Goal: Task Accomplishment & Management: Manage account settings

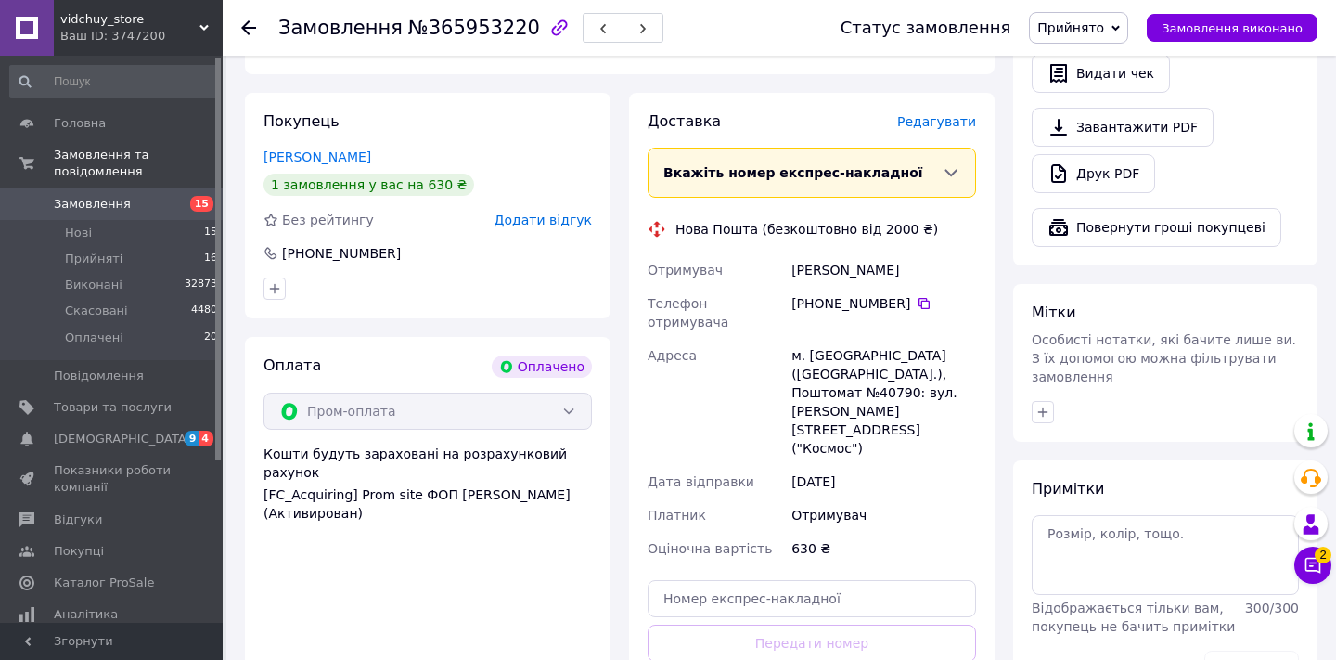
scroll to position [654, 0]
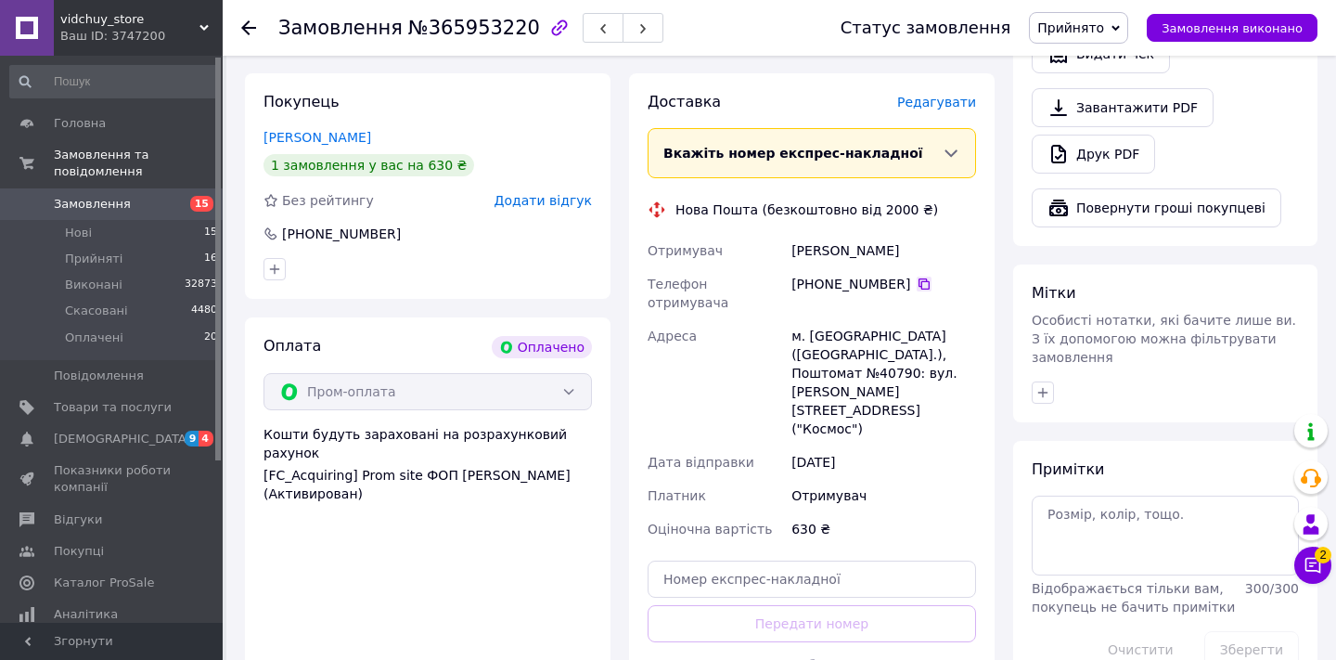
click at [920, 278] on icon at bounding box center [923, 283] width 11 height 11
click at [252, 34] on icon at bounding box center [248, 27] width 15 height 15
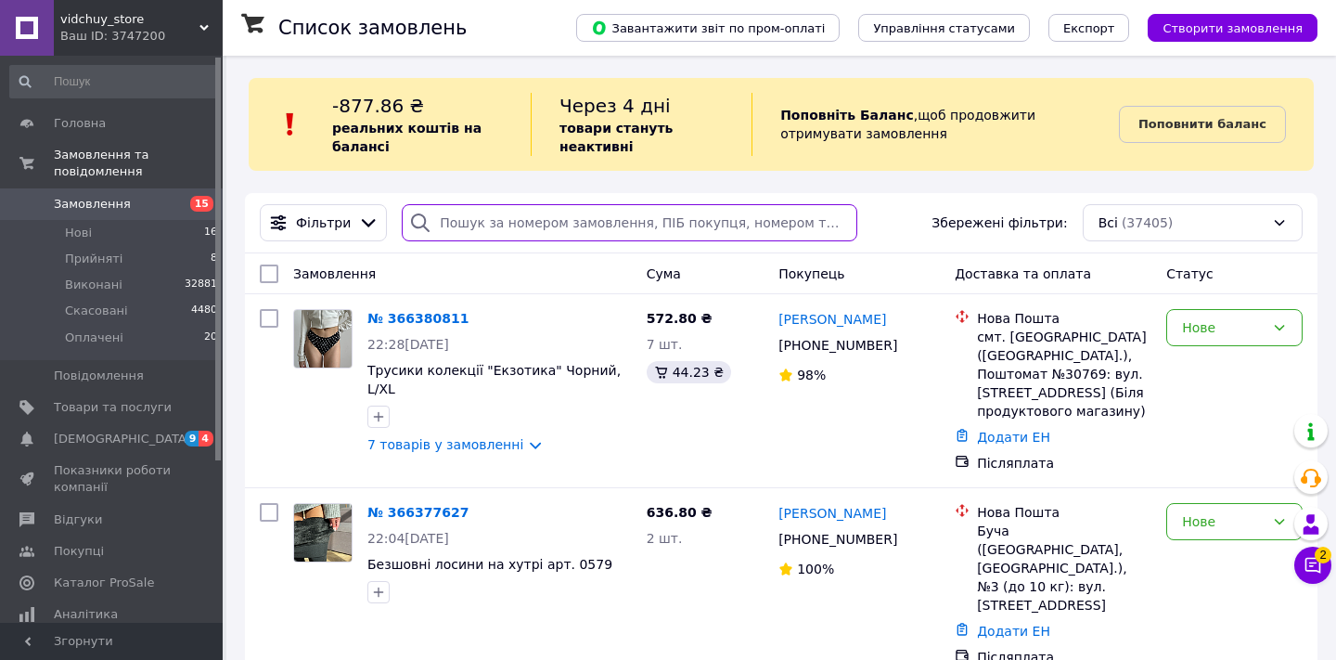
click at [565, 213] on input "search" at bounding box center [629, 222] width 455 height 37
paste input "+380677043345"
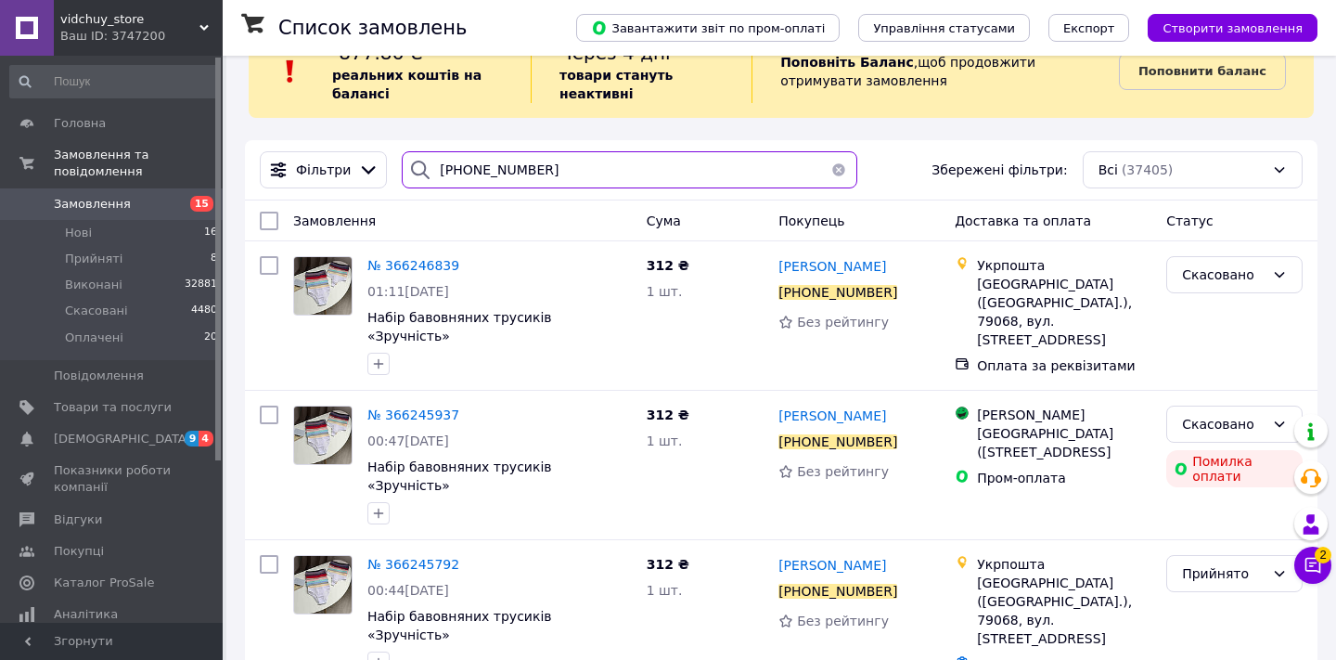
scroll to position [52, 0]
type input "+380677043345"
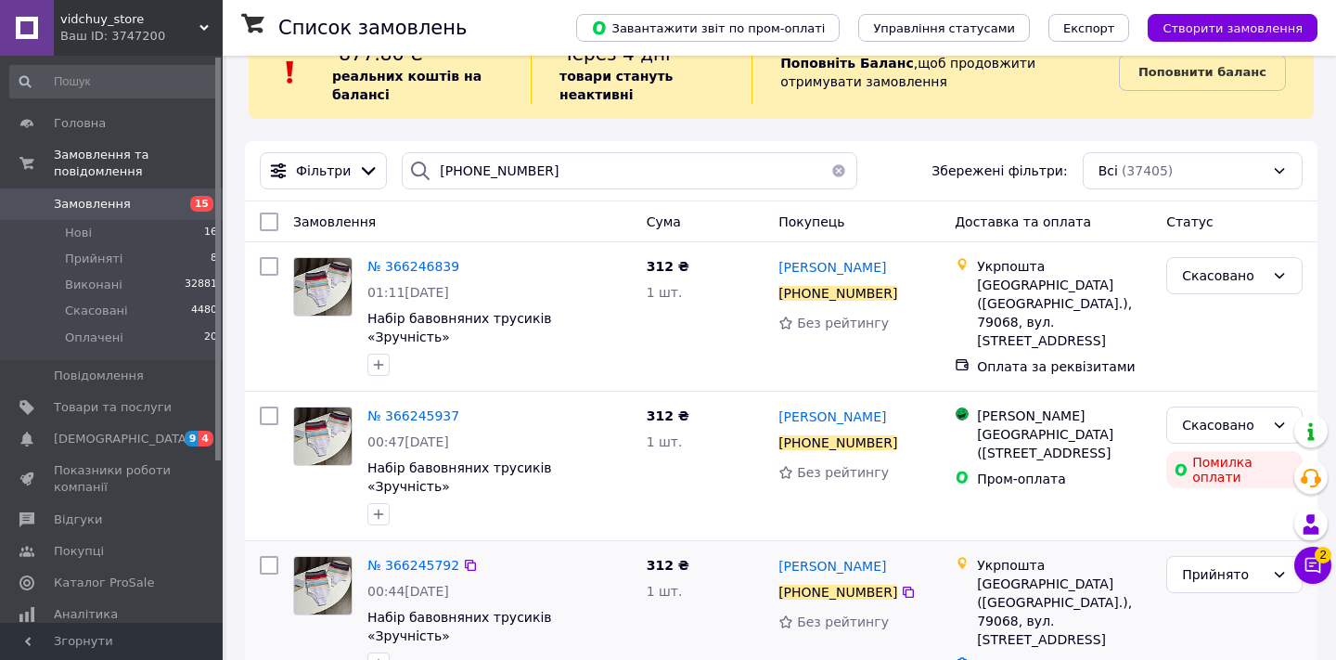
click at [1035, 658] on link "Додати ЕН" at bounding box center [1013, 665] width 73 height 15
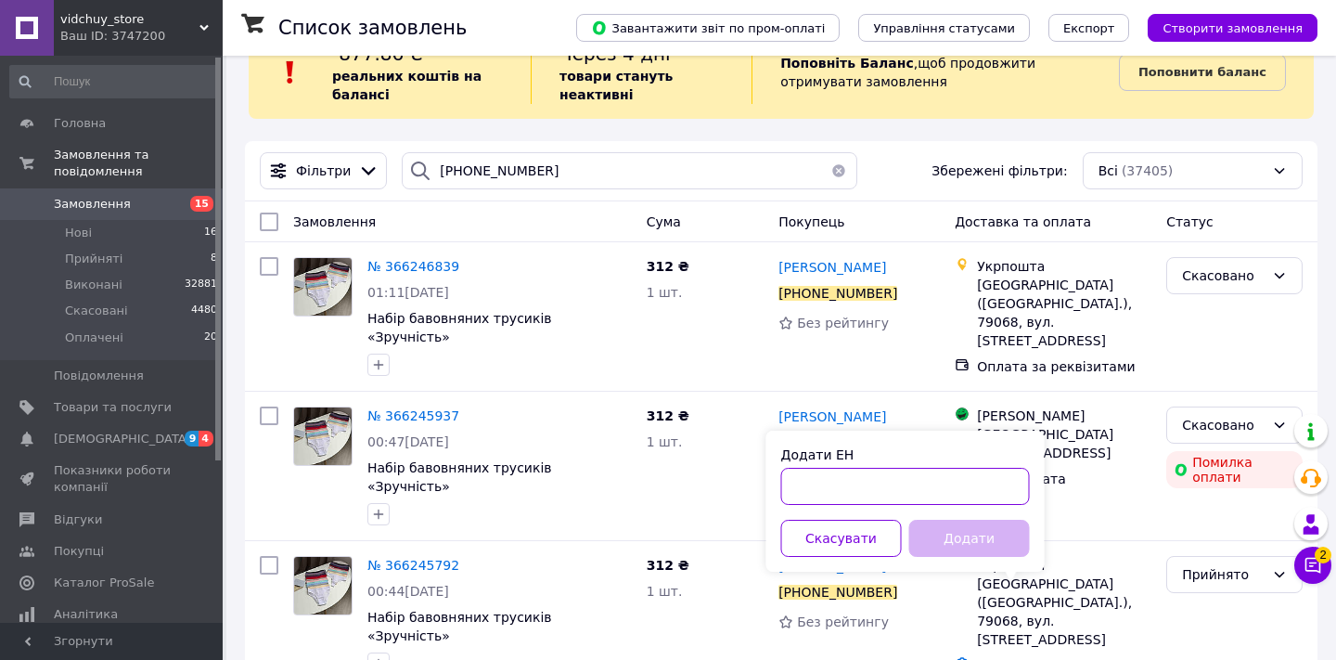
click at [938, 475] on input "Додати ЕН" at bounding box center [905, 486] width 249 height 37
paste input "0503777878788"
type input "0503777878788"
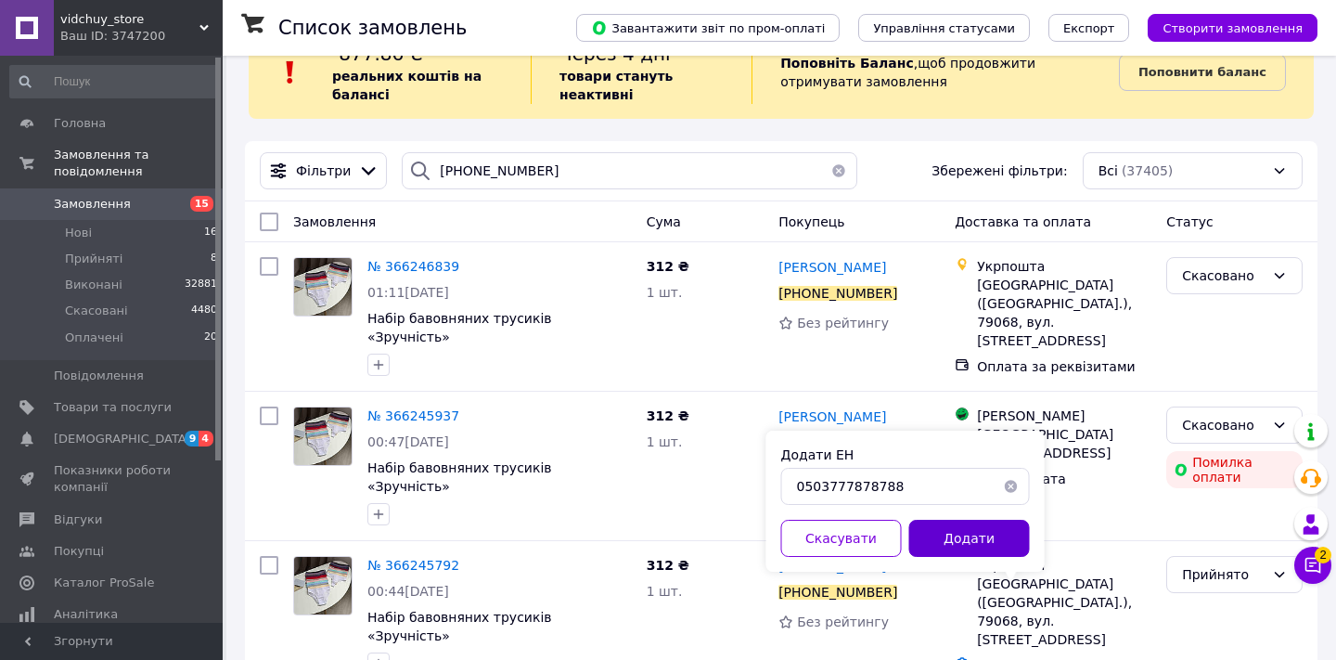
click at [967, 536] on button "Додати" at bounding box center [969, 537] width 121 height 37
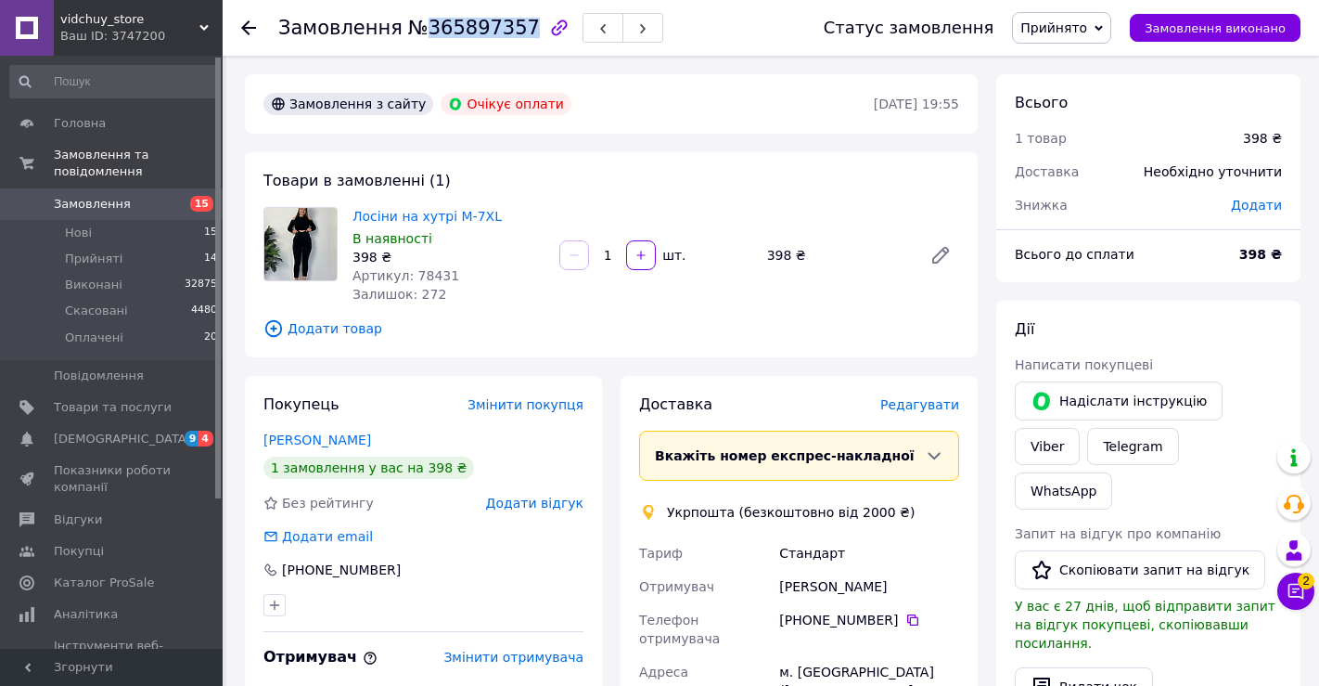
drag, startPoint x: 418, startPoint y: 24, endPoint x: 515, endPoint y: 24, distance: 96.5
click at [516, 24] on span "№365897357" at bounding box center [474, 28] width 132 height 22
copy span "365897357"
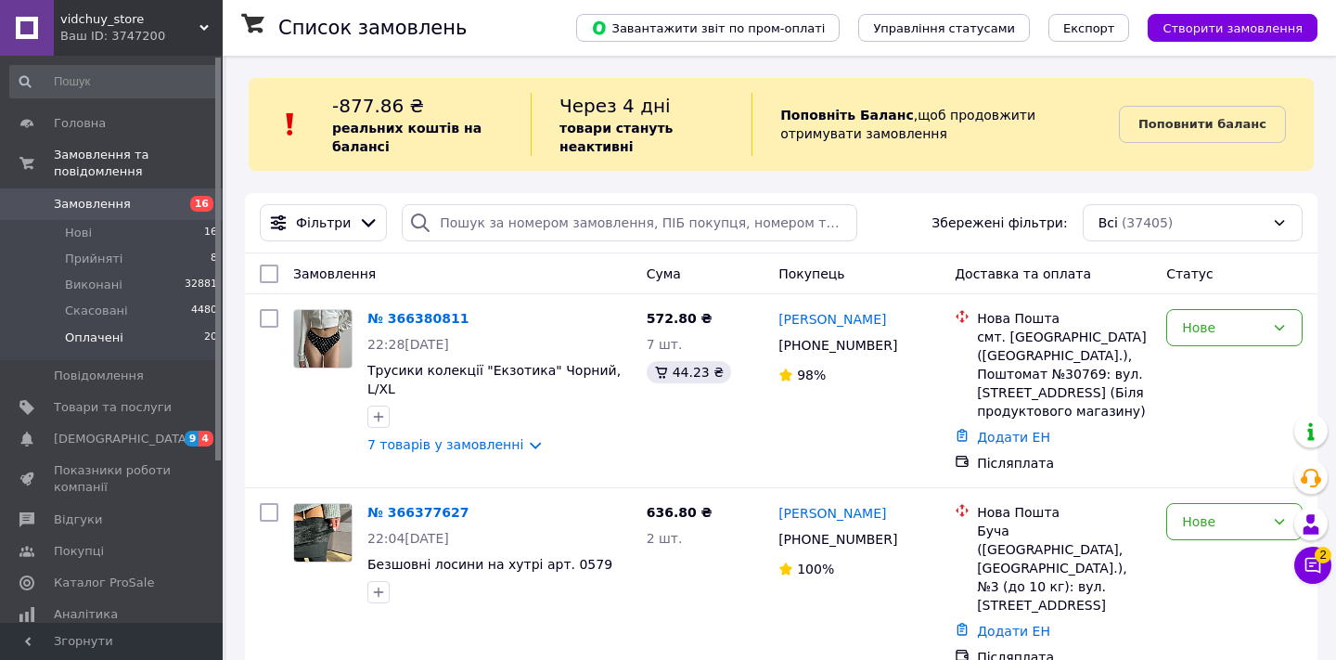
click at [80, 332] on span "Оплачені" at bounding box center [94, 337] width 58 height 17
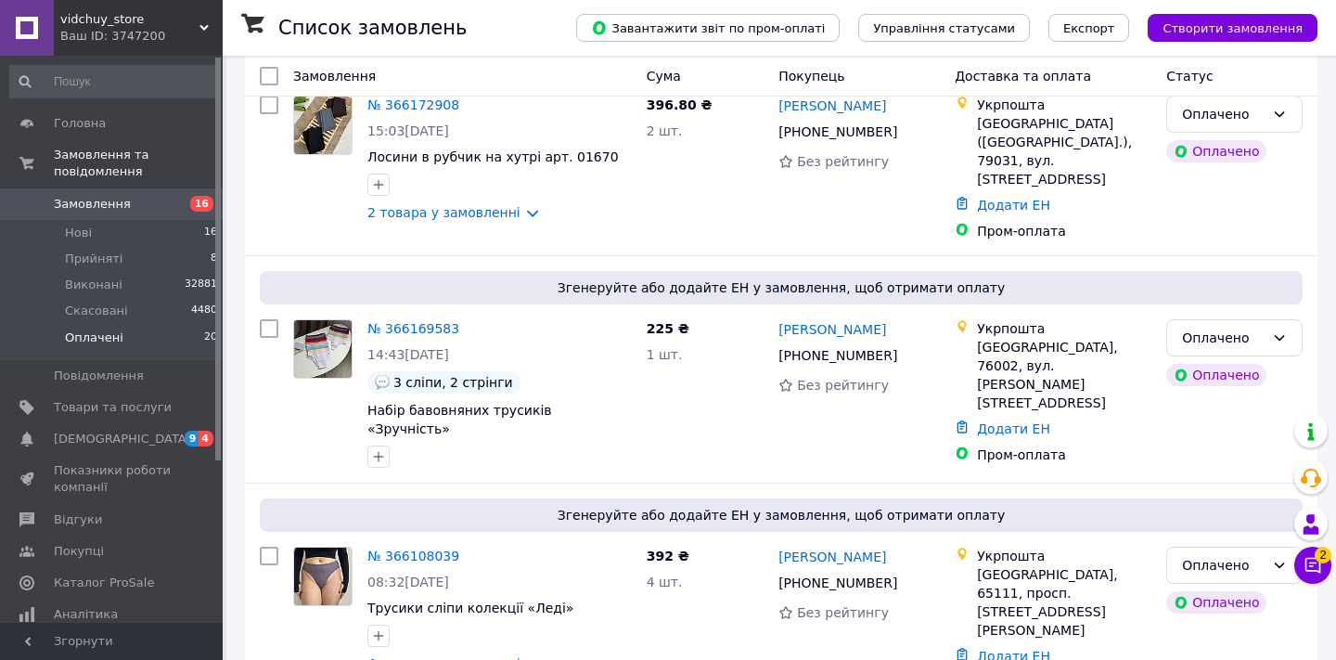
scroll to position [3931, 0]
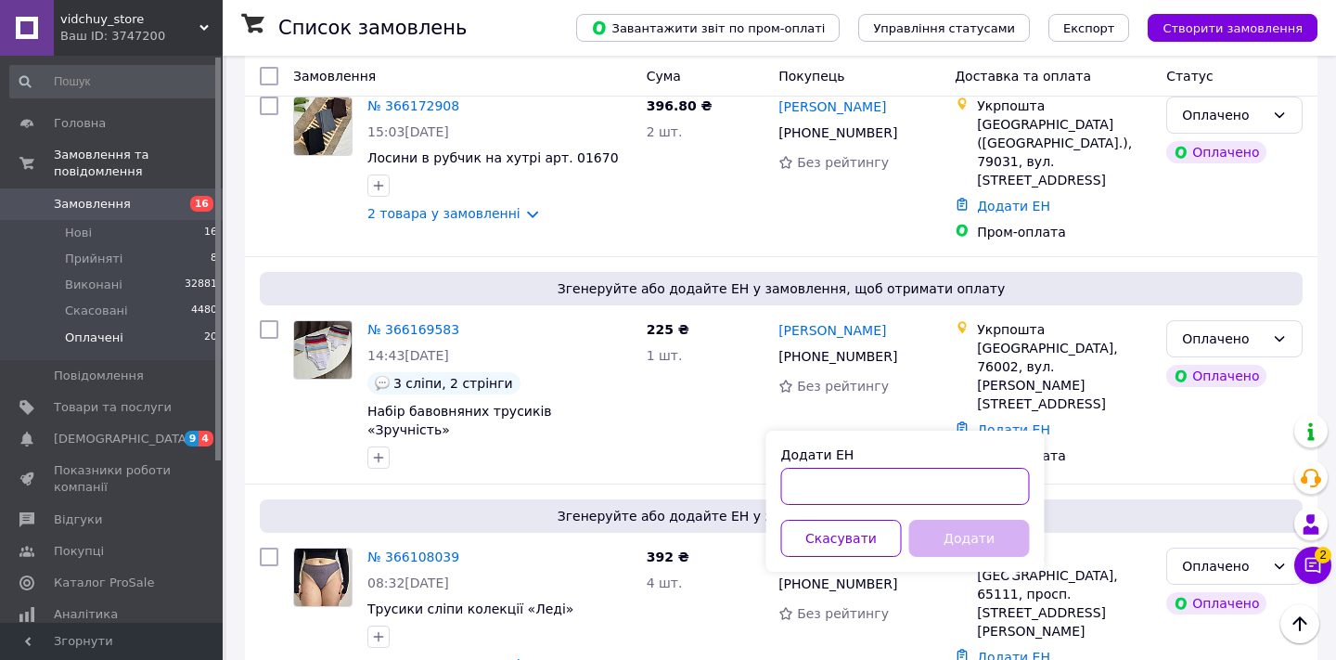
click at [959, 481] on input "Додати ЕН" at bounding box center [905, 486] width 249 height 37
paste input "0503777730721"
type input "0503777730721"
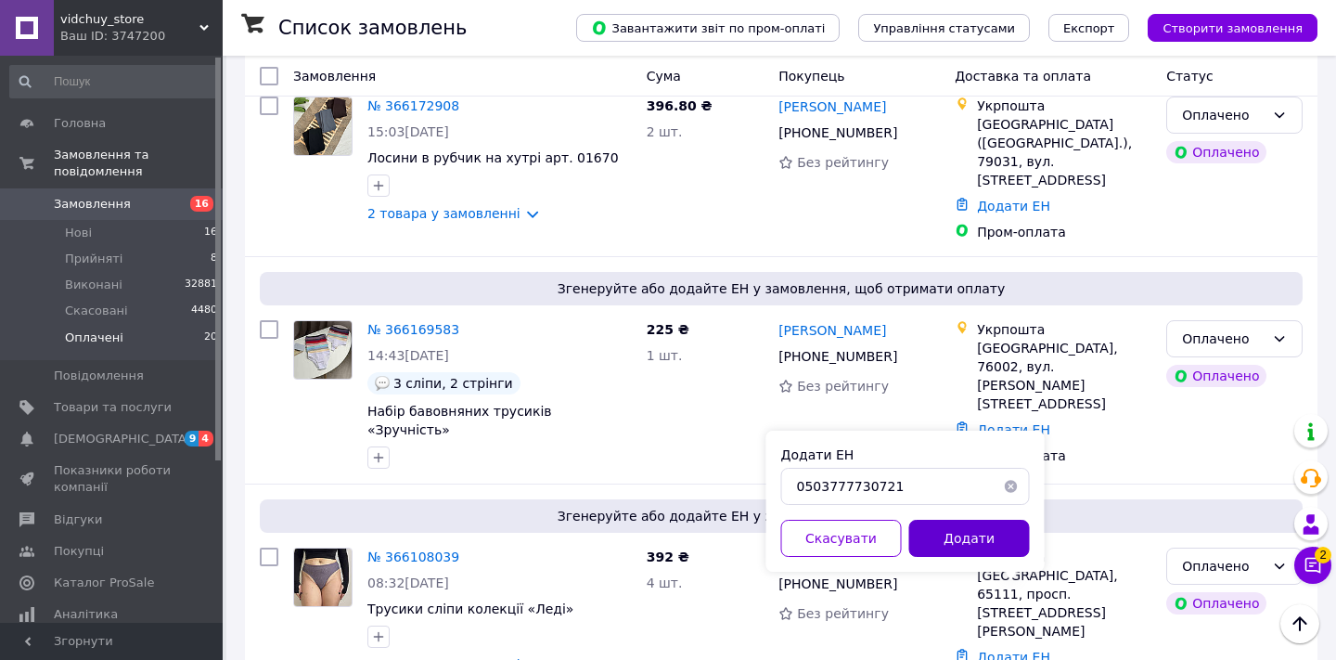
click at [962, 535] on button "Додати" at bounding box center [969, 537] width 121 height 37
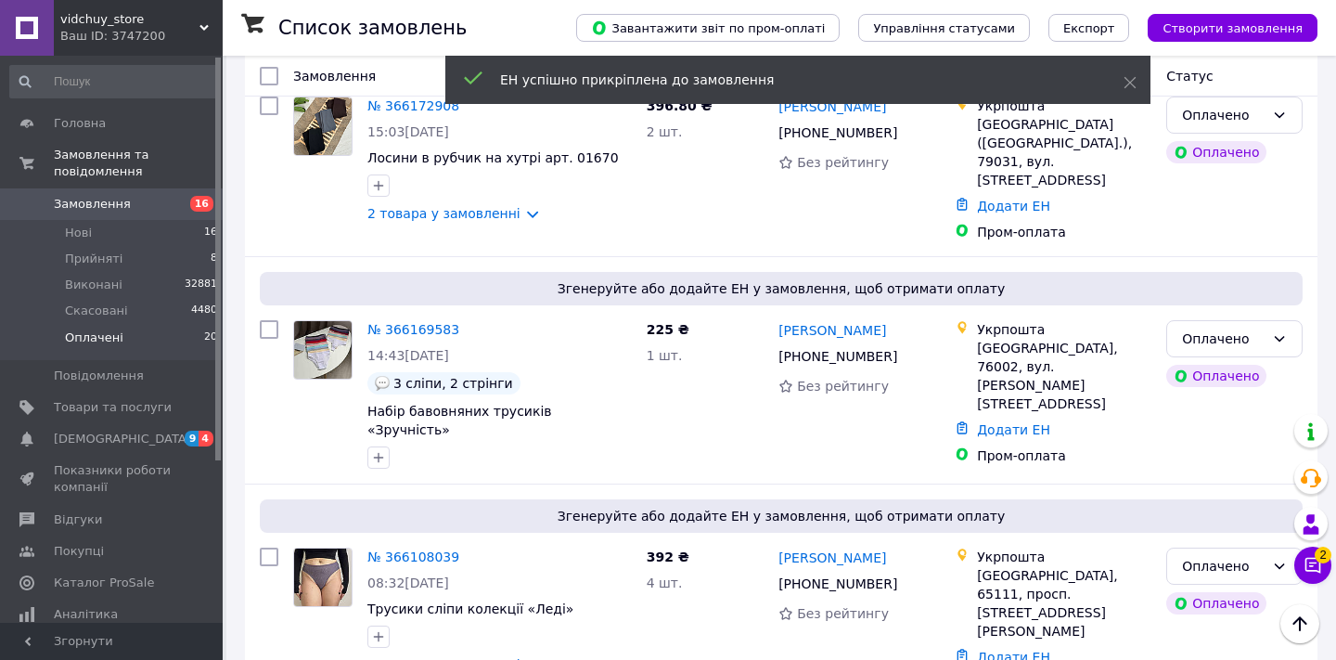
scroll to position [3853, 0]
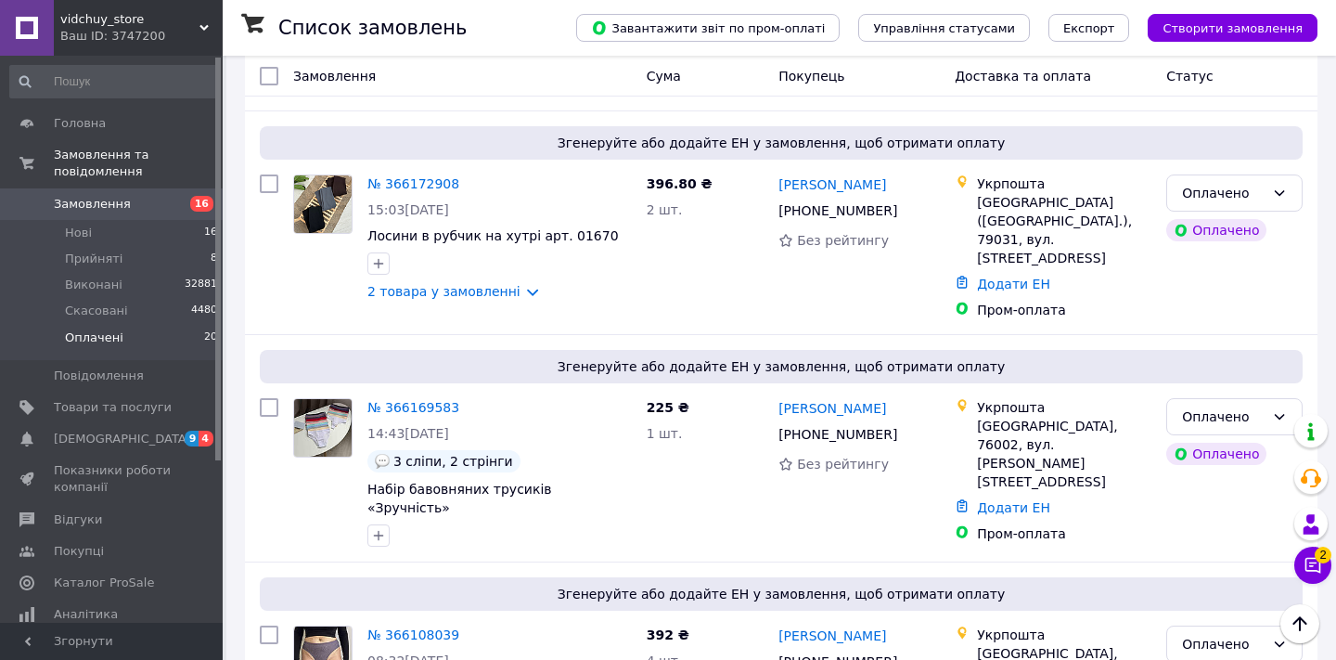
click at [1222, 470] on li "Виконано" at bounding box center [1234, 474] width 135 height 33
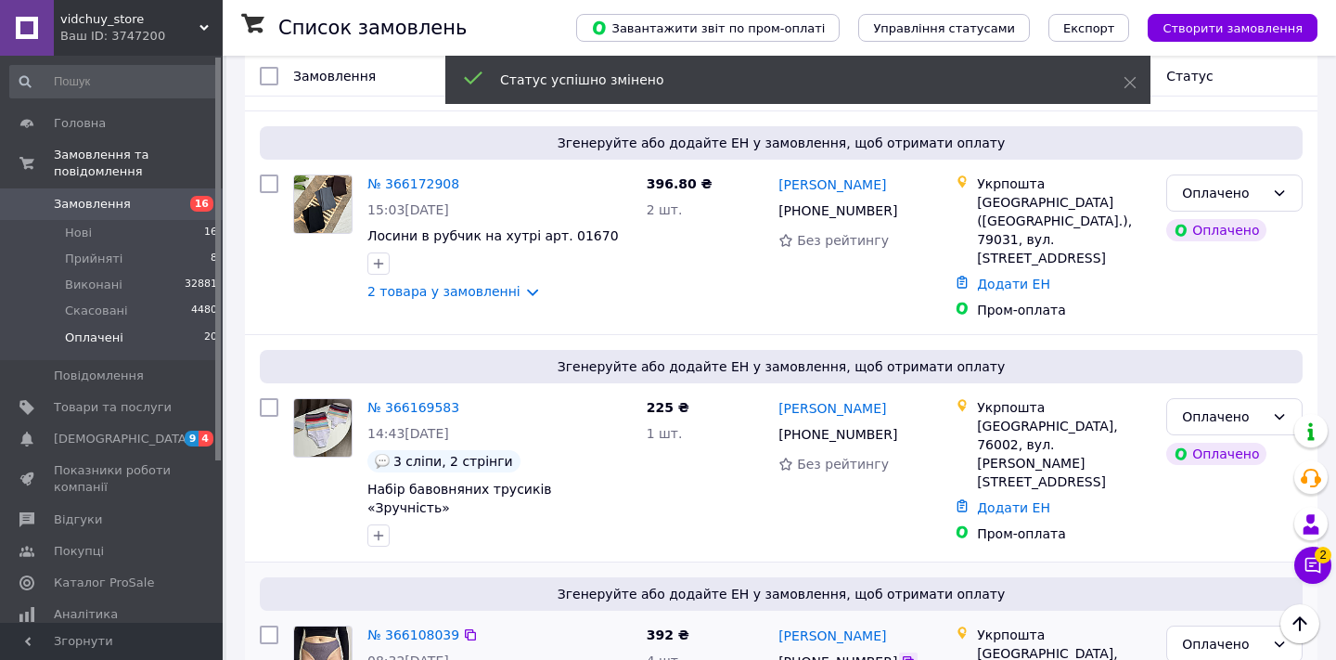
click at [901, 654] on icon at bounding box center [908, 661] width 15 height 15
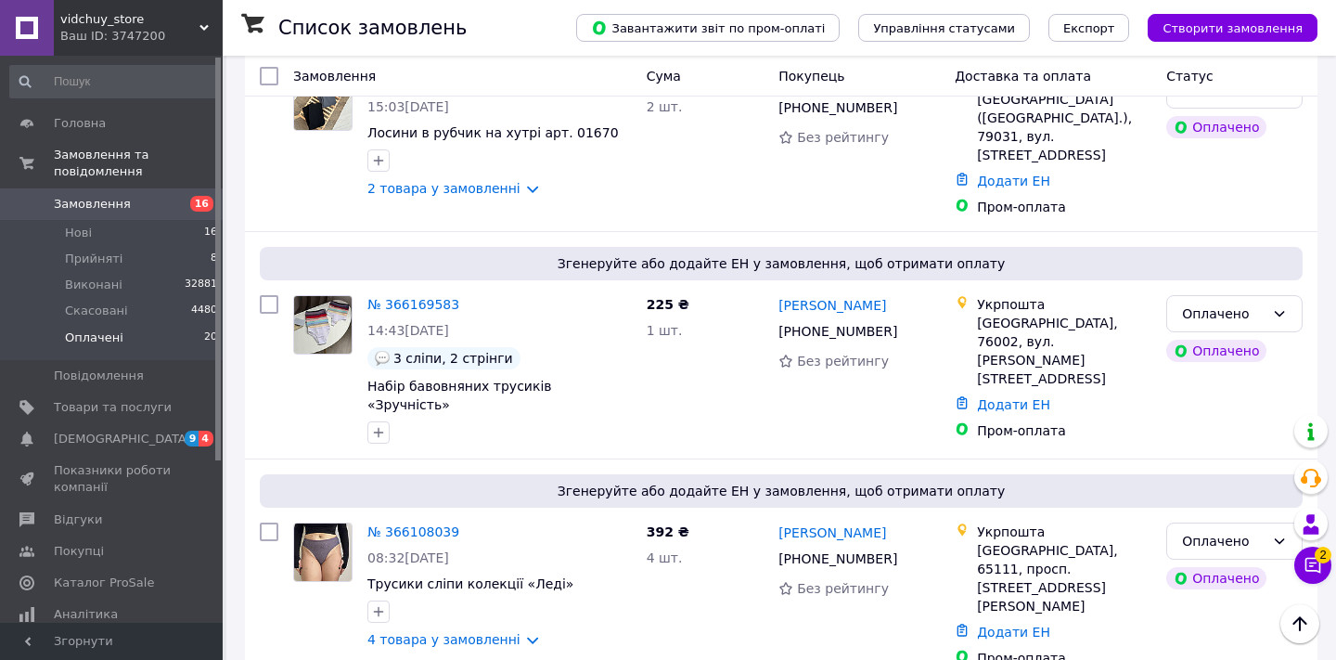
scroll to position [3950, 0]
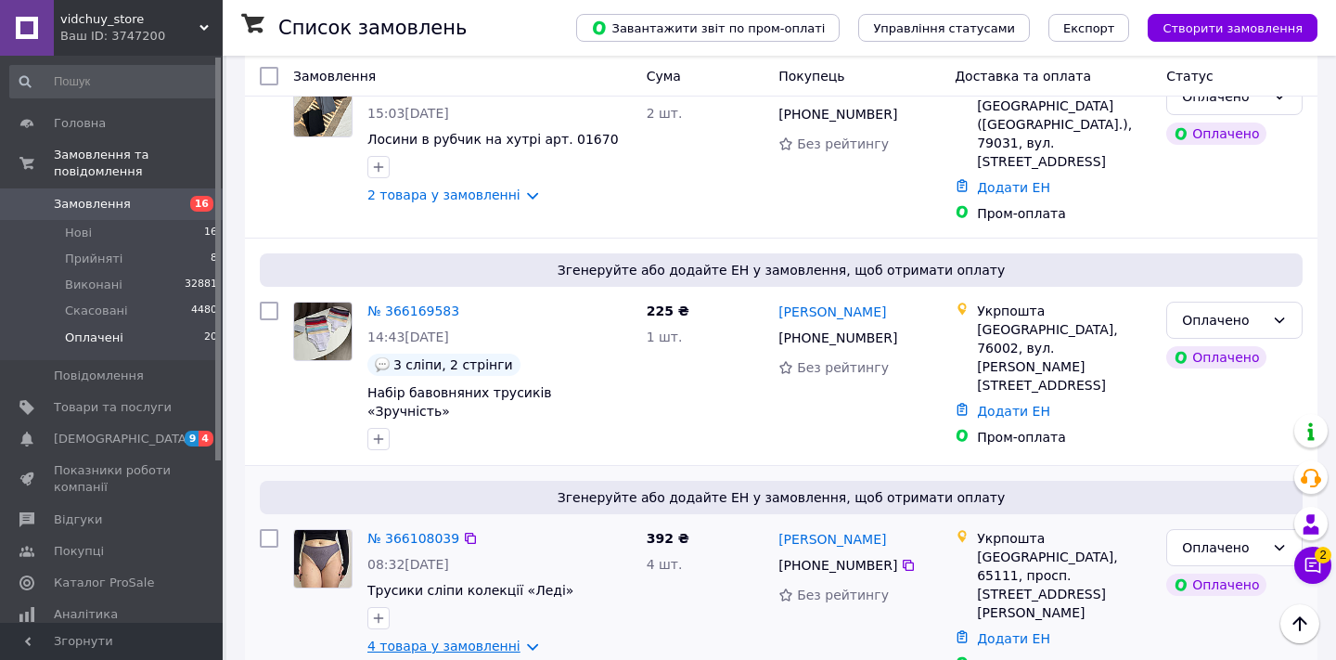
click at [490, 638] on link "4 товара у замовленні" at bounding box center [443, 645] width 153 height 15
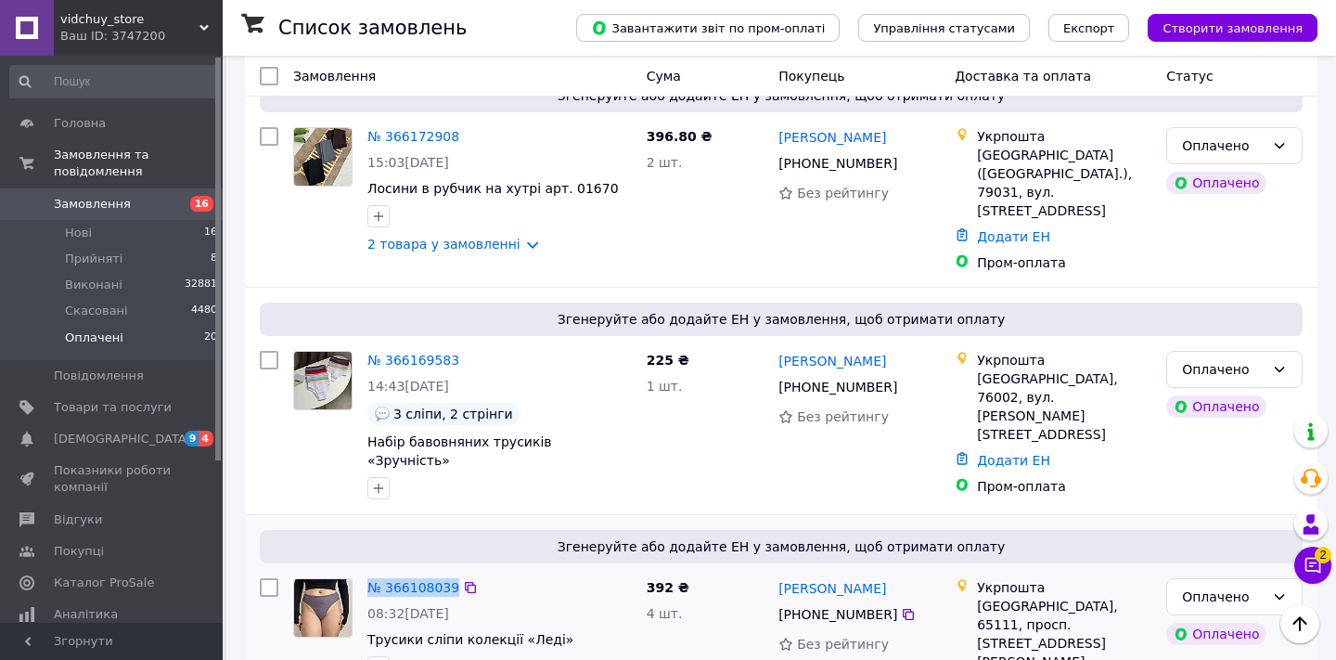
scroll to position [3899, 0]
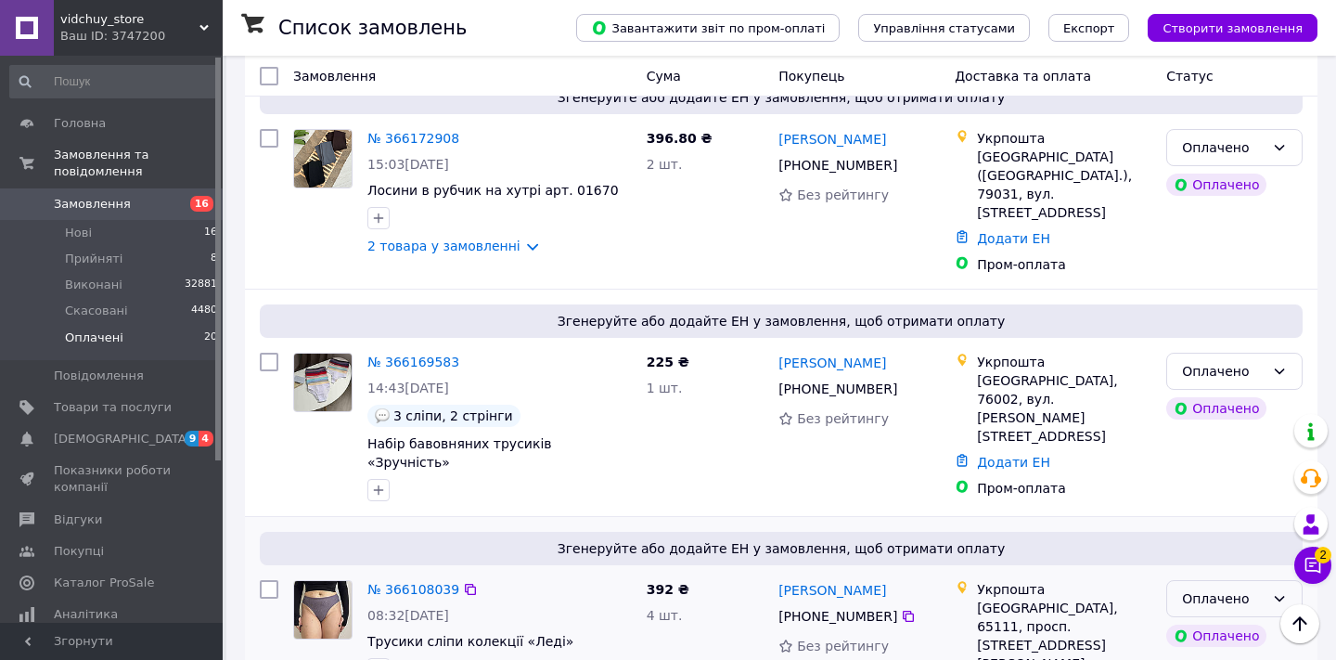
click at [1274, 591] on icon at bounding box center [1279, 598] width 15 height 15
click at [1252, 373] on li "Прийнято" at bounding box center [1234, 384] width 135 height 33
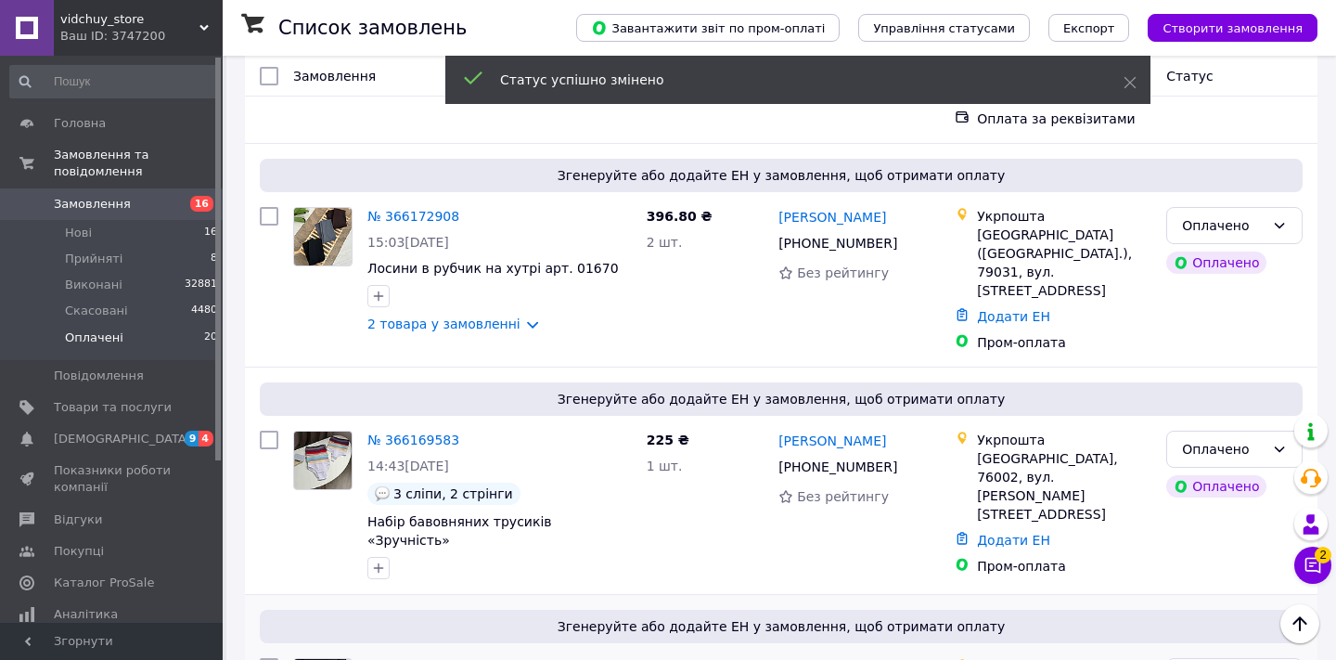
scroll to position [3799, 0]
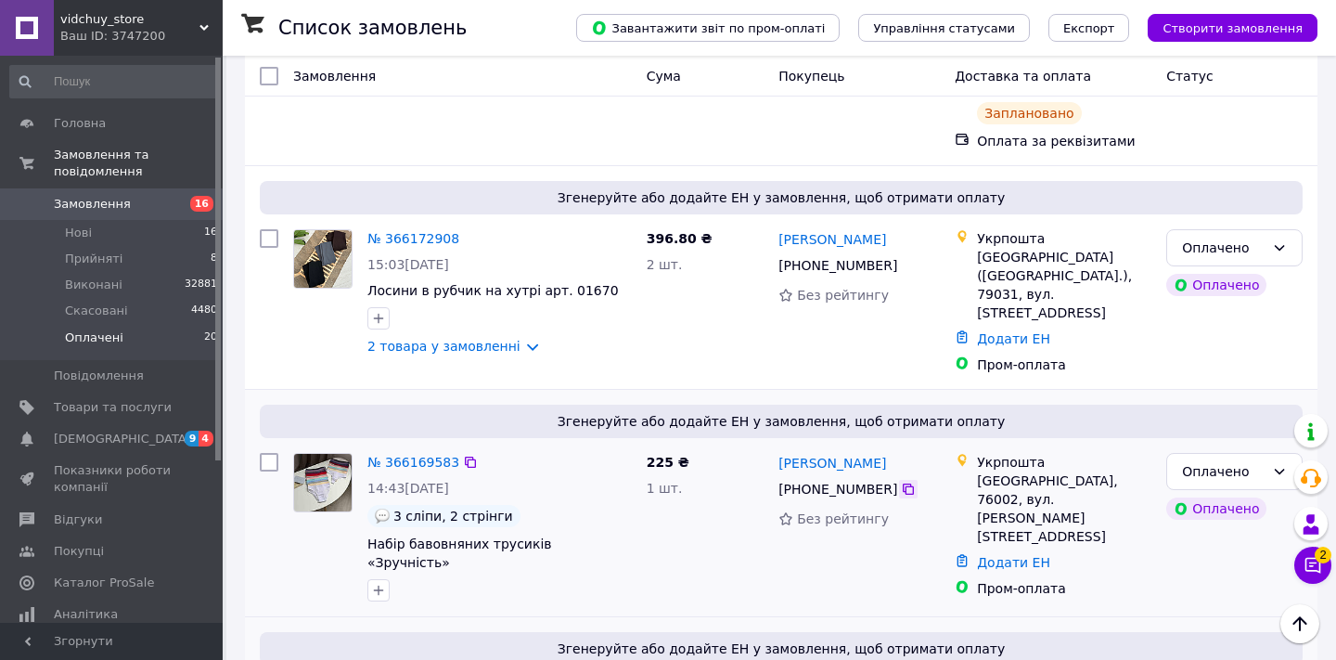
click at [909, 481] on icon at bounding box center [908, 488] width 15 height 15
click at [1007, 555] on link "Додати ЕН" at bounding box center [1013, 562] width 73 height 15
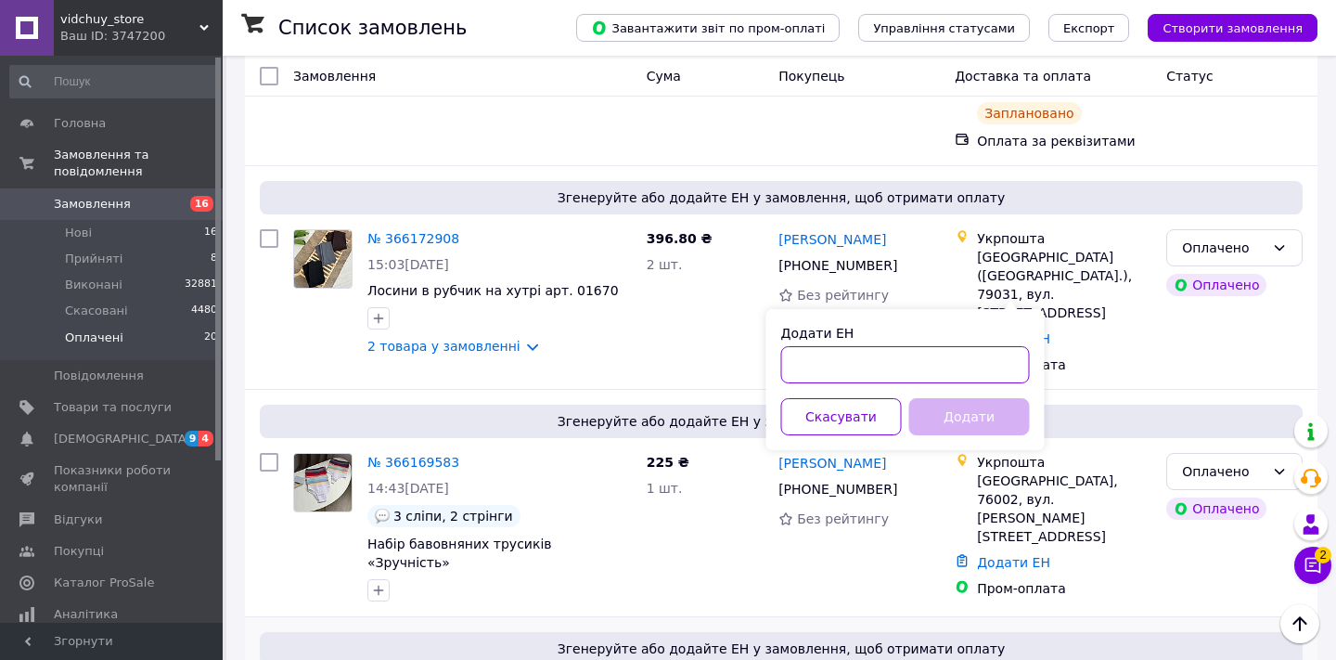
click at [969, 360] on input "Додати ЕН" at bounding box center [905, 364] width 249 height 37
paste input "0503777791968"
type input "0503777791968"
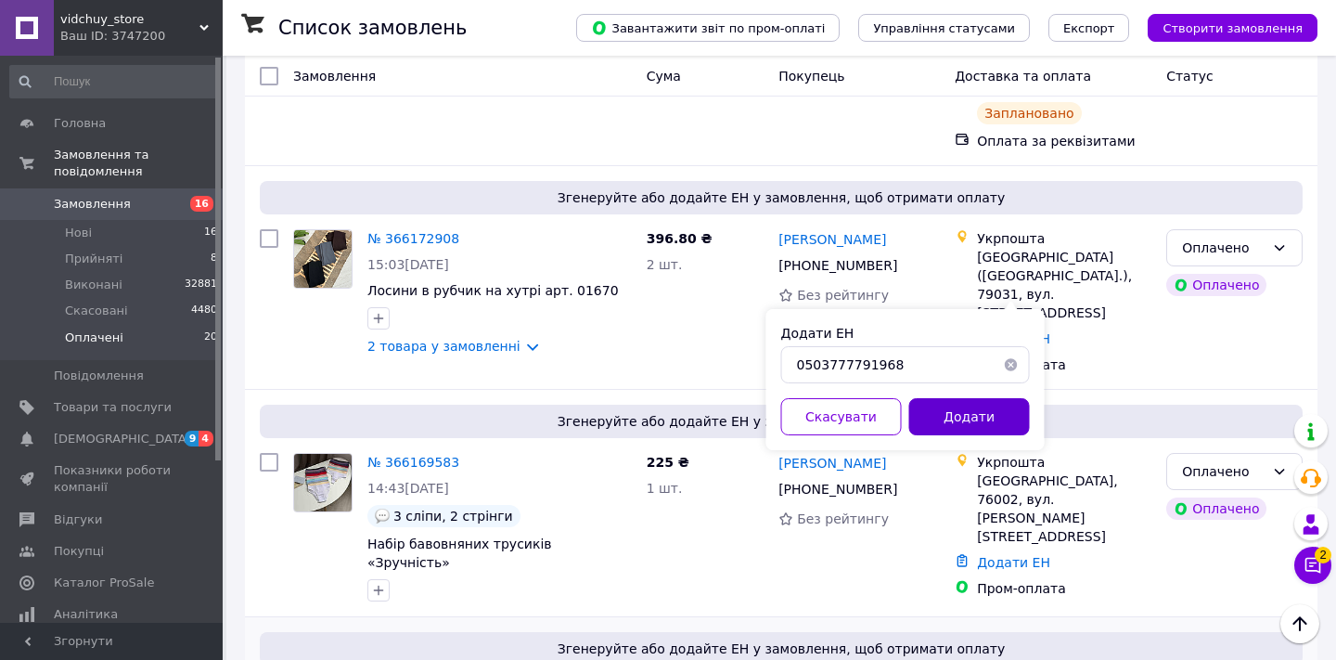
click at [968, 423] on button "Додати" at bounding box center [969, 416] width 121 height 37
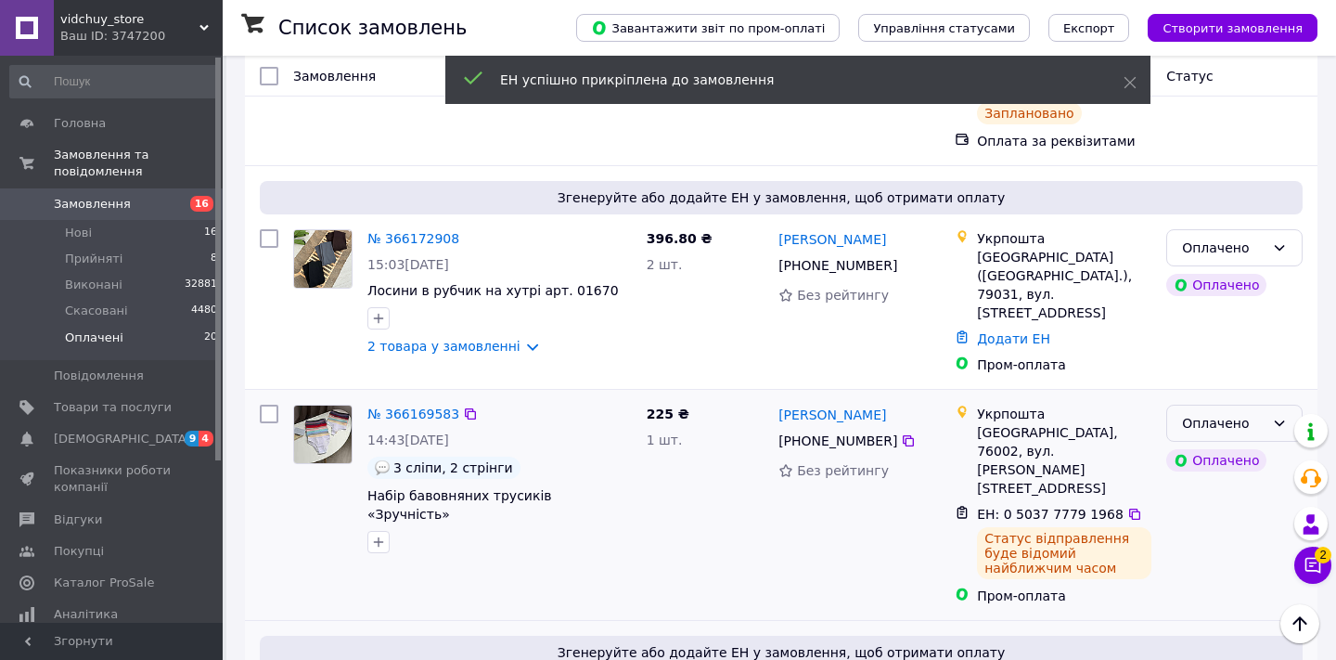
click at [1283, 404] on div "Оплачено" at bounding box center [1234, 422] width 136 height 37
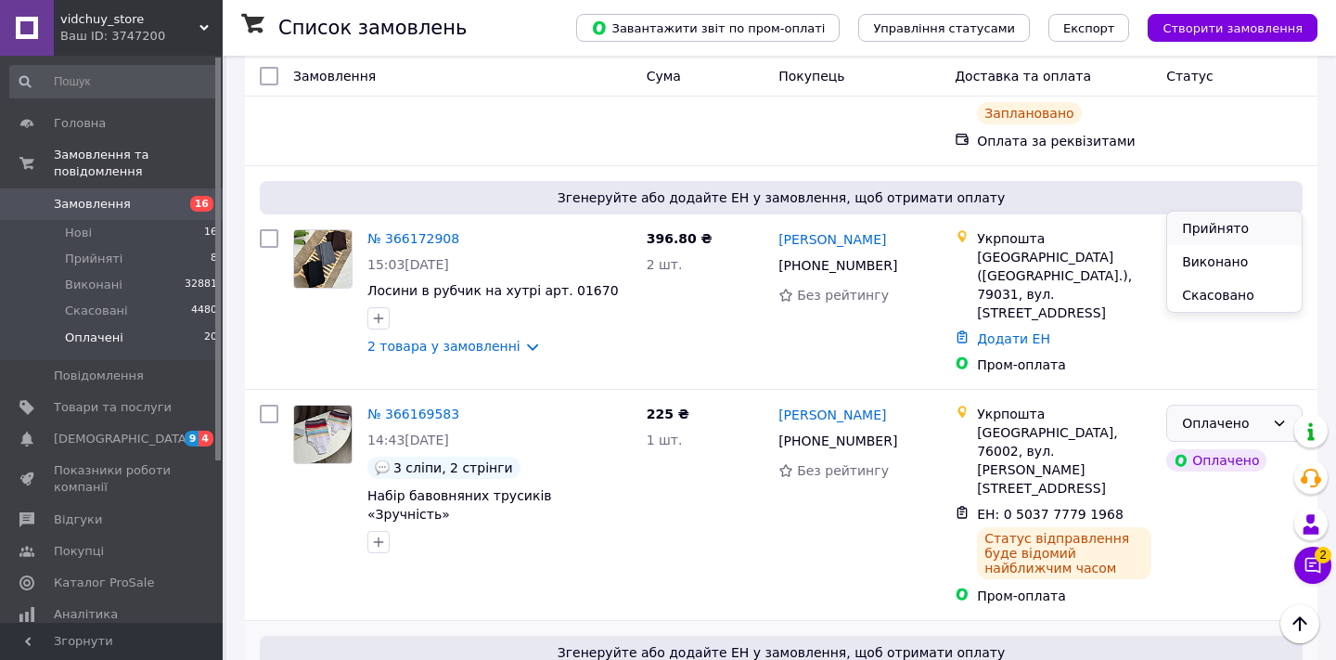
click at [1256, 224] on li "Прийнято" at bounding box center [1234, 228] width 135 height 33
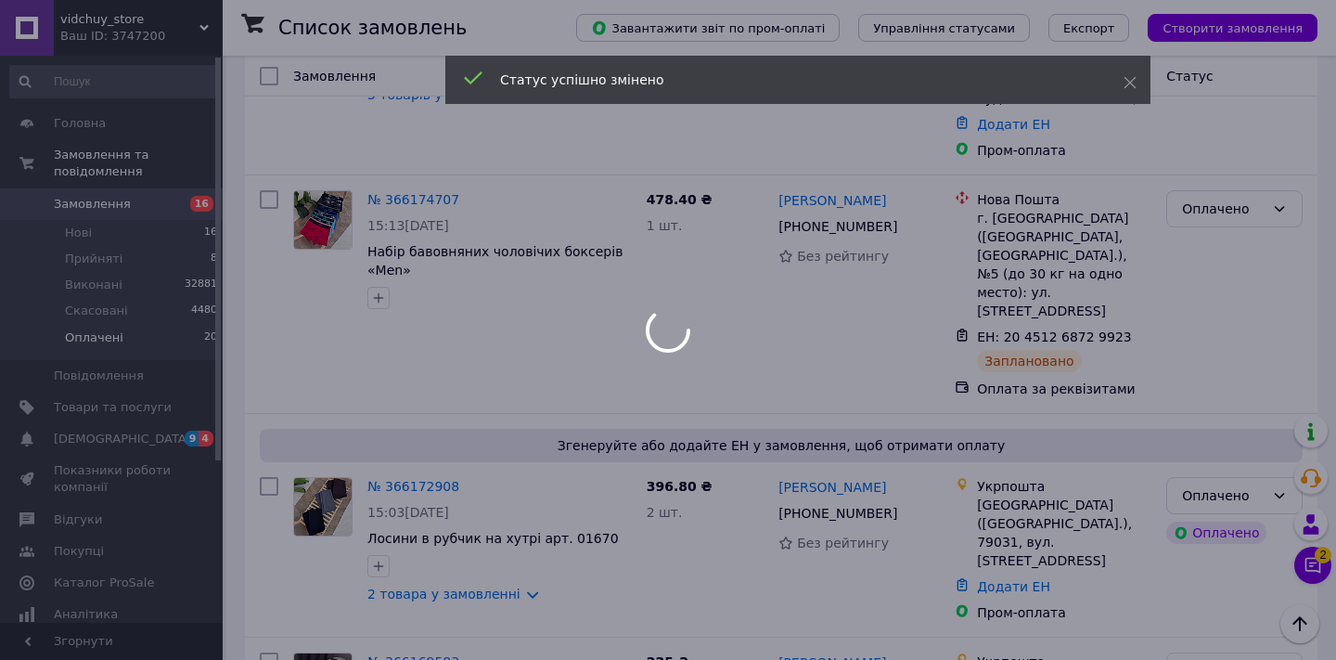
scroll to position [3533, 0]
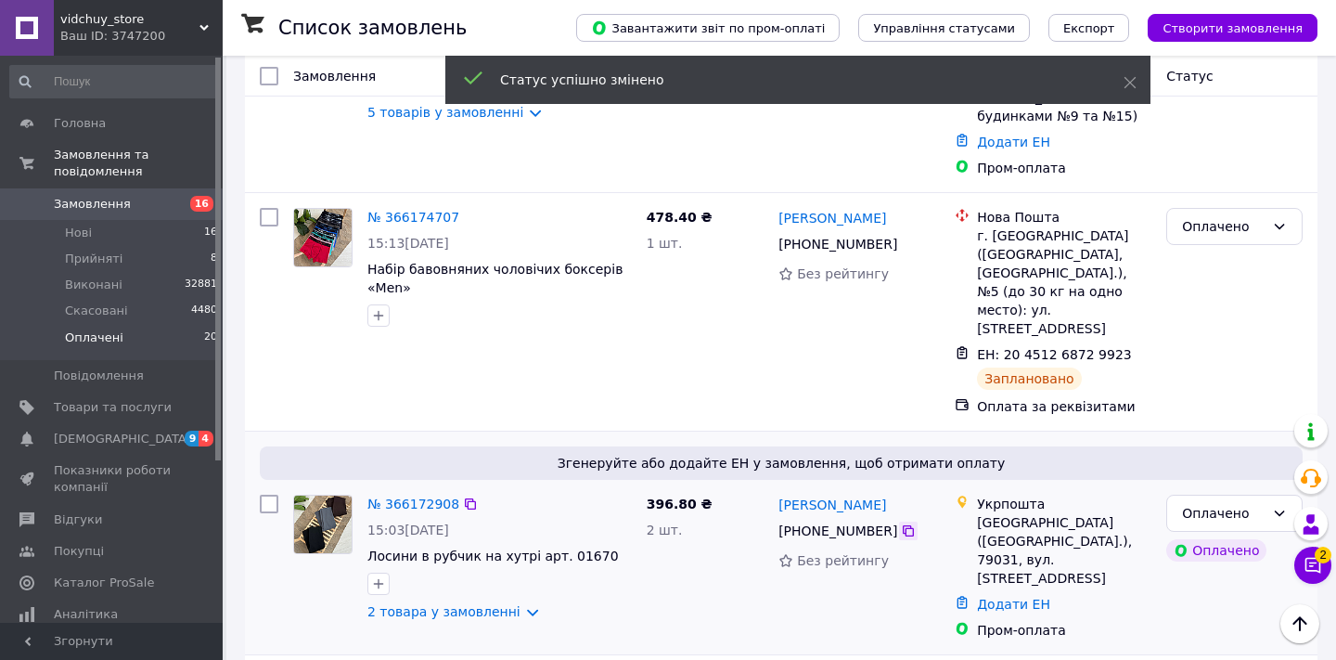
click at [904, 523] on icon at bounding box center [908, 530] width 15 height 15
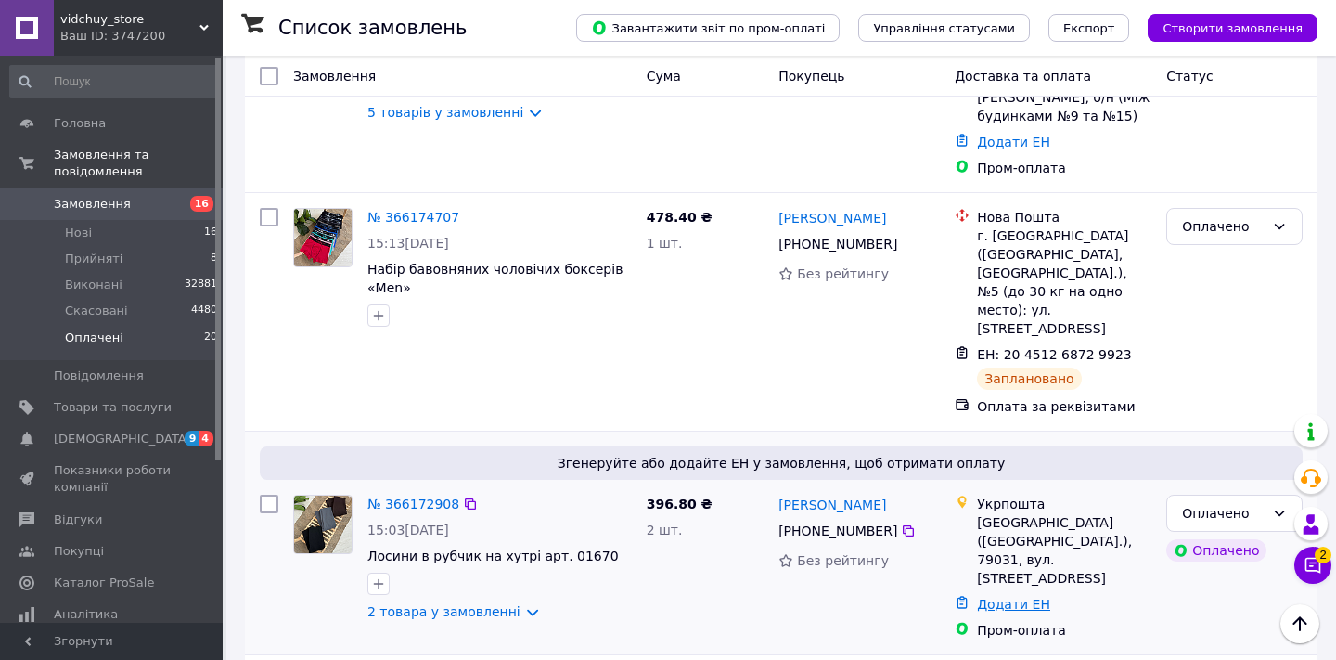
click at [1007, 596] on link "Додати ЕН" at bounding box center [1013, 603] width 73 height 15
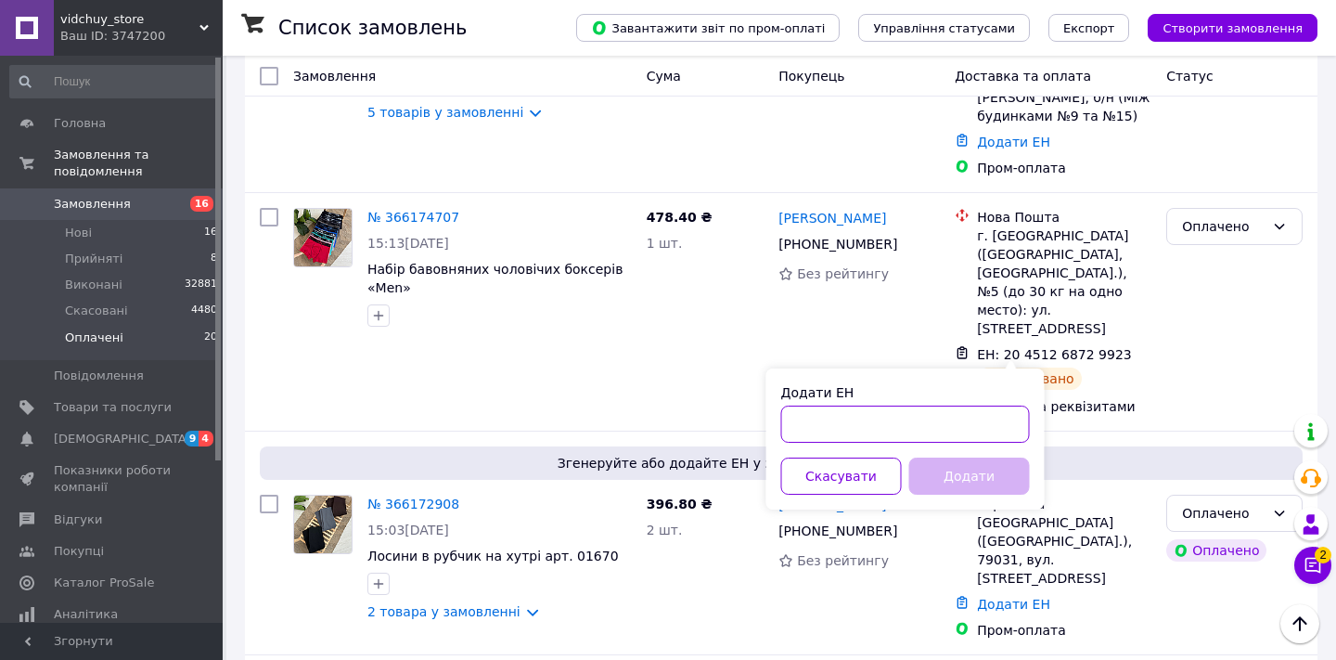
click at [958, 412] on input "Додати ЕН" at bounding box center [905, 423] width 249 height 37
paste input "0503777796870"
type input "0503777796870"
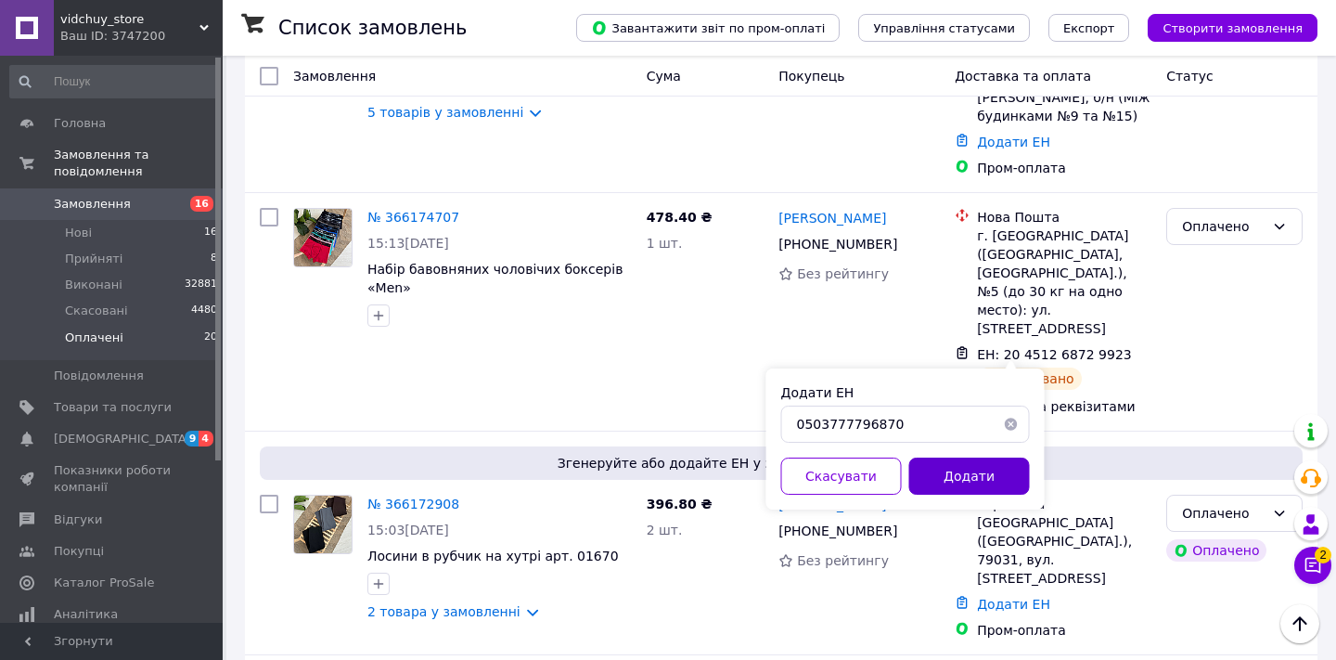
click at [964, 480] on button "Додати" at bounding box center [969, 475] width 121 height 37
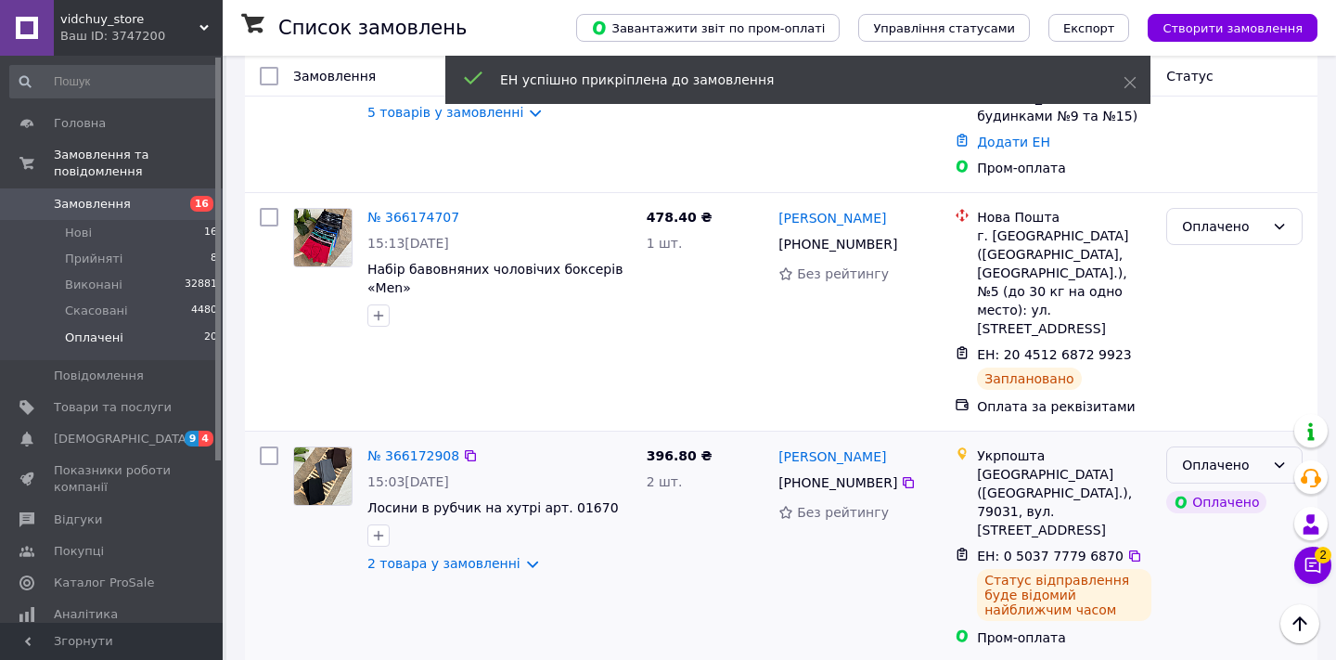
click at [1282, 457] on icon at bounding box center [1279, 464] width 15 height 15
click at [1267, 282] on li "Прийнято" at bounding box center [1234, 287] width 135 height 33
click at [1276, 457] on icon at bounding box center [1279, 464] width 15 height 15
click at [1270, 291] on li "Виконано" at bounding box center [1234, 287] width 135 height 33
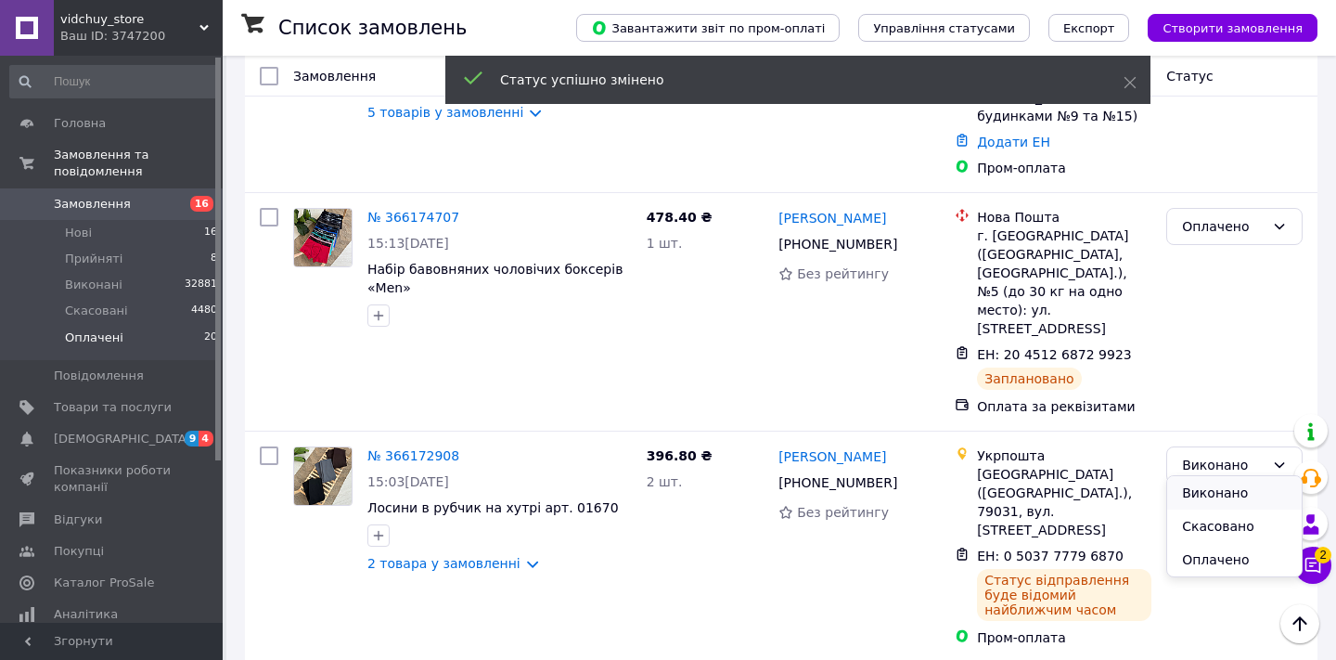
click at [1249, 494] on li "Виконано" at bounding box center [1234, 492] width 135 height 33
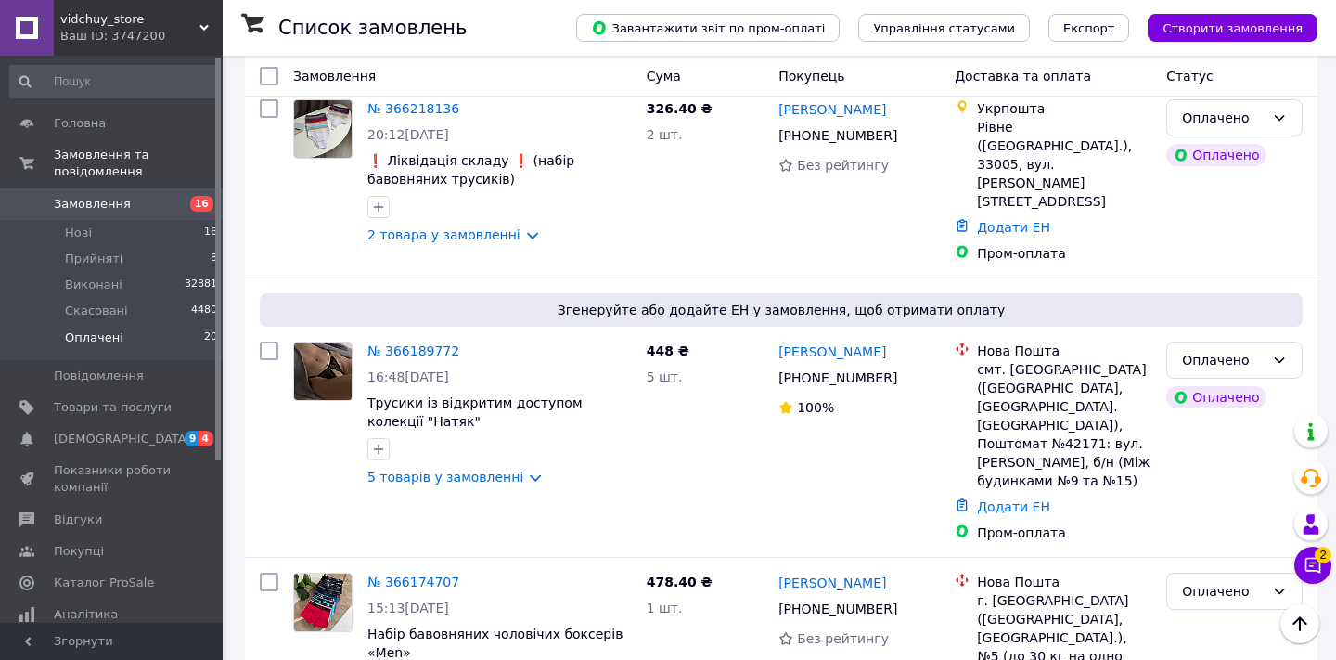
scroll to position [3168, 0]
click at [1227, 582] on div "Оплачено" at bounding box center [1223, 592] width 83 height 20
click at [1205, 482] on li "Виконано" at bounding box center [1234, 481] width 135 height 33
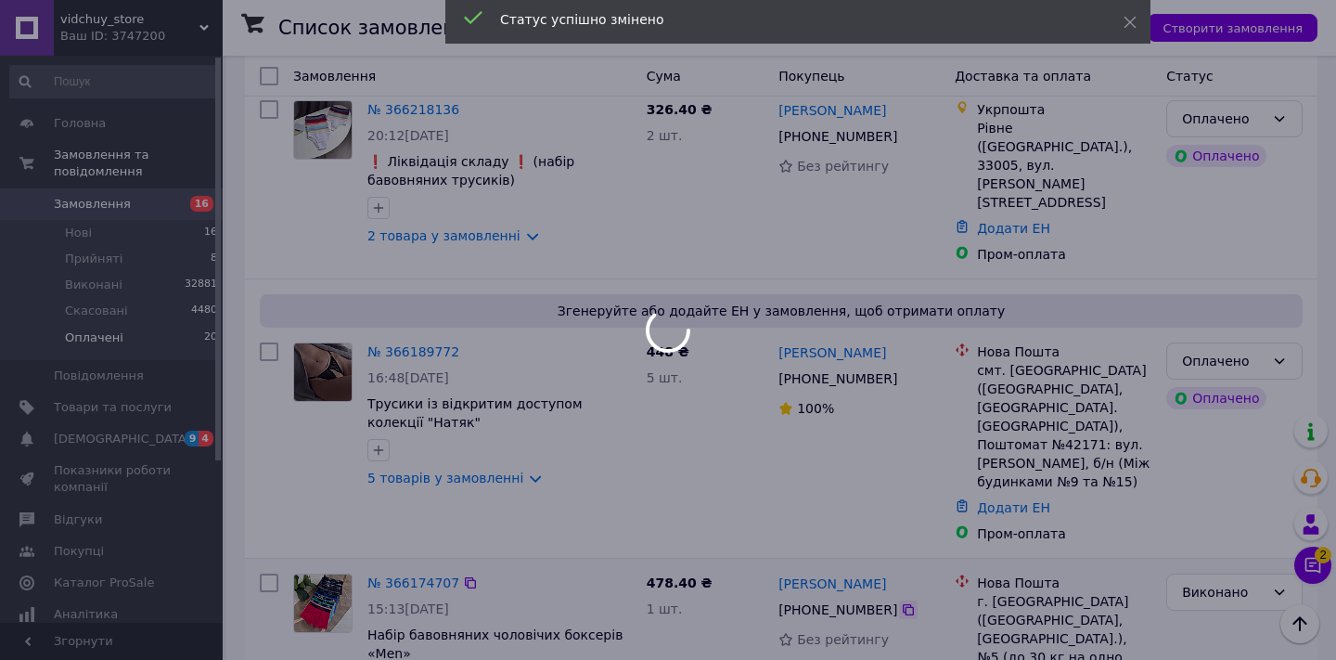
click at [904, 602] on icon at bounding box center [908, 609] width 15 height 15
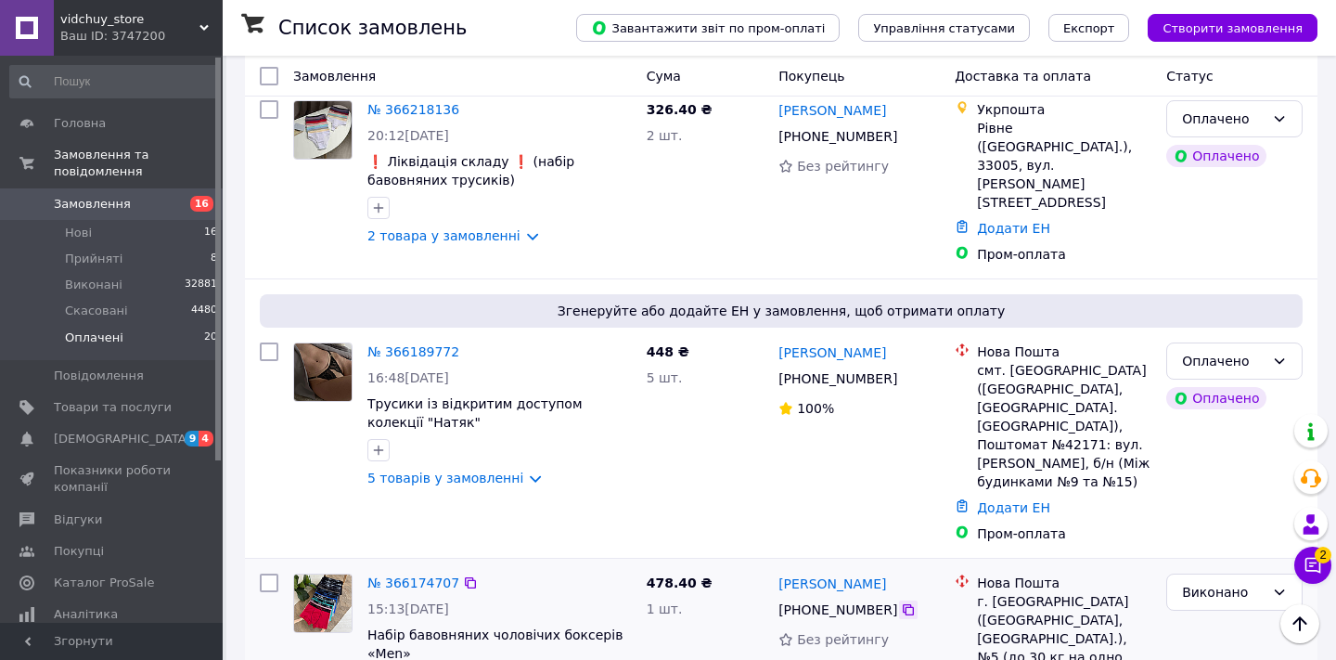
click at [903, 604] on icon at bounding box center [908, 609] width 11 height 11
click at [1233, 582] on div "Виконано" at bounding box center [1223, 592] width 83 height 20
click at [1230, 448] on li "Прийнято" at bounding box center [1234, 447] width 135 height 33
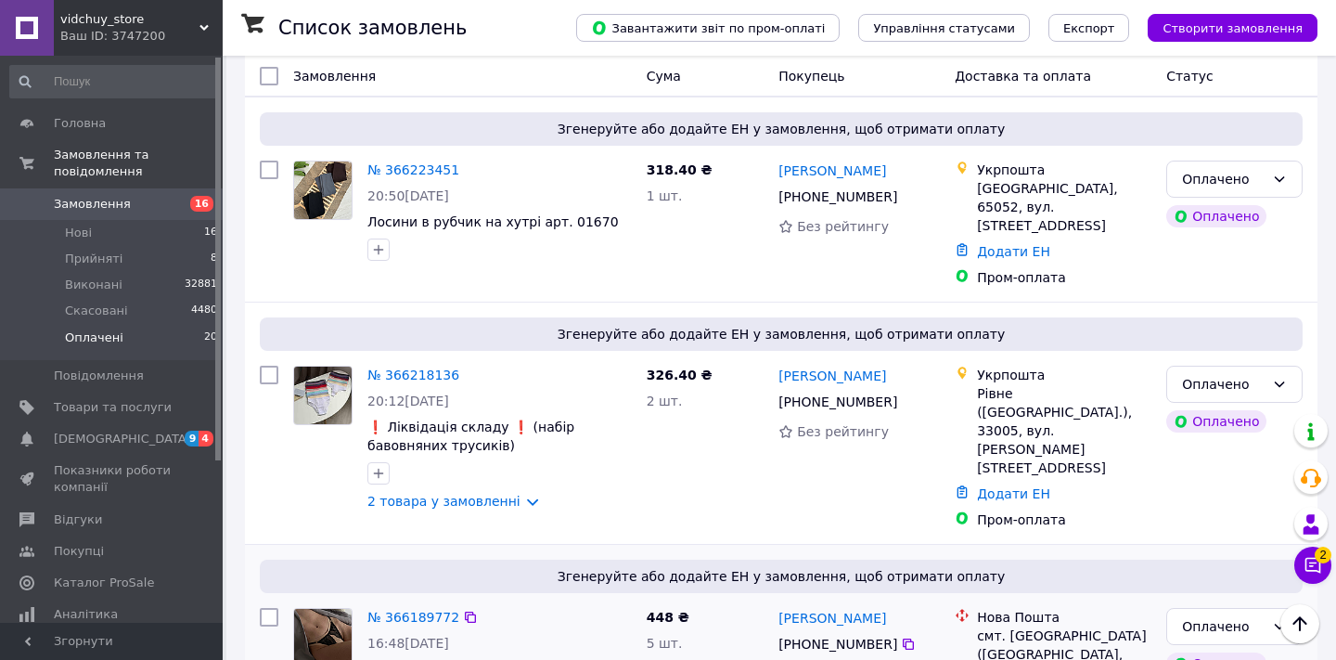
scroll to position [2901, 0]
click at [909, 638] on icon at bounding box center [908, 645] width 15 height 15
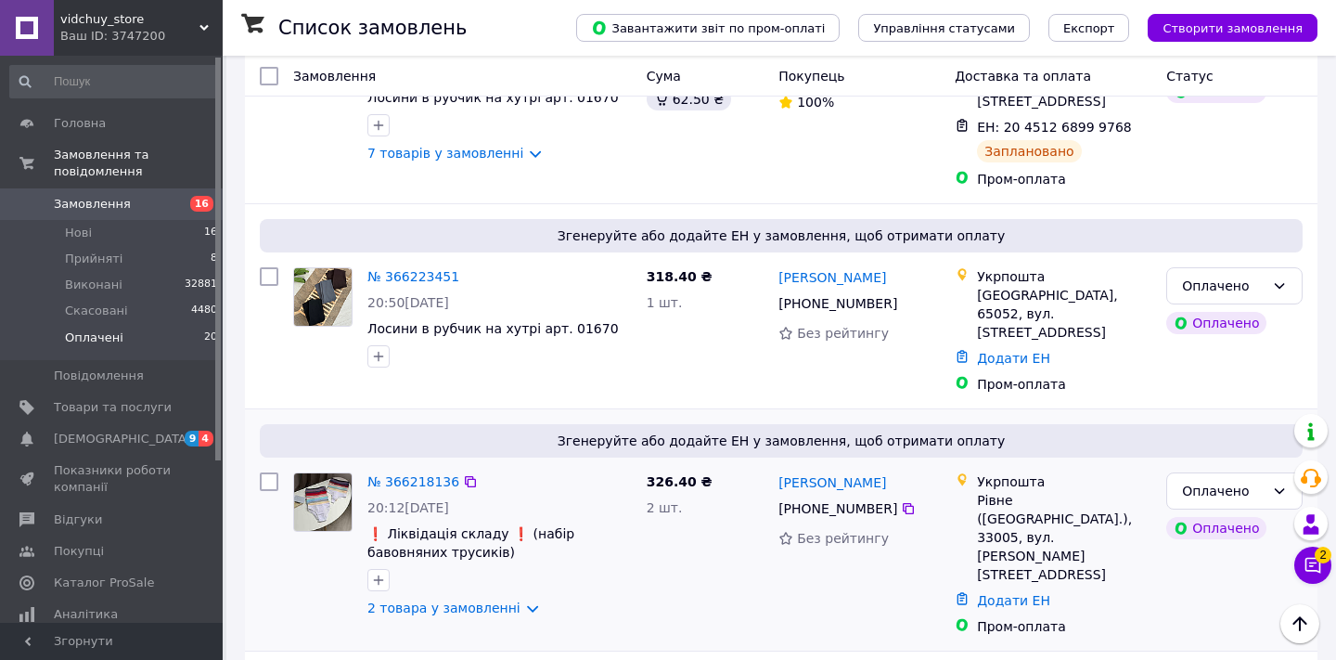
scroll to position [2791, 0]
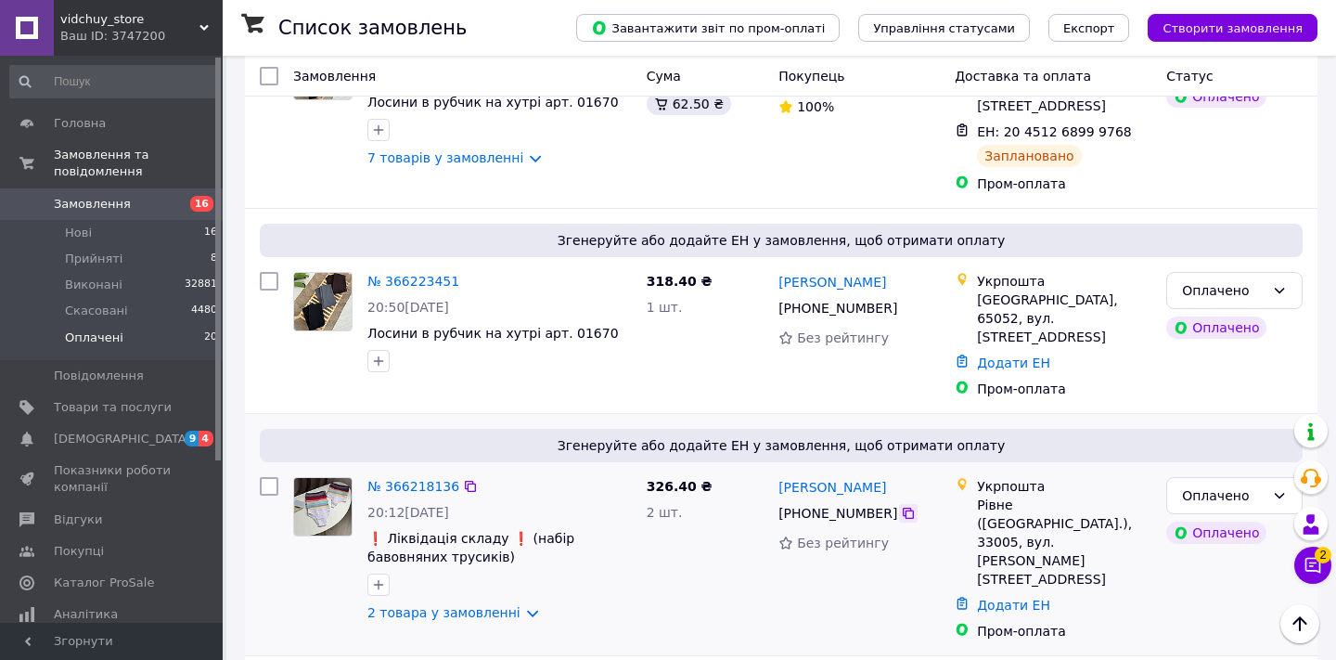
click at [901, 506] on icon at bounding box center [908, 513] width 15 height 15
click at [1012, 597] on link "Додати ЕН" at bounding box center [1013, 604] width 73 height 15
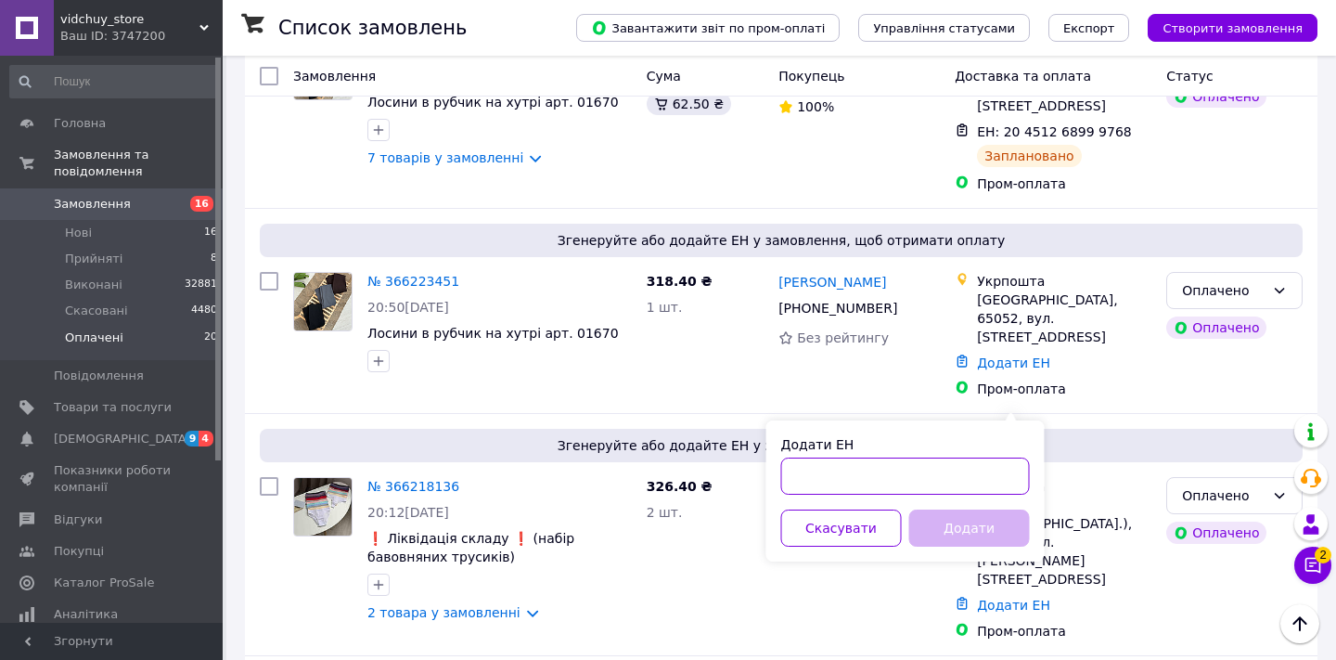
click at [915, 467] on input "Додати ЕН" at bounding box center [905, 475] width 249 height 37
paste input "0503777832168"
type input "0503777832168"
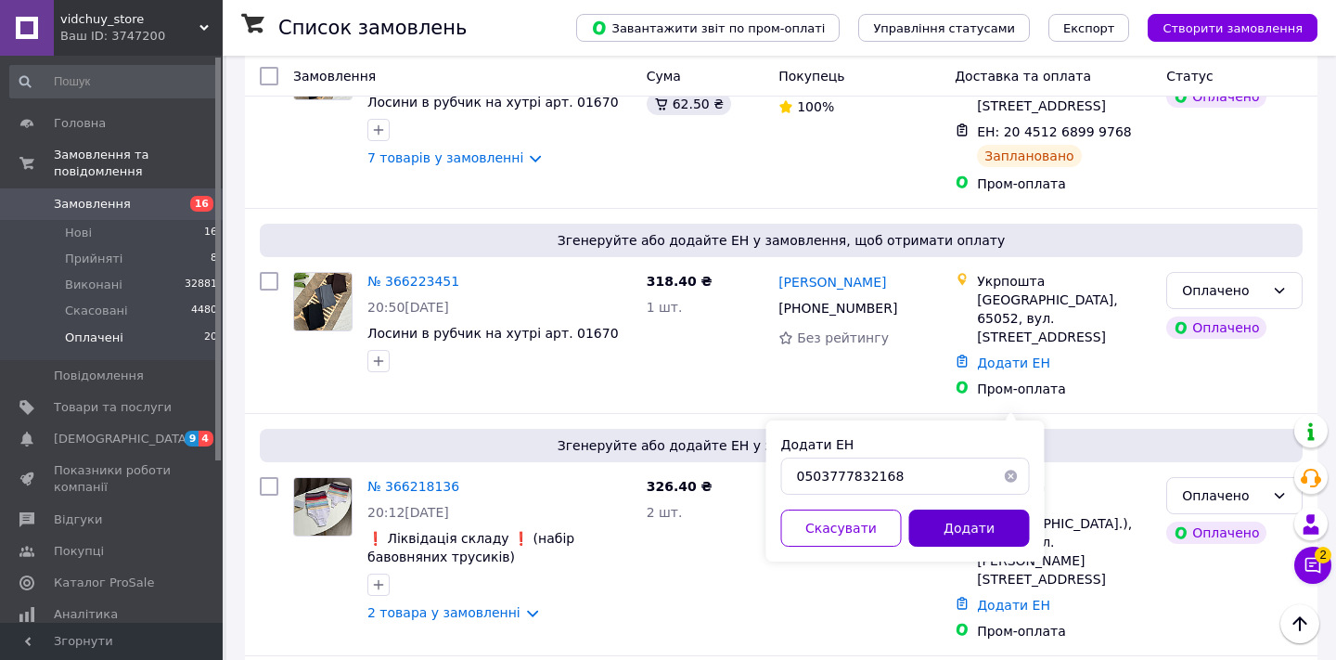
click at [959, 537] on button "Додати" at bounding box center [969, 527] width 121 height 37
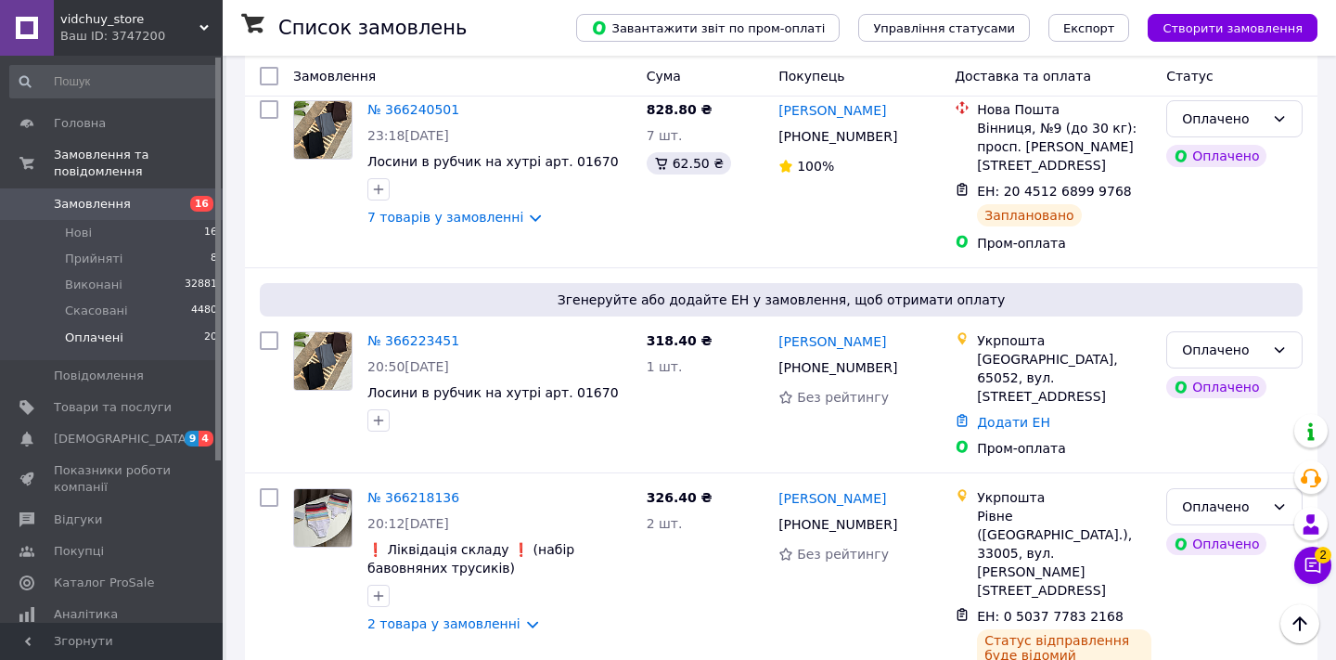
scroll to position [2725, 0]
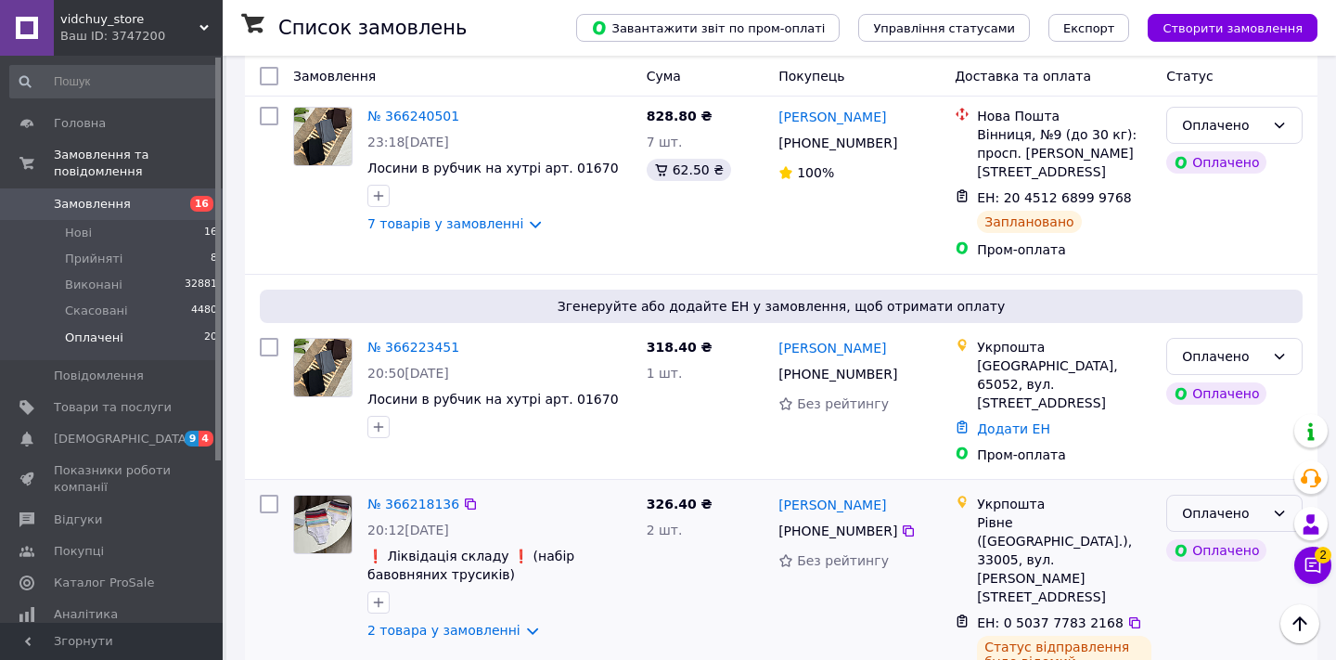
click at [1284, 510] on icon at bounding box center [1280, 513] width 10 height 6
click at [1251, 419] on li "Виконано" at bounding box center [1234, 420] width 135 height 33
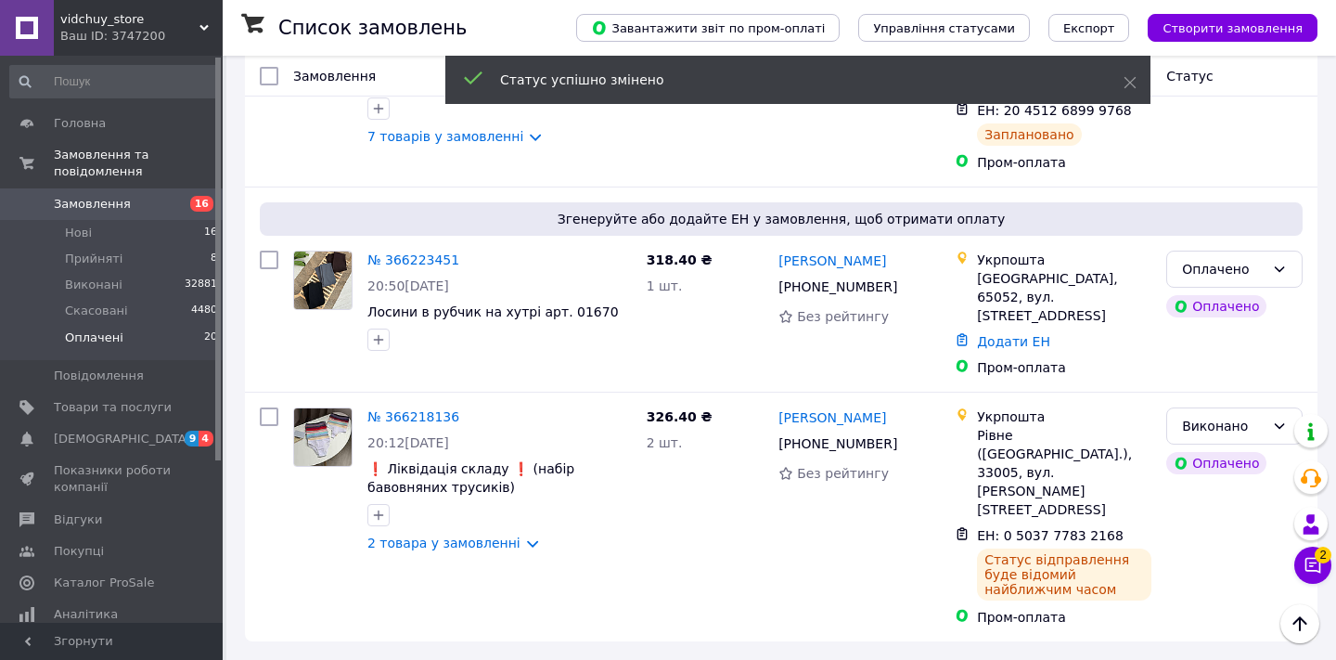
scroll to position [2524, 0]
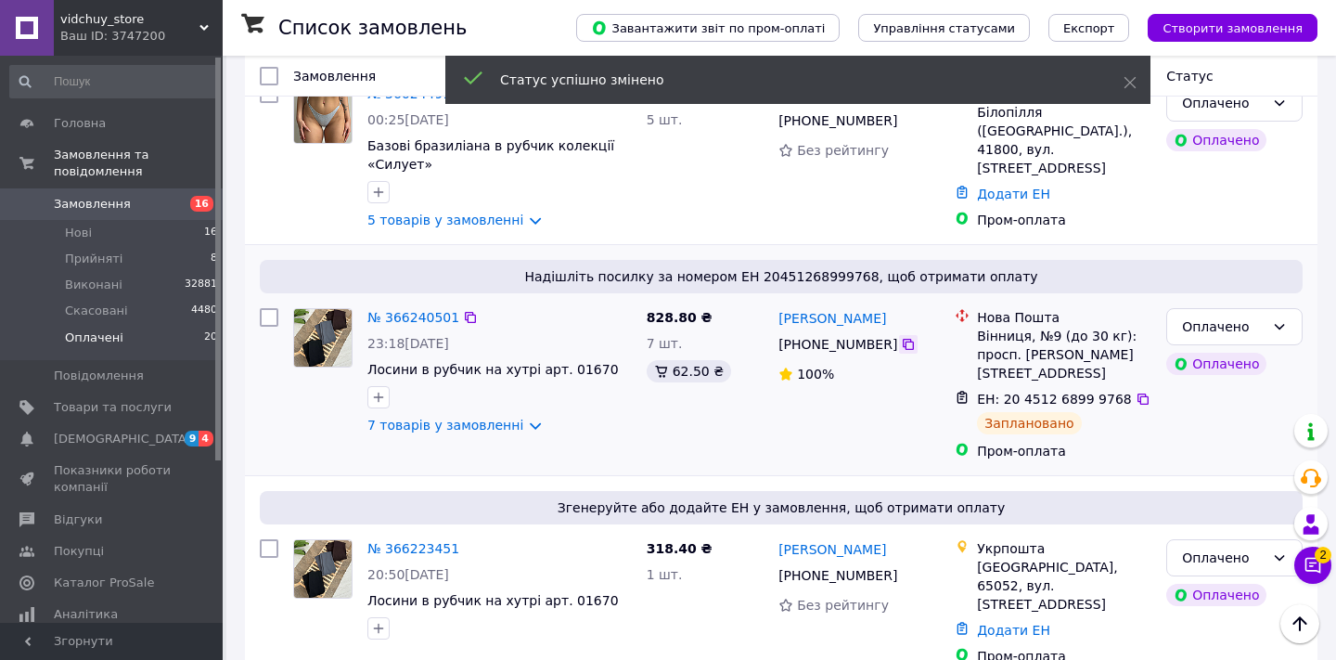
click at [904, 335] on div at bounding box center [908, 344] width 19 height 19
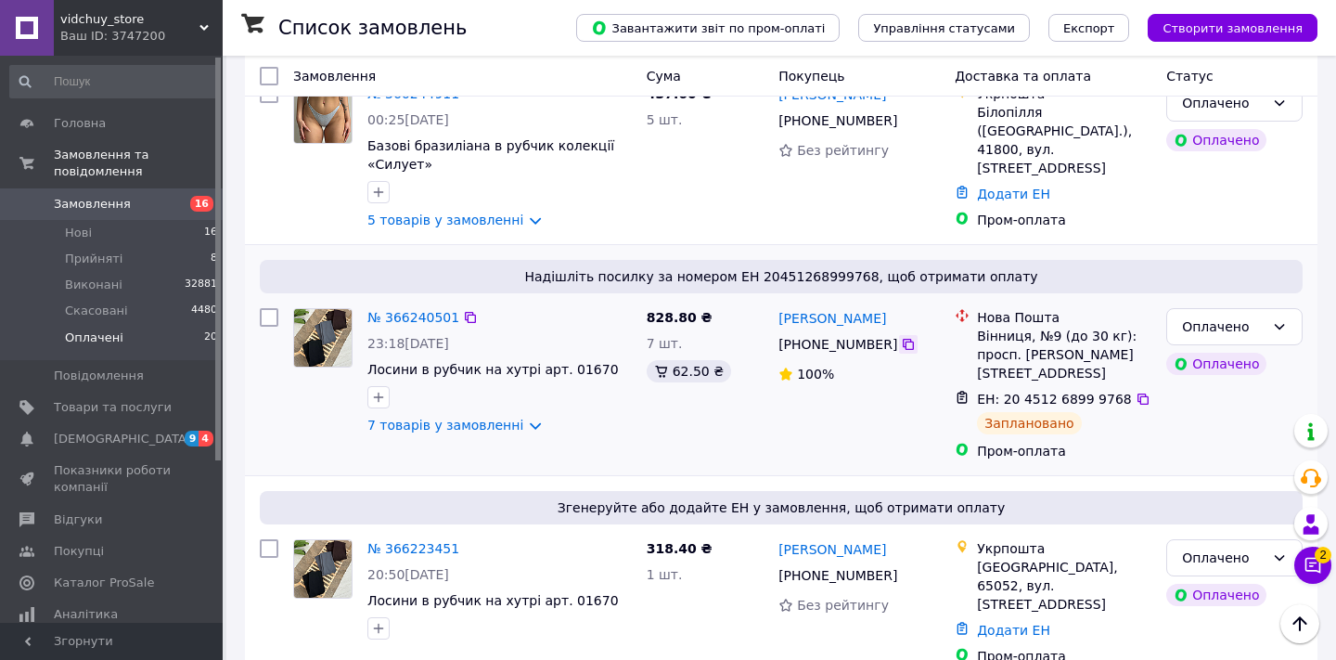
click at [905, 337] on icon at bounding box center [908, 344] width 15 height 15
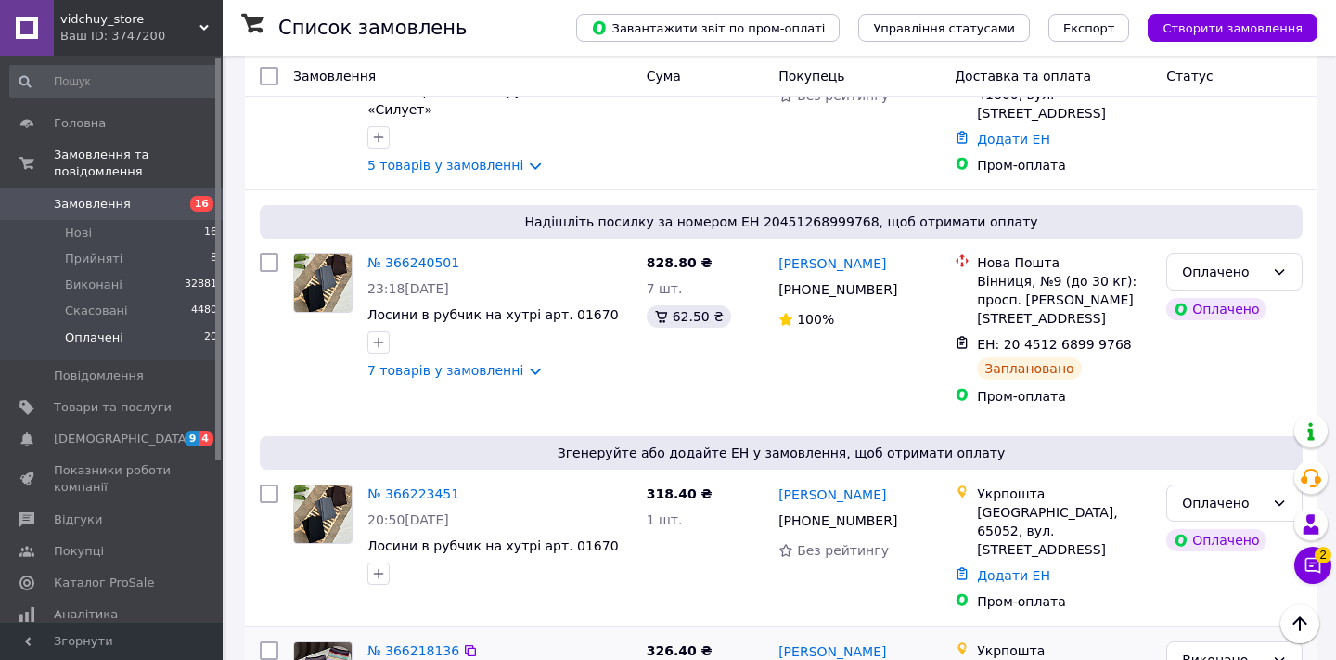
scroll to position [2594, 0]
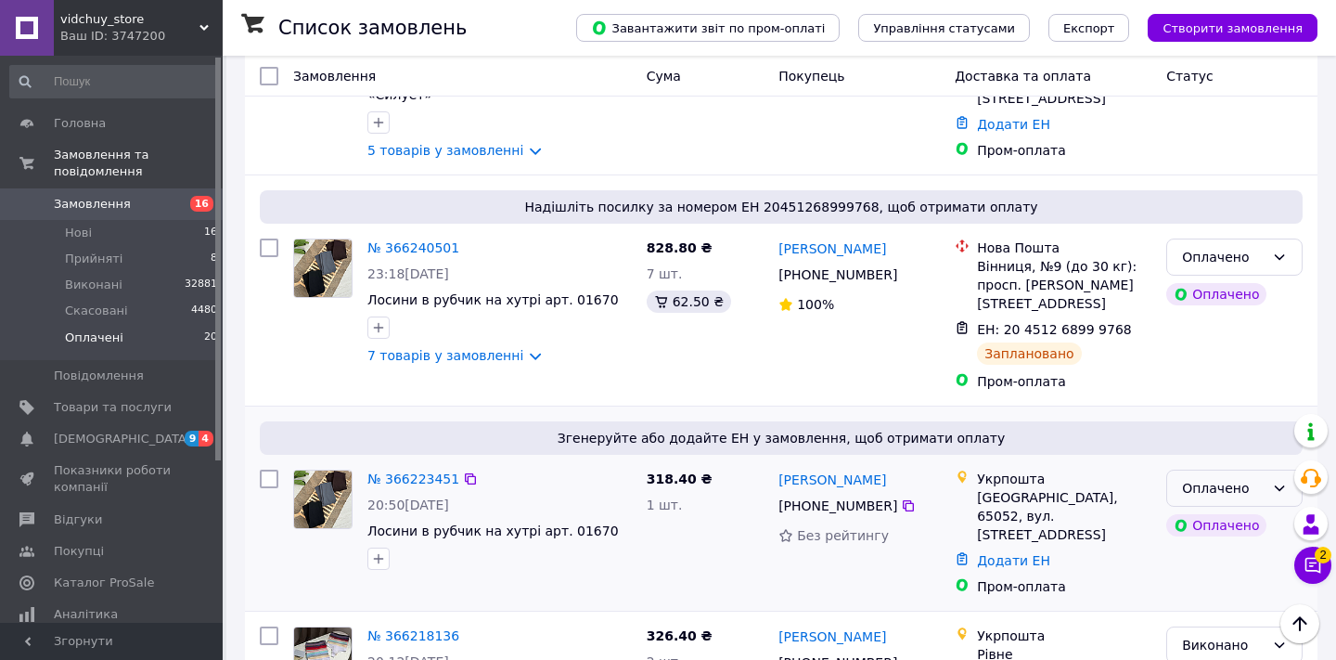
click at [1274, 481] on icon at bounding box center [1279, 488] width 15 height 15
click at [1241, 388] on li "Прийнято" at bounding box center [1234, 380] width 135 height 33
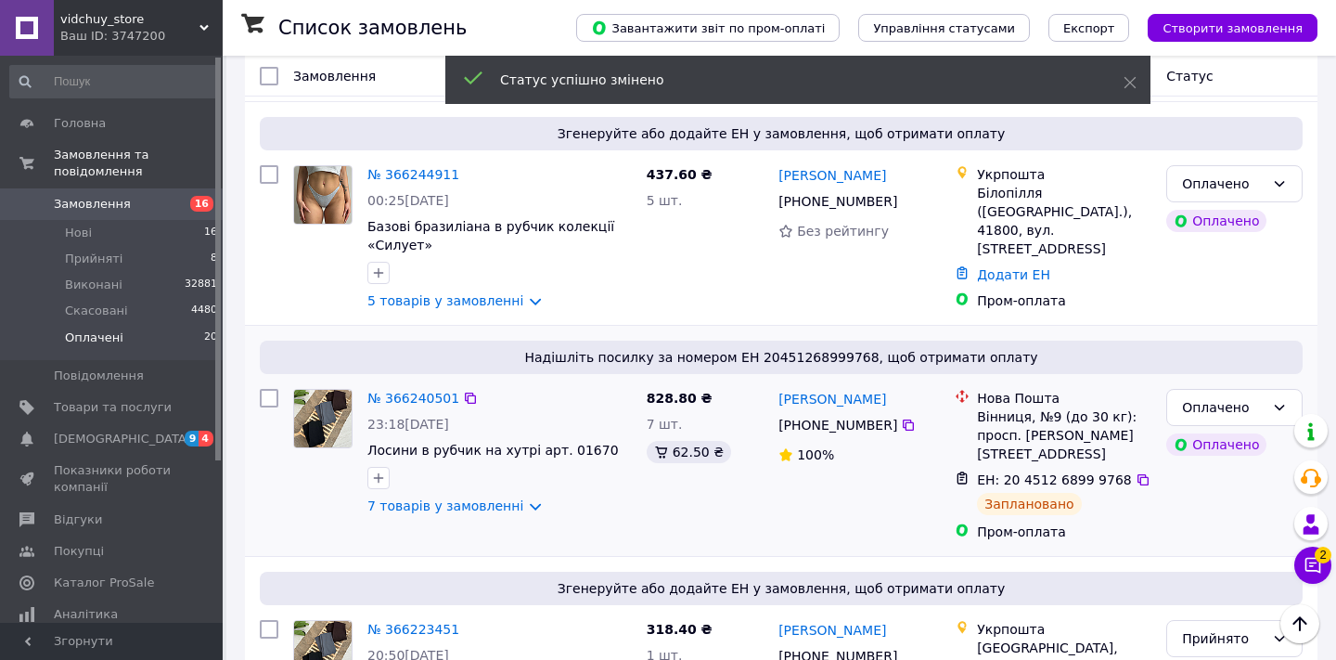
scroll to position [2427, 0]
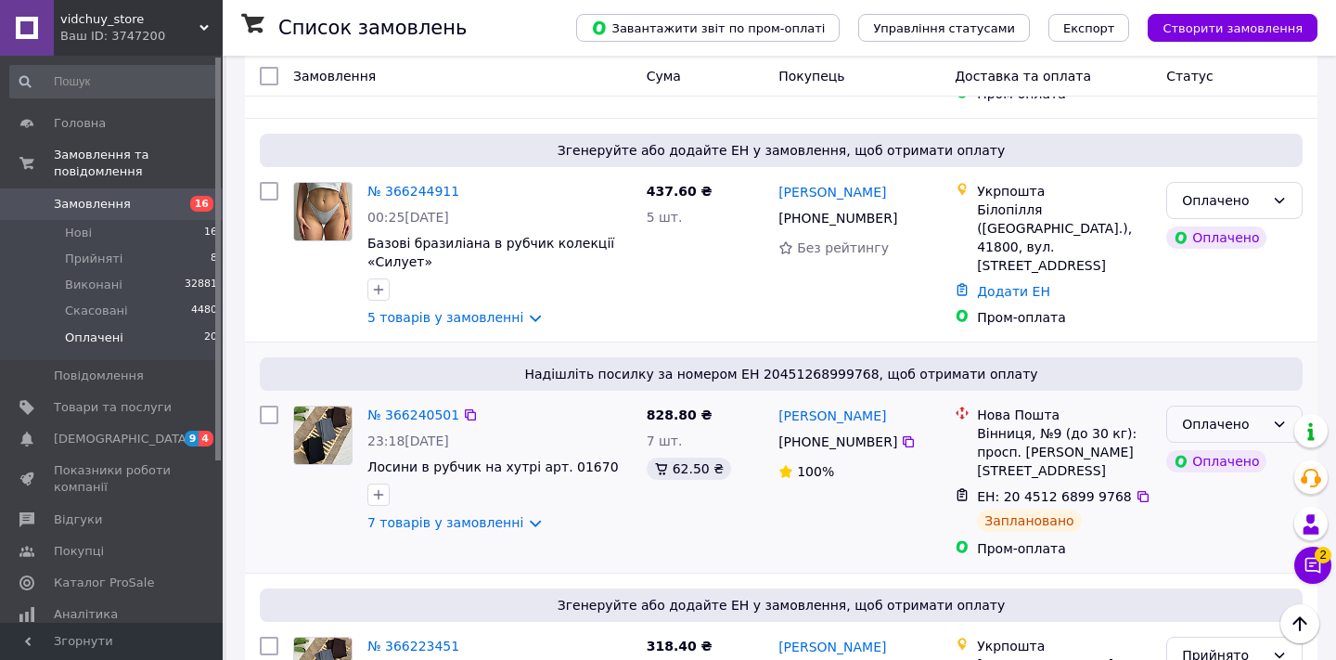
click at [1278, 417] on icon at bounding box center [1279, 424] width 15 height 15
click at [1245, 356] on li "Виконано" at bounding box center [1234, 364] width 135 height 33
click at [901, 434] on icon at bounding box center [908, 441] width 15 height 15
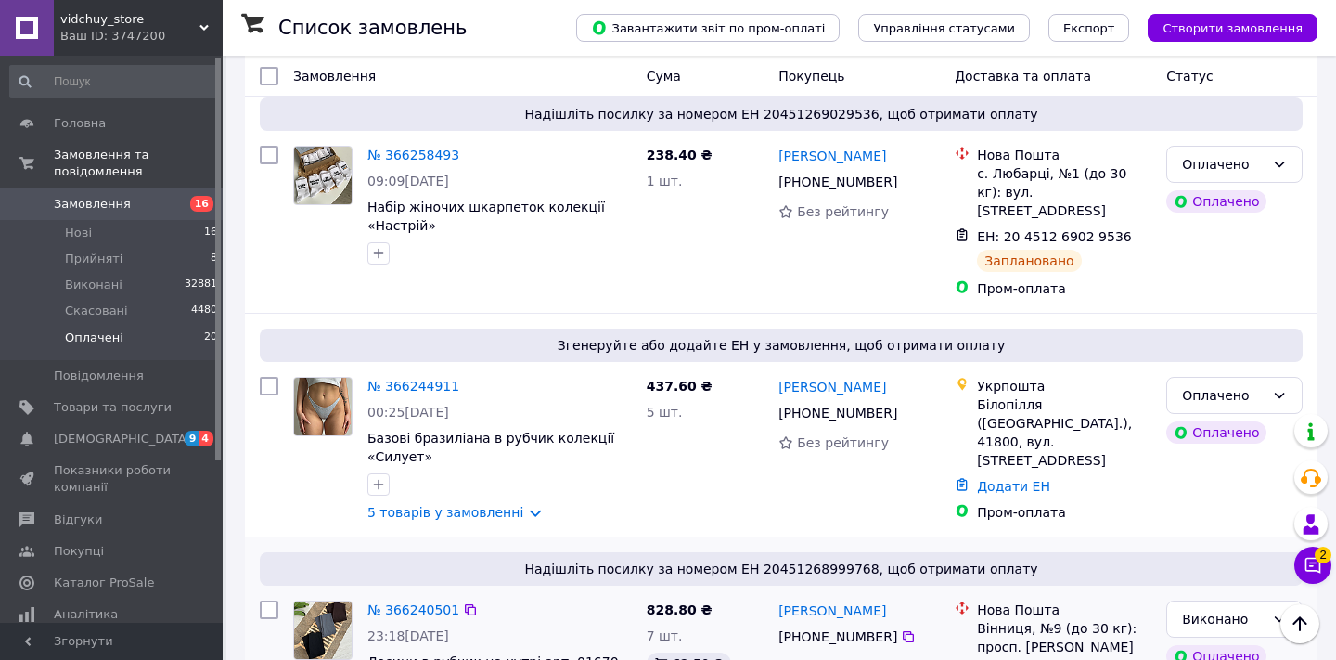
scroll to position [2226, 0]
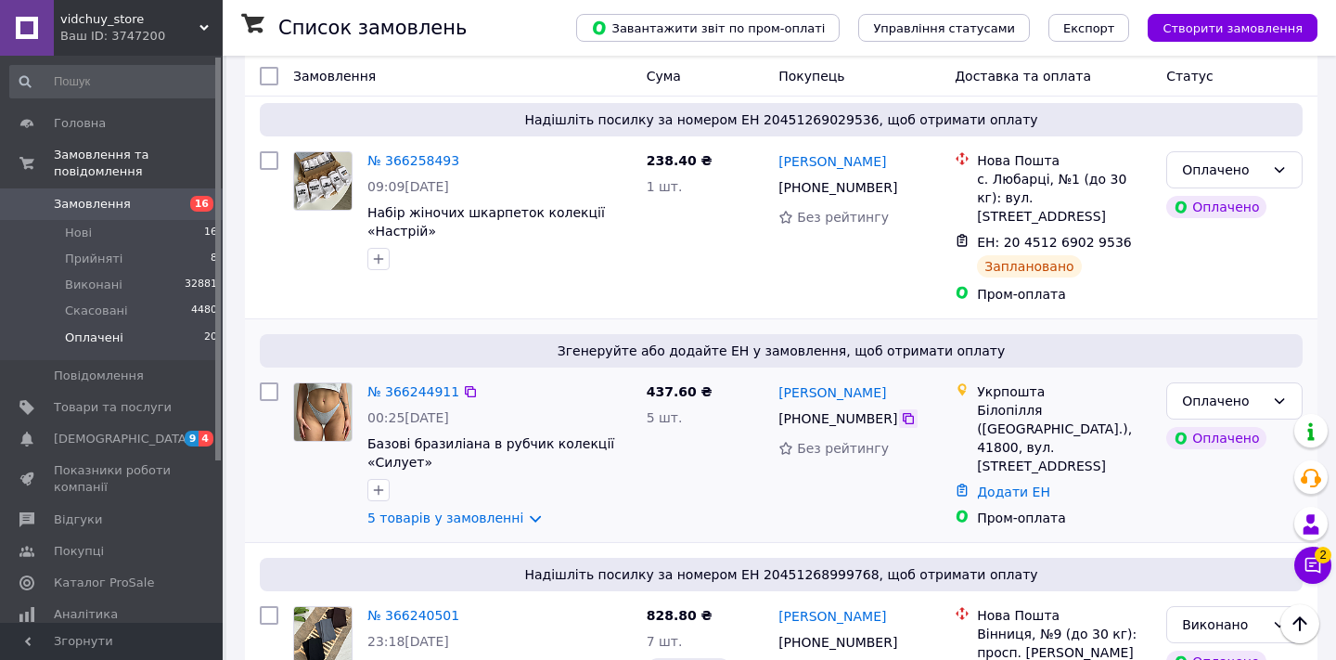
click at [904, 411] on icon at bounding box center [908, 418] width 15 height 15
click at [1272, 393] on icon at bounding box center [1279, 400] width 15 height 15
click at [1237, 316] on li "Прийнято" at bounding box center [1234, 306] width 135 height 33
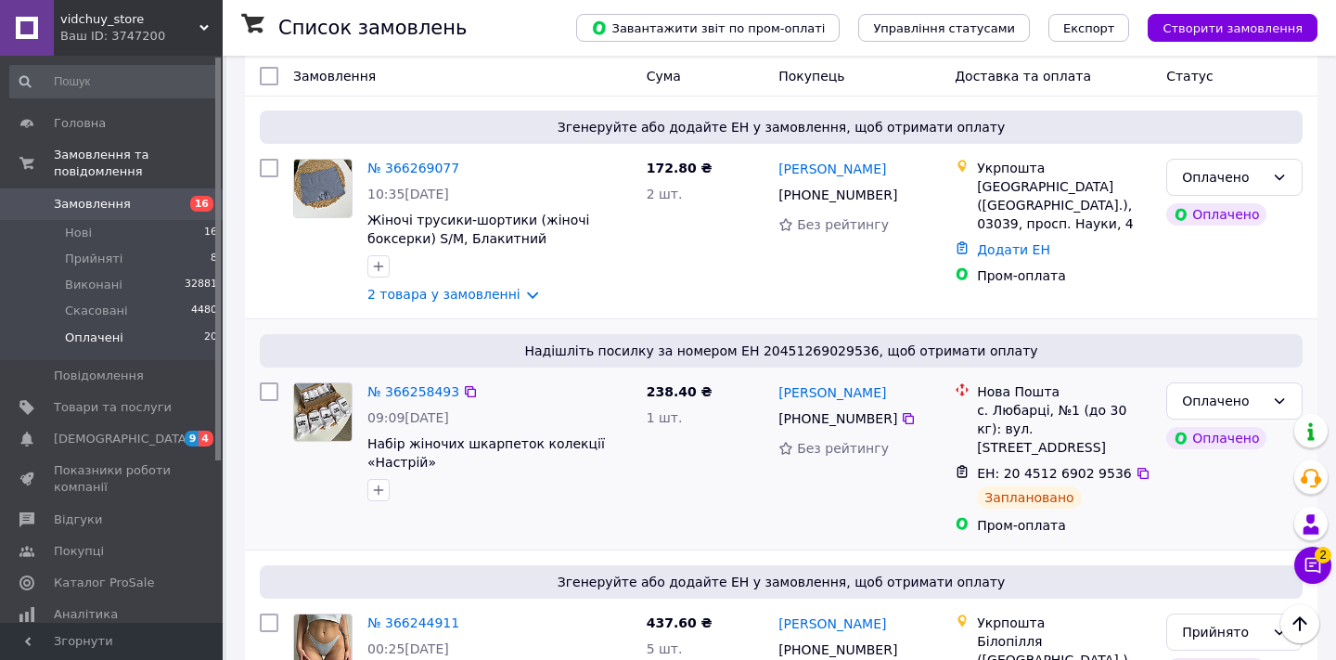
scroll to position [1994, 0]
click at [903, 414] on icon at bounding box center [908, 419] width 11 height 11
click at [1253, 391] on div "Оплачено" at bounding box center [1223, 401] width 83 height 20
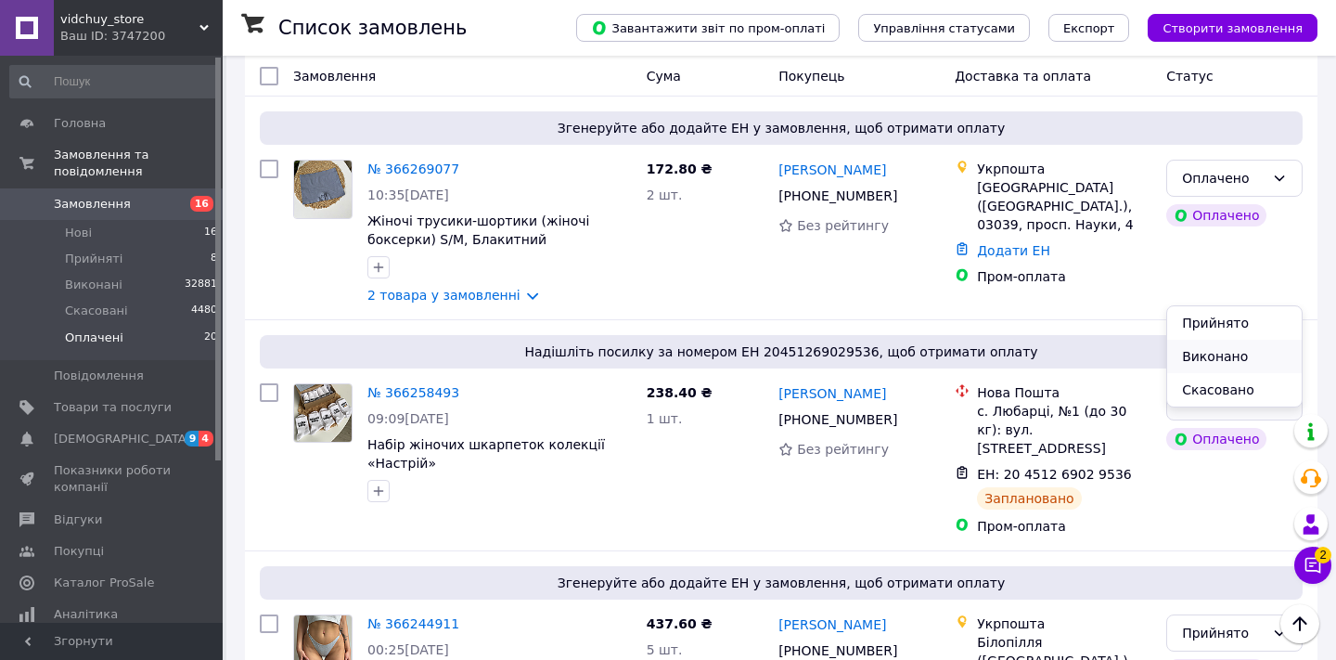
click at [1244, 358] on li "Виконано" at bounding box center [1234, 356] width 135 height 33
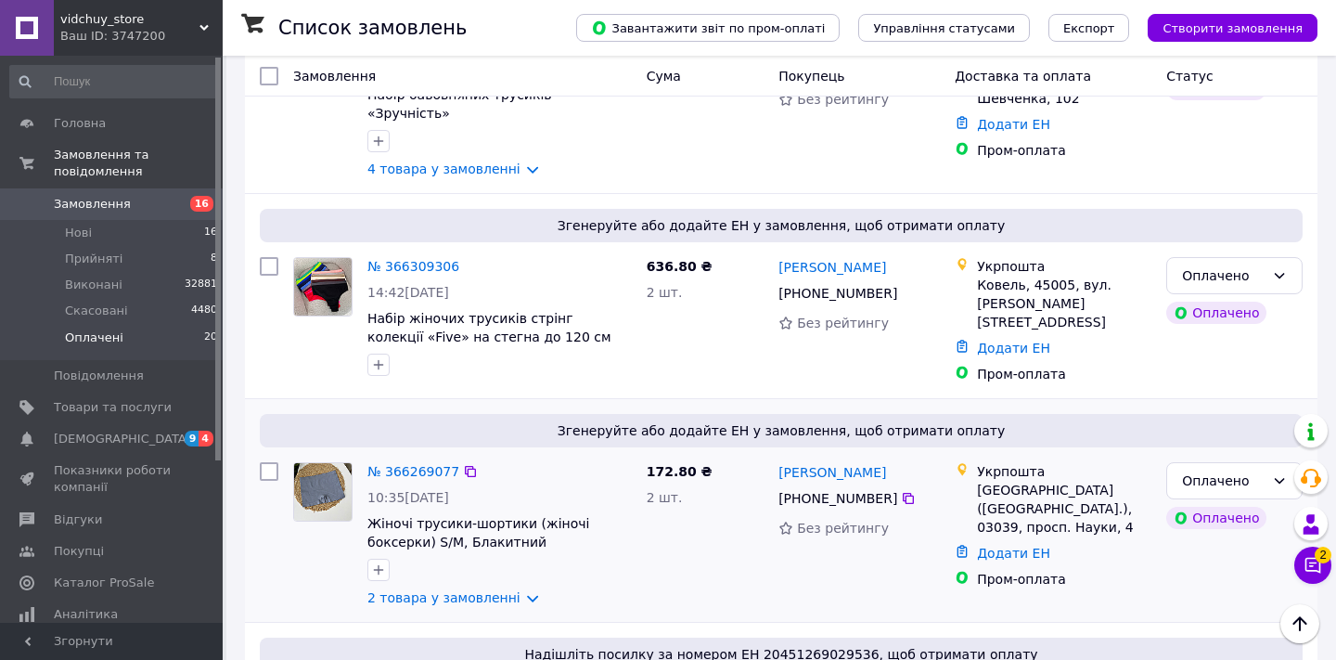
scroll to position [1687, 0]
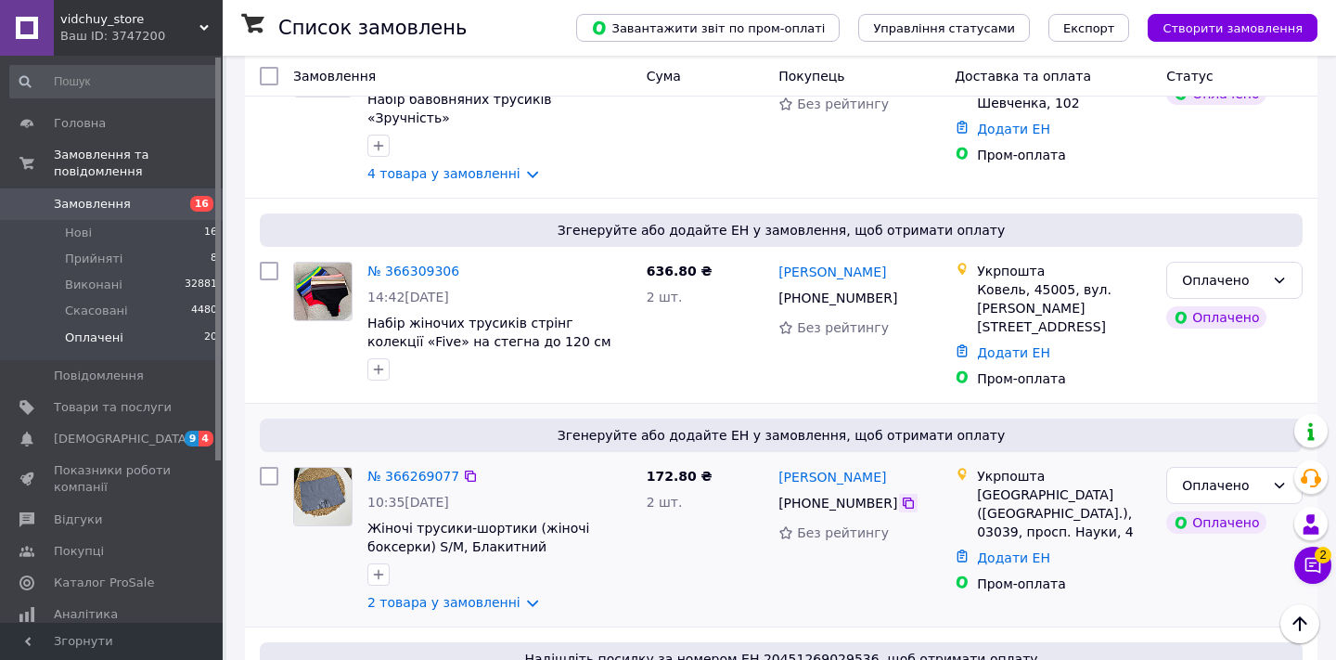
click at [907, 497] on icon at bounding box center [908, 502] width 11 height 11
click at [999, 550] on link "Додати ЕН" at bounding box center [1013, 557] width 73 height 15
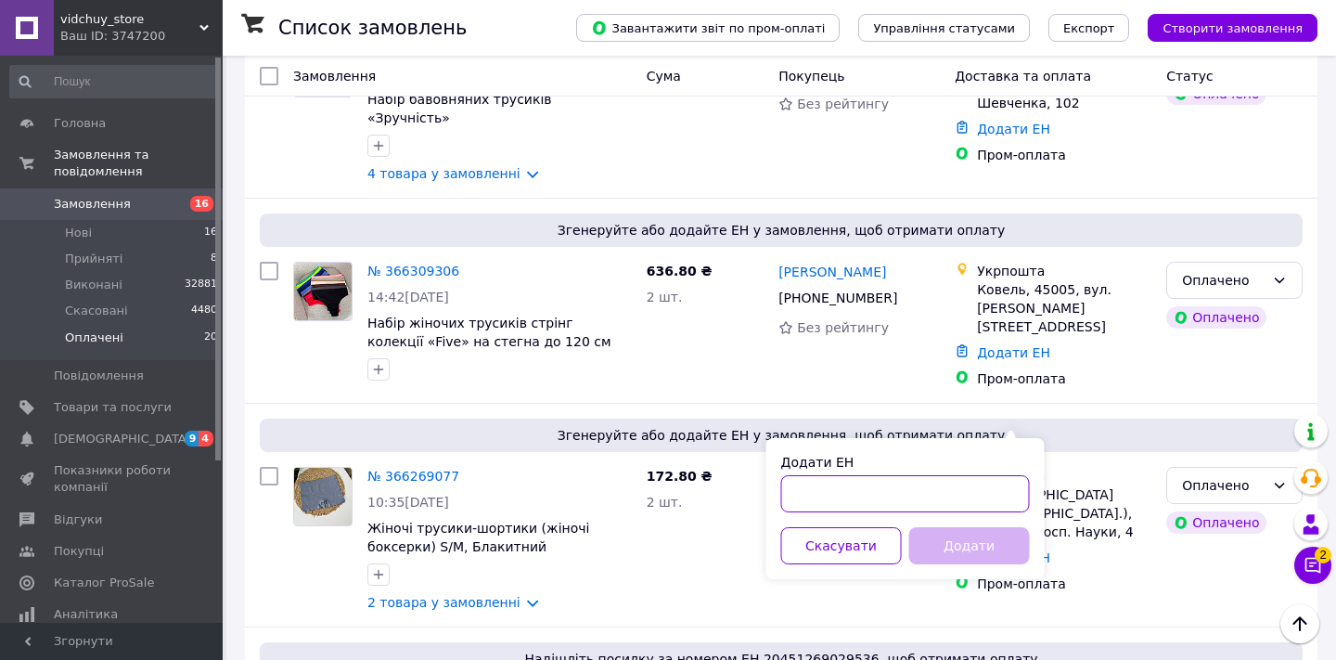
click at [838, 494] on input "Додати ЕН" at bounding box center [905, 493] width 249 height 37
paste input "0503777885733"
type input "0503777885733"
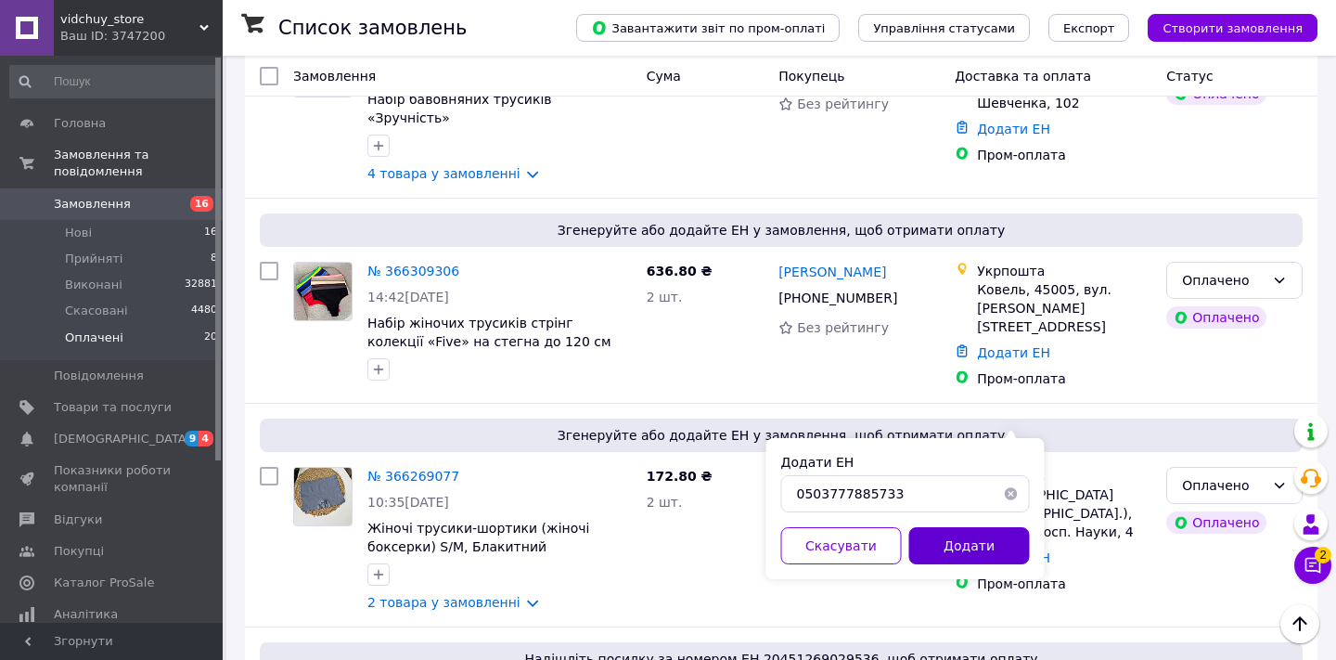
click at [994, 554] on button "Додати" at bounding box center [969, 545] width 121 height 37
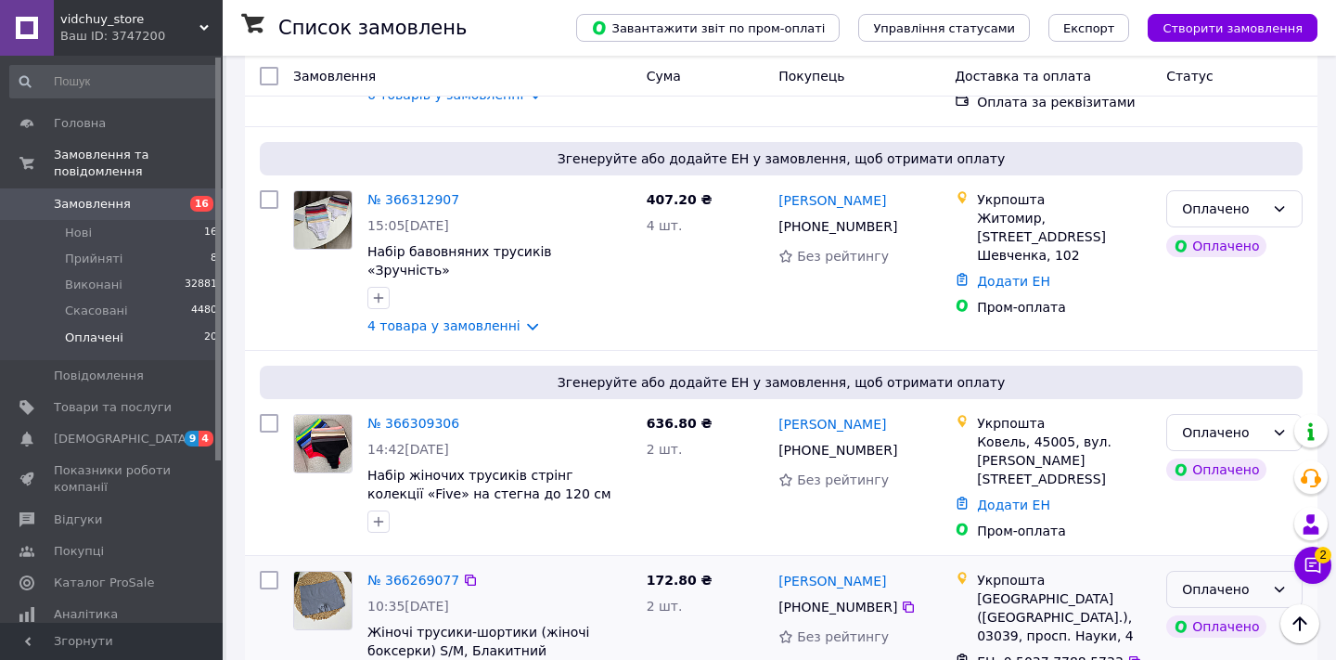
scroll to position [1534, 0]
click at [1229, 580] on div "Оплачено" at bounding box center [1223, 590] width 83 height 20
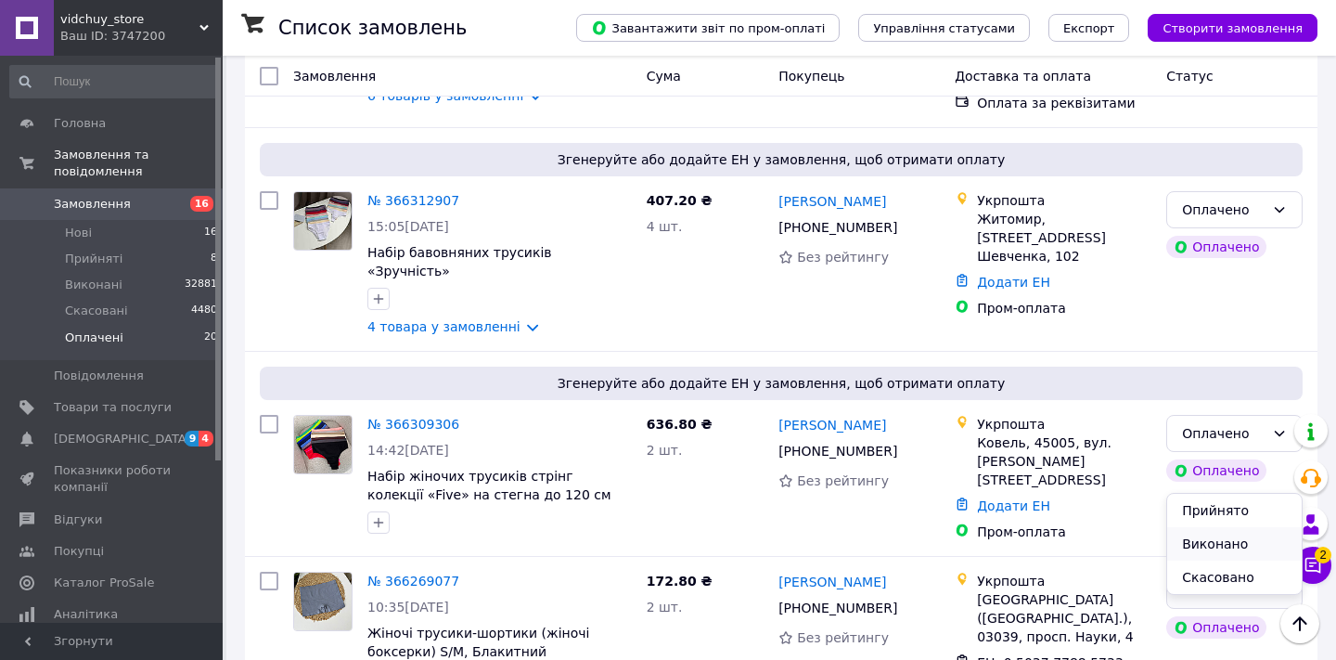
click at [1222, 542] on li "Виконано" at bounding box center [1234, 543] width 135 height 33
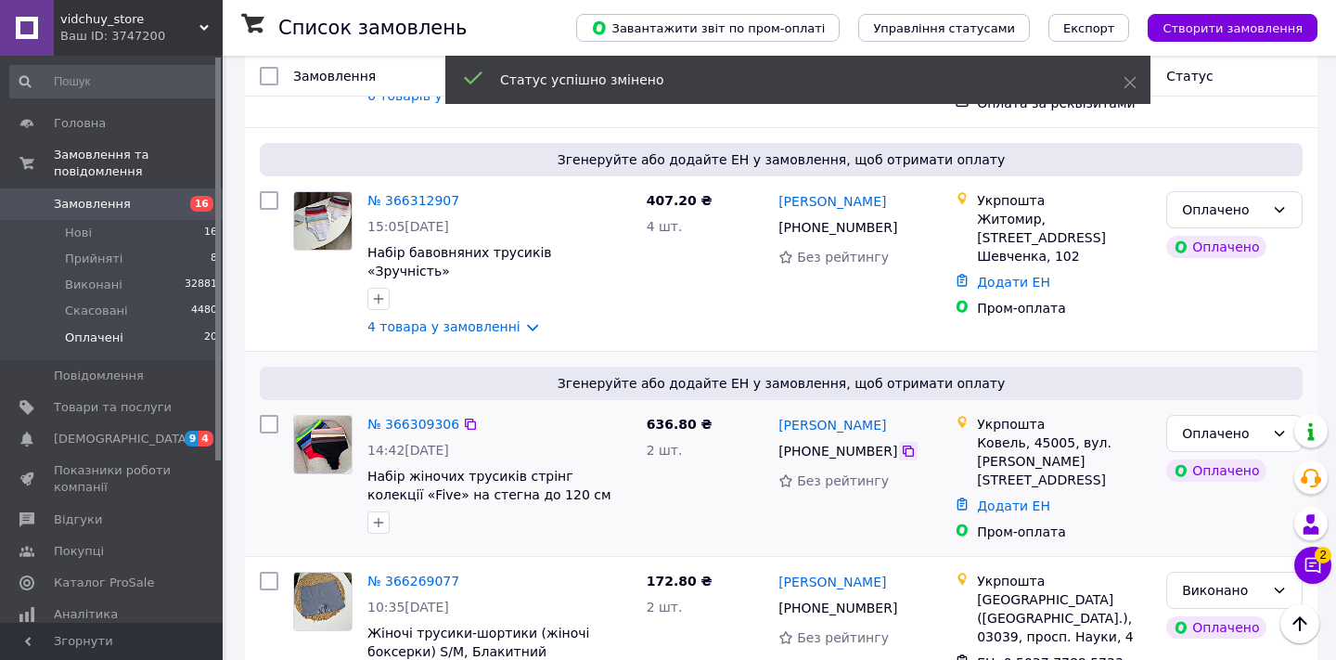
click at [909, 443] on icon at bounding box center [908, 450] width 15 height 15
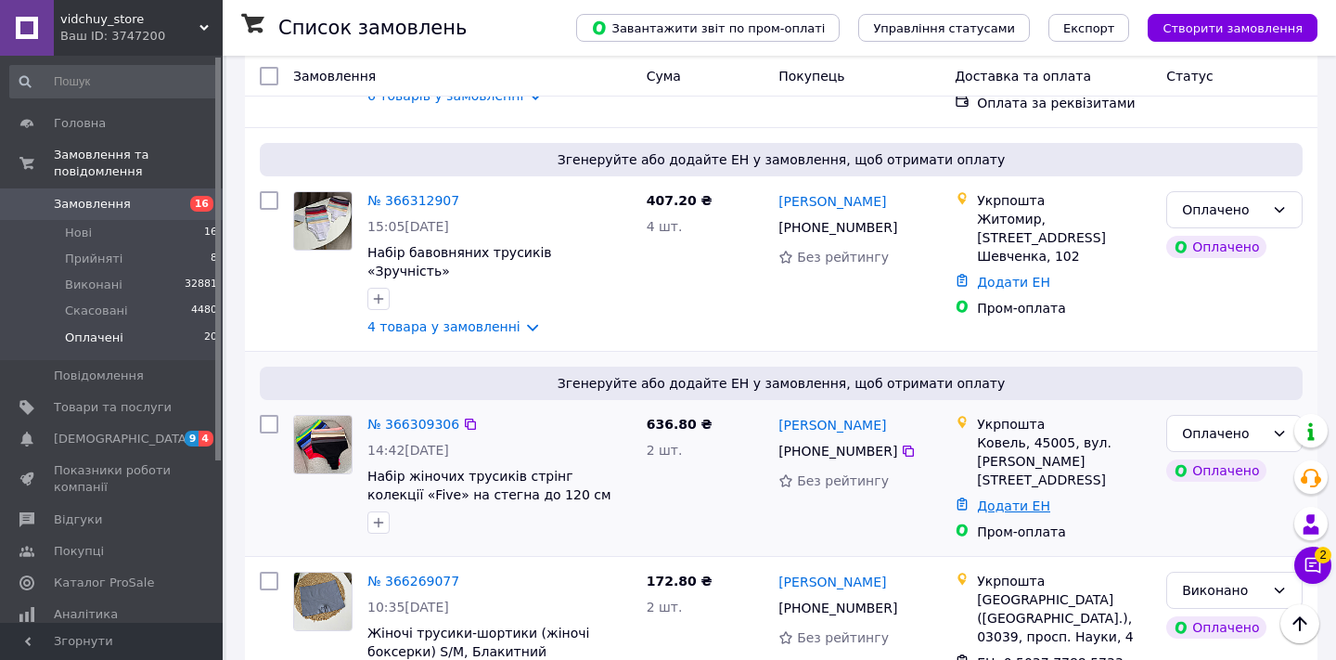
click at [1022, 498] on link "Додати ЕН" at bounding box center [1013, 505] width 73 height 15
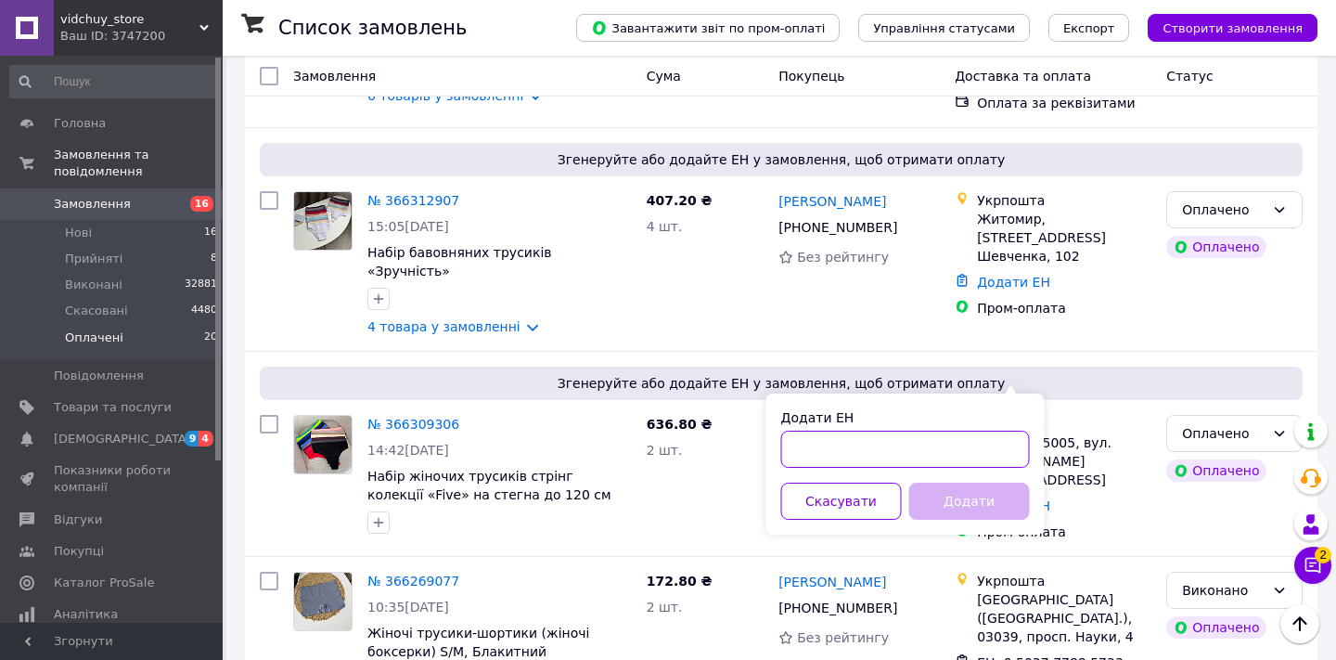
click at [917, 444] on input "Додати ЕН" at bounding box center [905, 448] width 249 height 37
paste input "0503777905343"
type input "0503777905343"
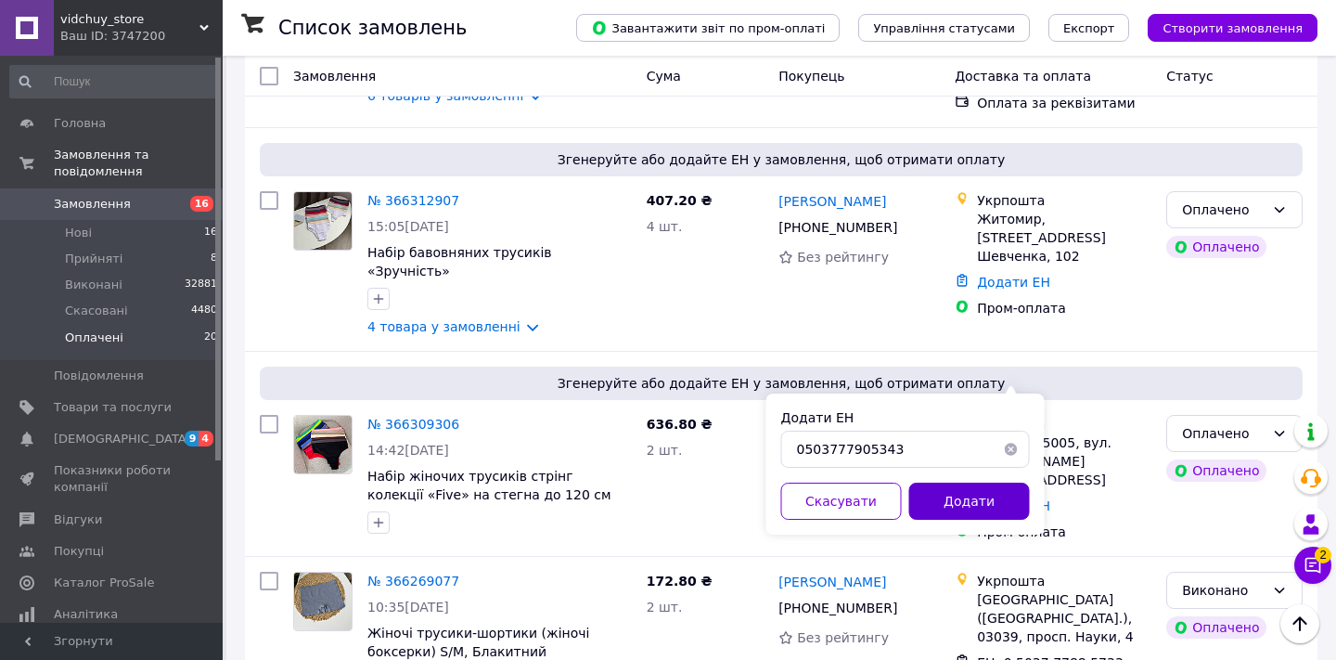
click at [937, 502] on button "Додати" at bounding box center [969, 500] width 121 height 37
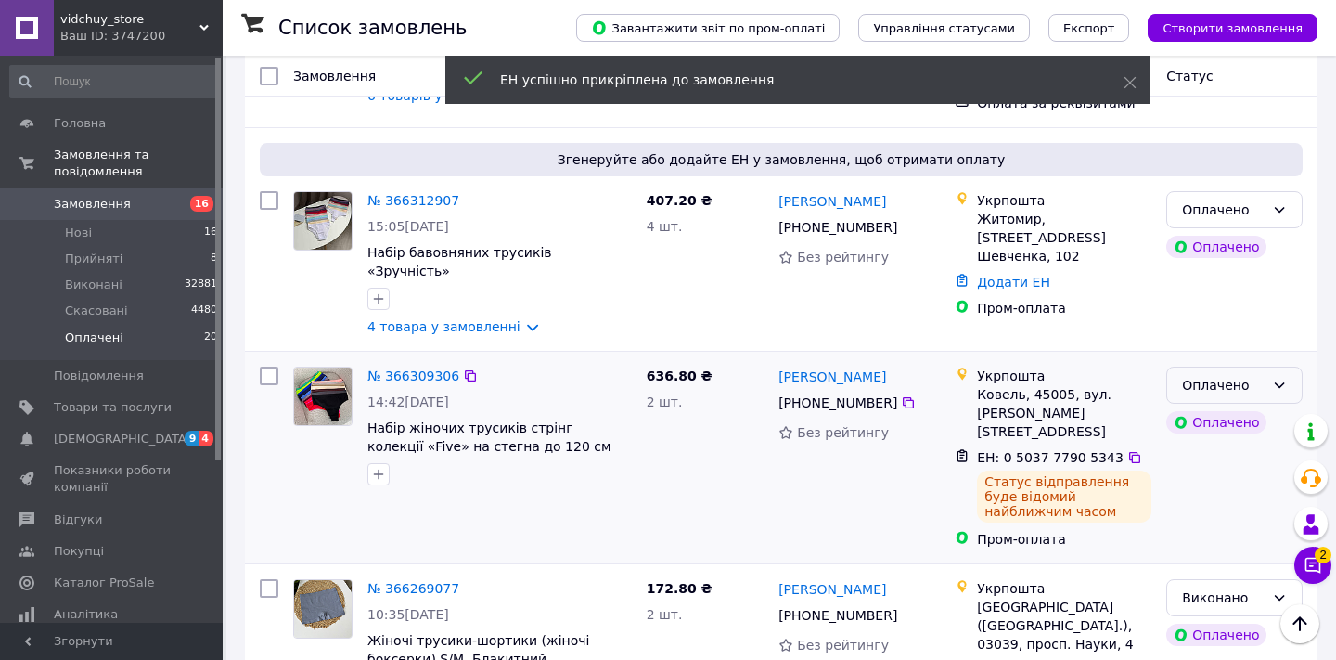
click at [1283, 366] on div "Оплачено" at bounding box center [1234, 384] width 136 height 37
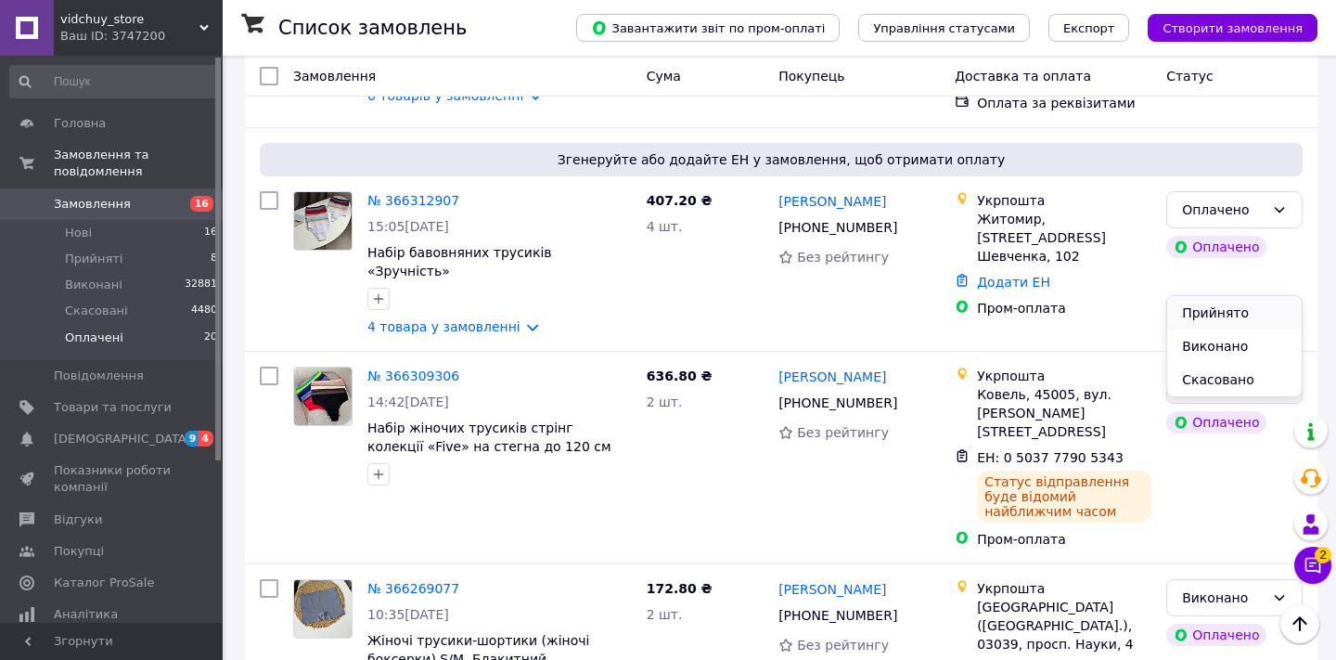
click at [1229, 310] on li "Прийнято" at bounding box center [1234, 312] width 135 height 33
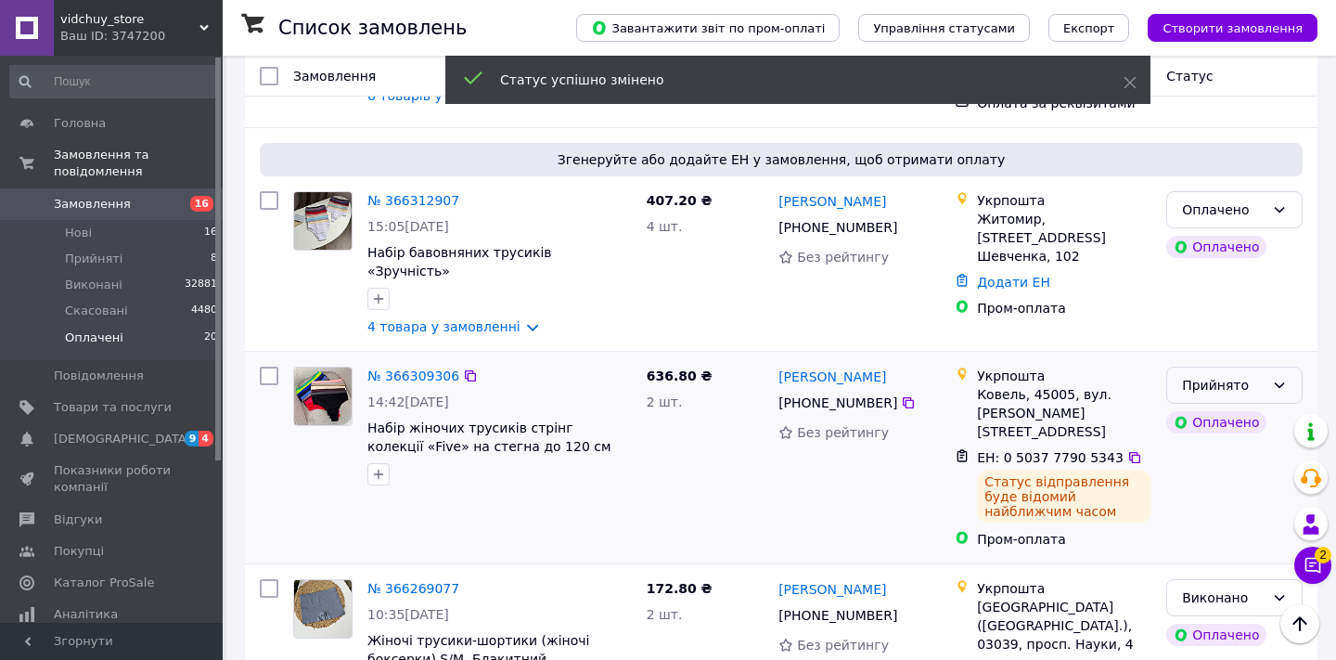
click at [1268, 366] on div "Прийнято" at bounding box center [1234, 384] width 136 height 37
click at [1226, 317] on li "Виконано" at bounding box center [1234, 312] width 135 height 33
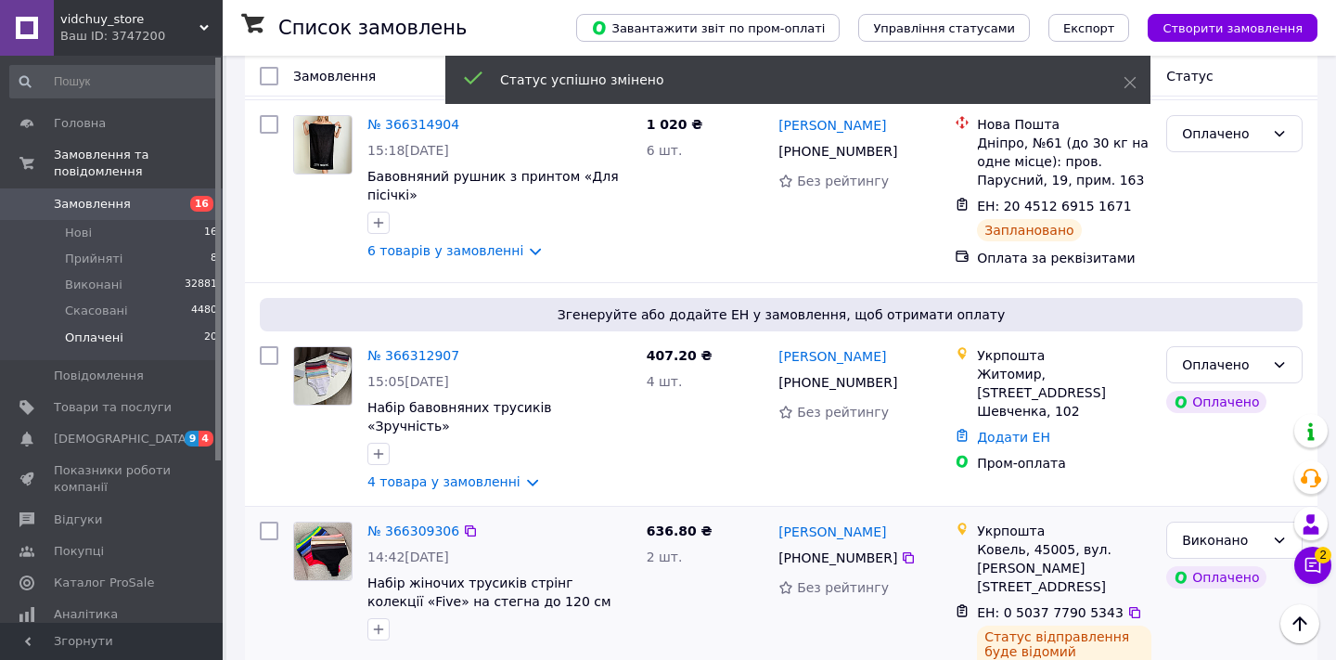
scroll to position [1376, 0]
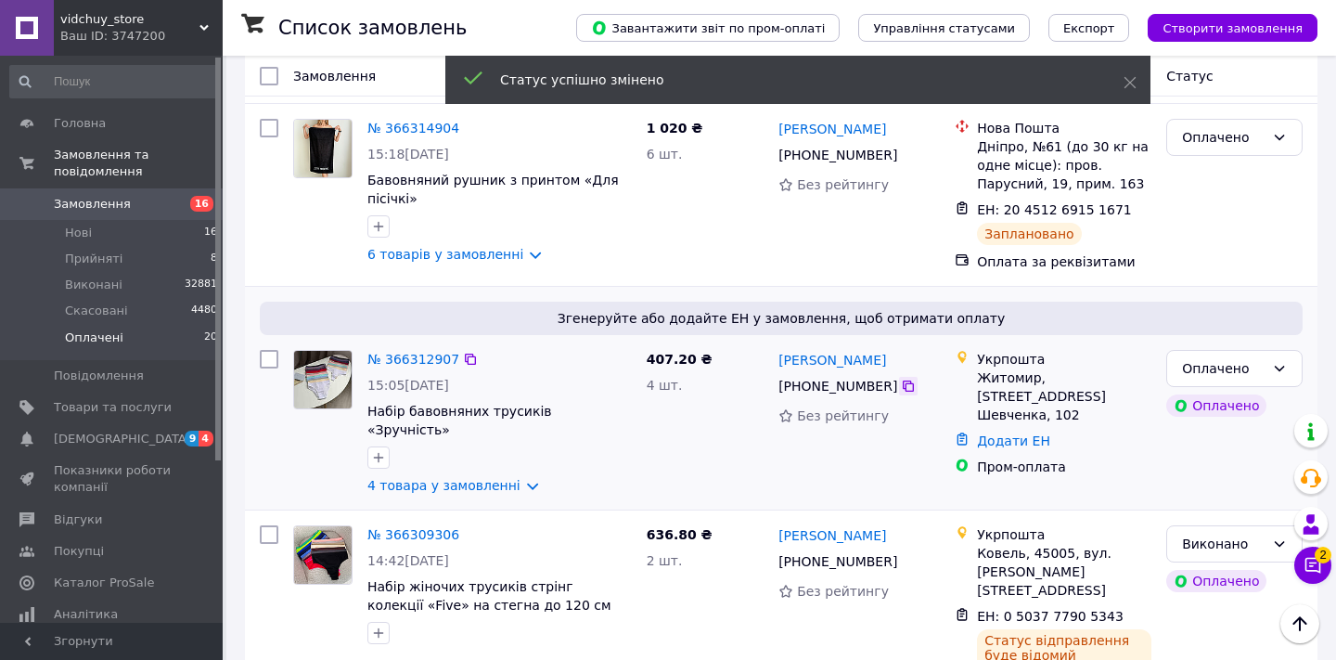
click at [908, 378] on icon at bounding box center [908, 385] width 15 height 15
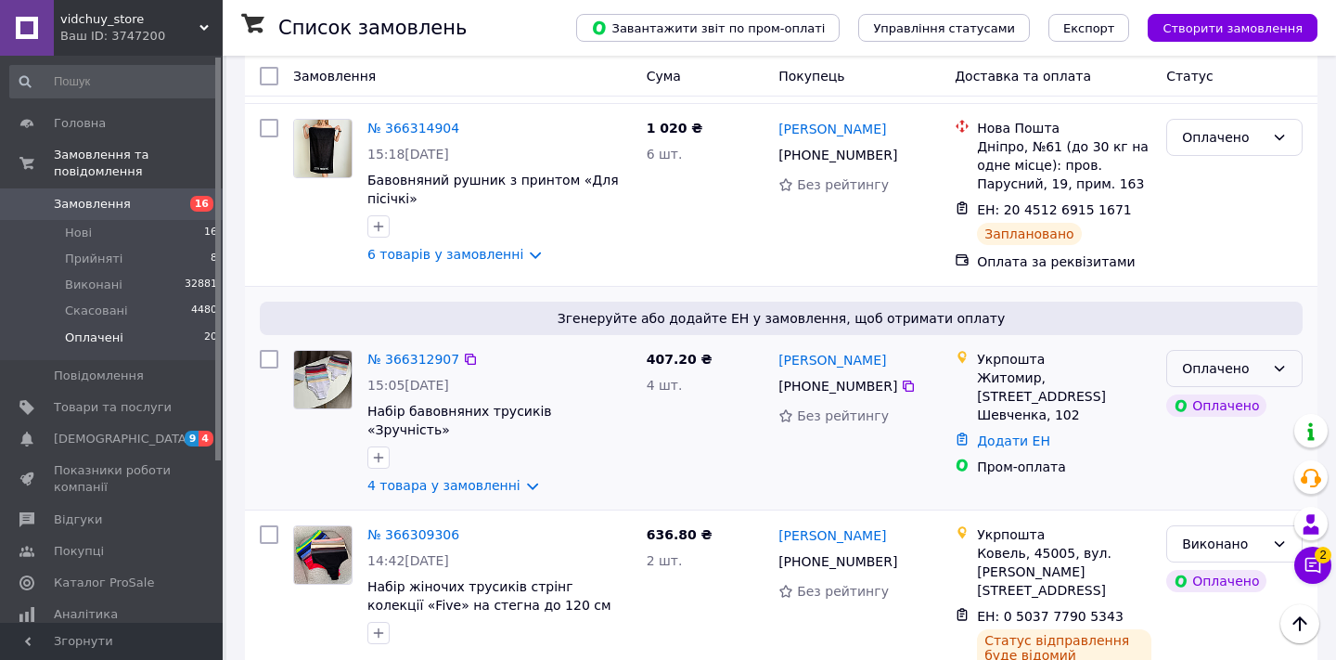
click at [1267, 350] on div "Оплачено" at bounding box center [1234, 368] width 136 height 37
click at [1263, 314] on li "Прийнято" at bounding box center [1234, 313] width 135 height 33
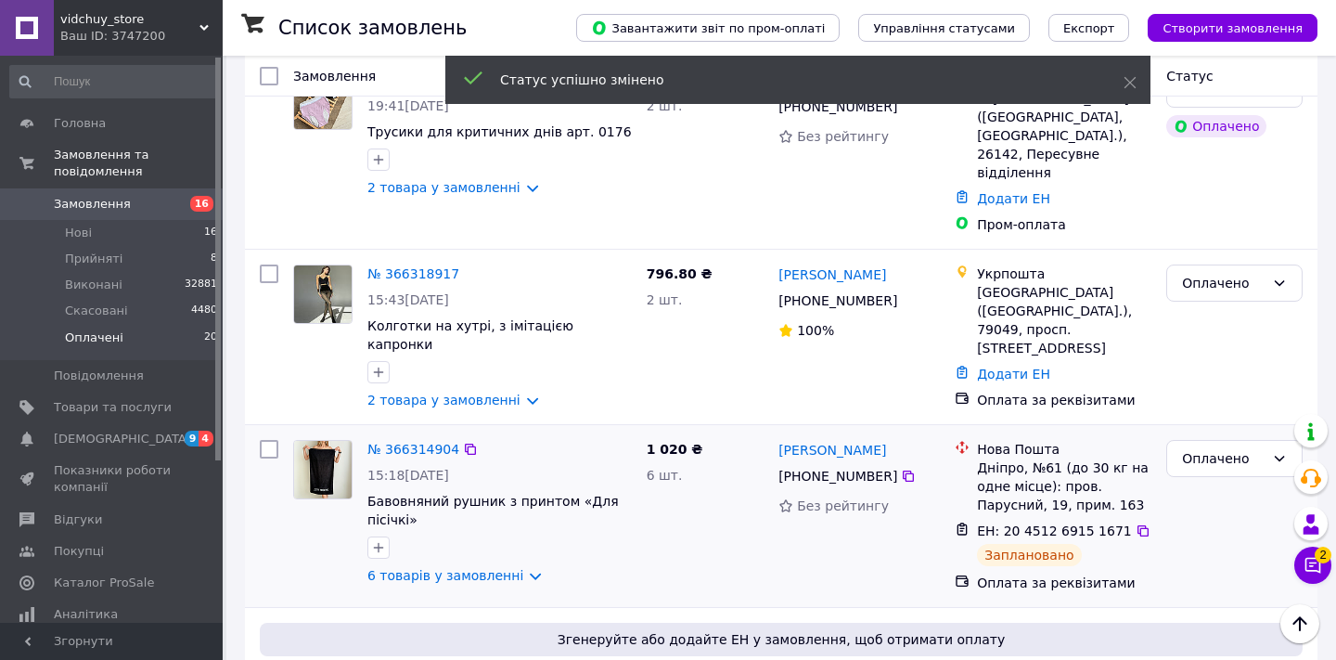
scroll to position [1047, 0]
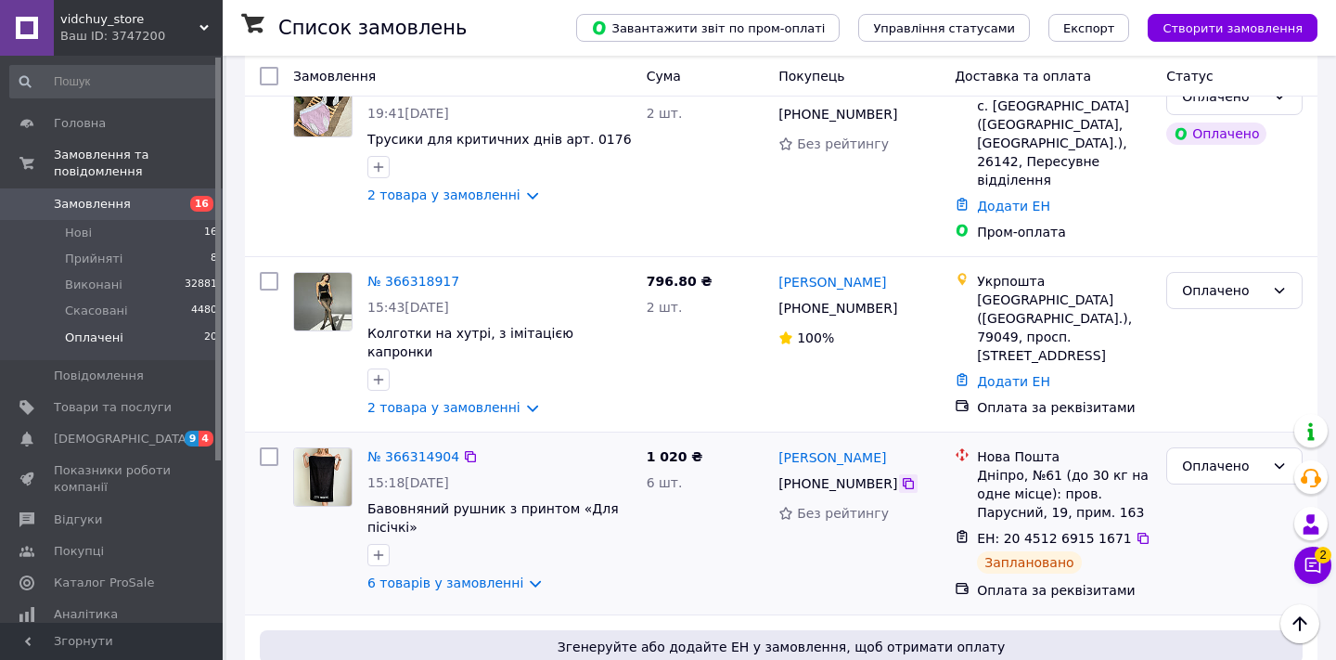
click at [911, 476] on icon at bounding box center [908, 483] width 15 height 15
click at [1232, 447] on div "Оплачено" at bounding box center [1234, 465] width 136 height 37
click at [1227, 440] on li "Виконано" at bounding box center [1234, 440] width 135 height 33
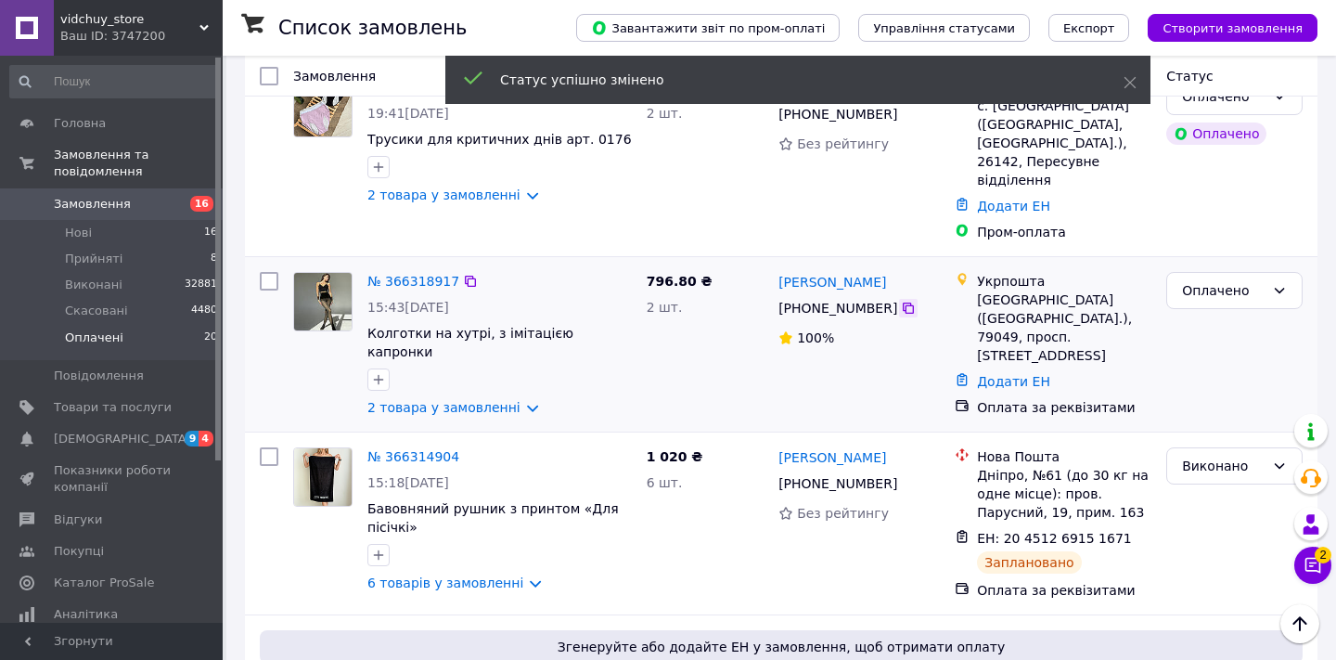
click at [904, 301] on icon at bounding box center [908, 308] width 15 height 15
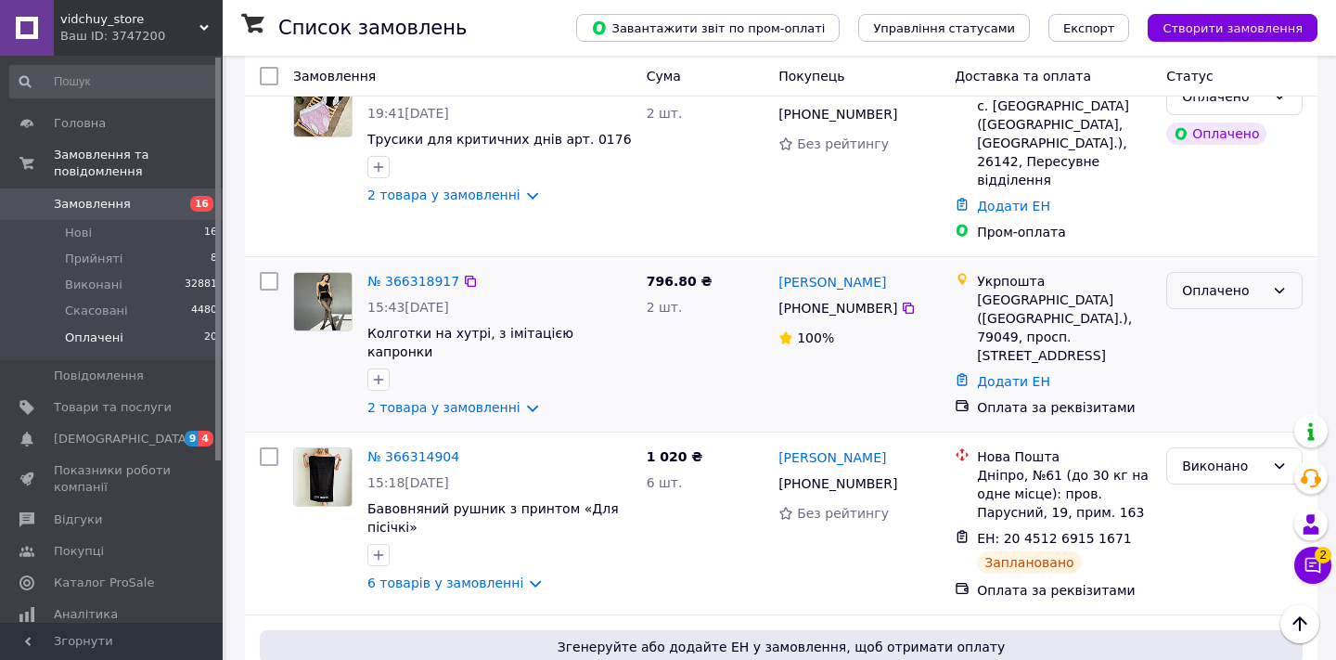
click at [1276, 283] on icon at bounding box center [1279, 290] width 15 height 15
click at [1235, 249] on li "Прийнято" at bounding box center [1234, 249] width 135 height 33
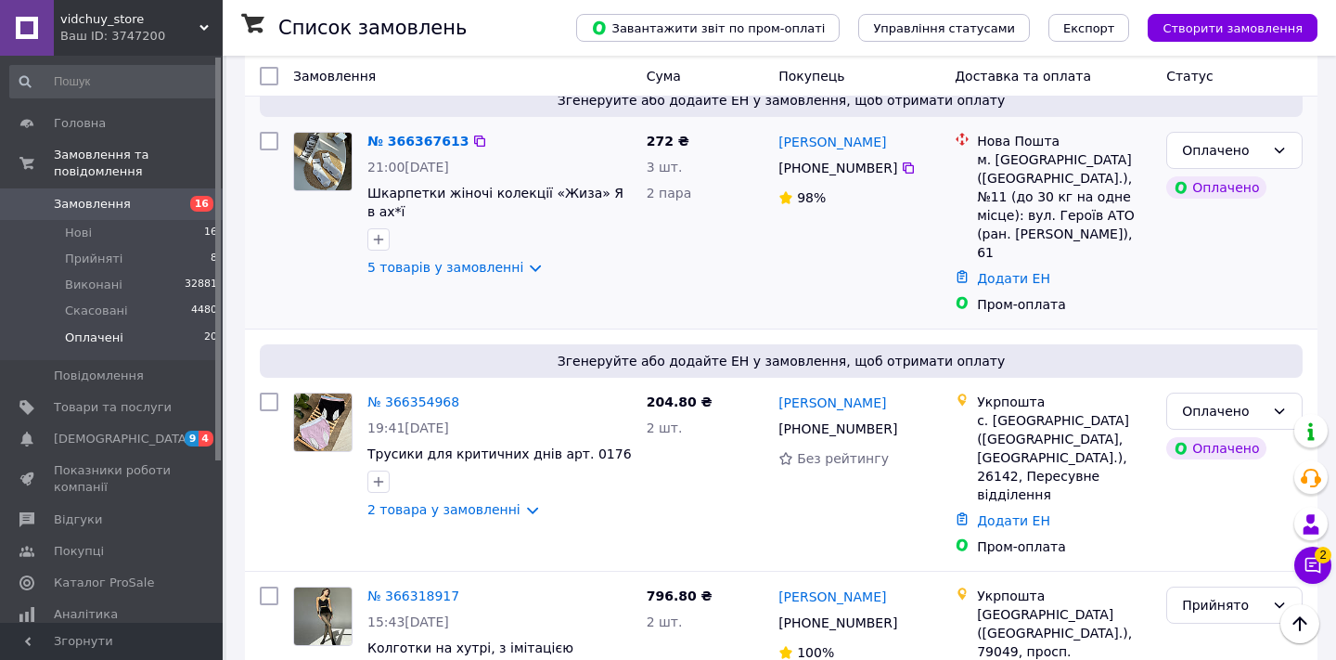
scroll to position [749, 0]
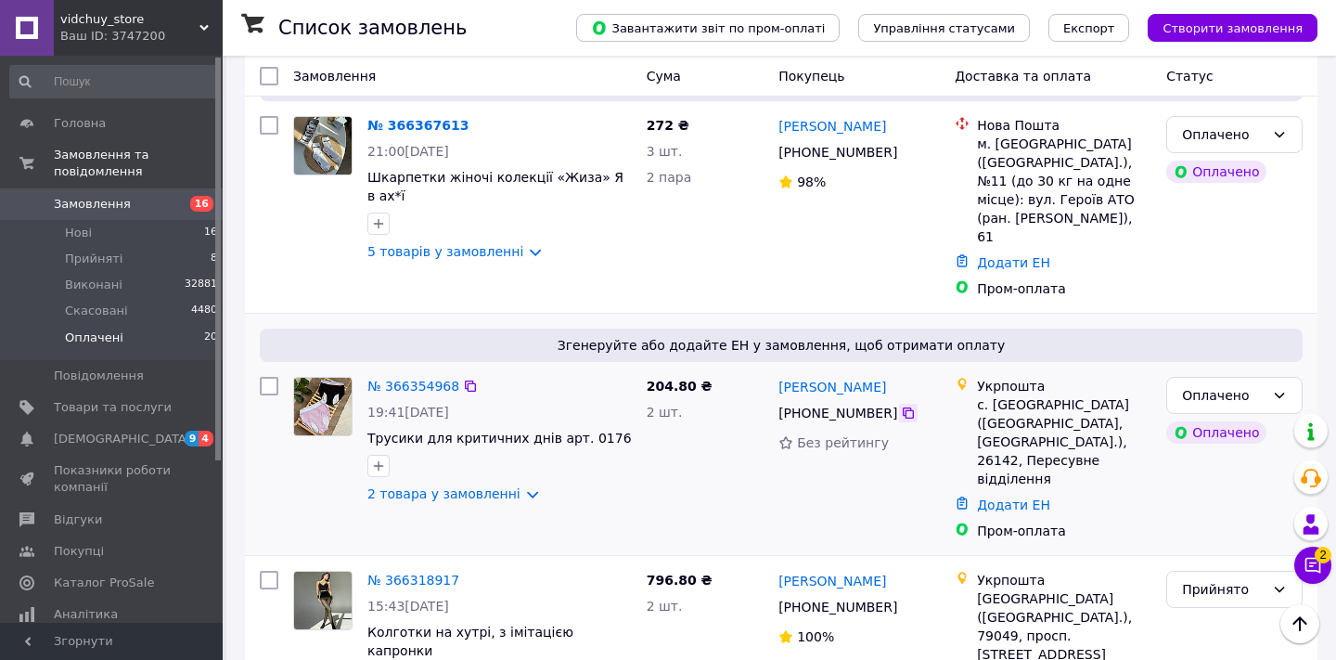
click at [908, 407] on icon at bounding box center [908, 412] width 11 height 11
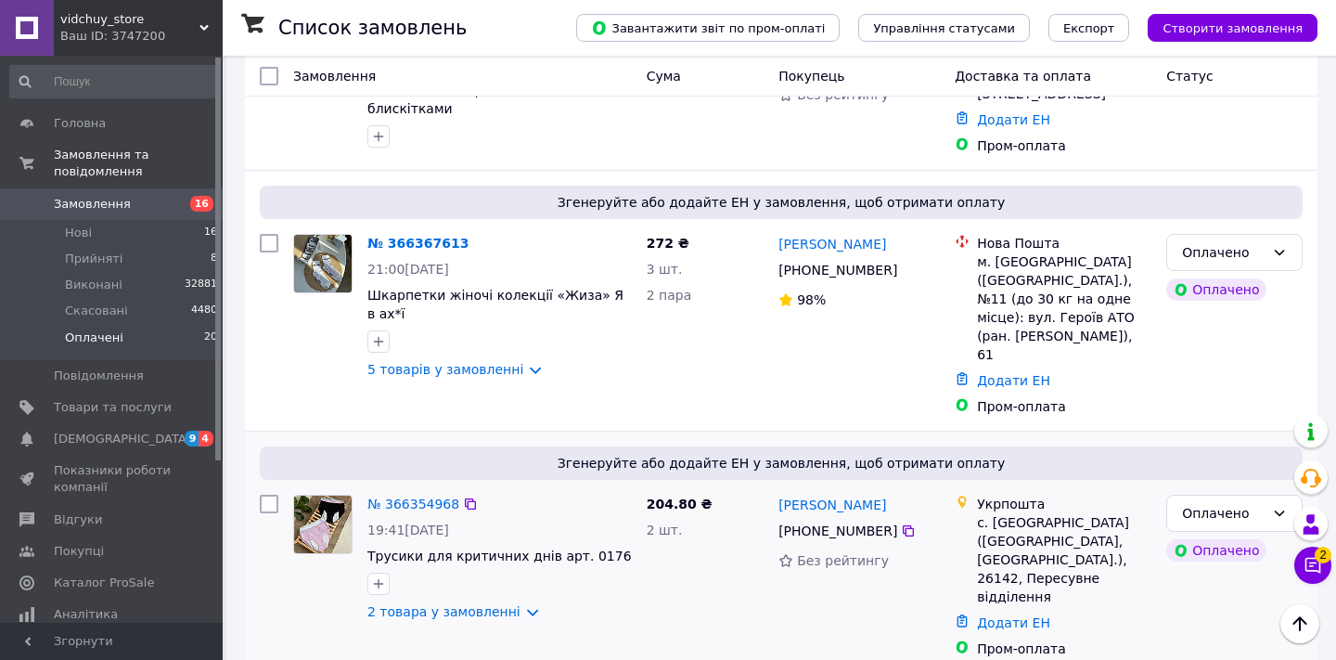
scroll to position [629, 0]
click at [1245, 505] on div "Оплачено" at bounding box center [1223, 515] width 83 height 20
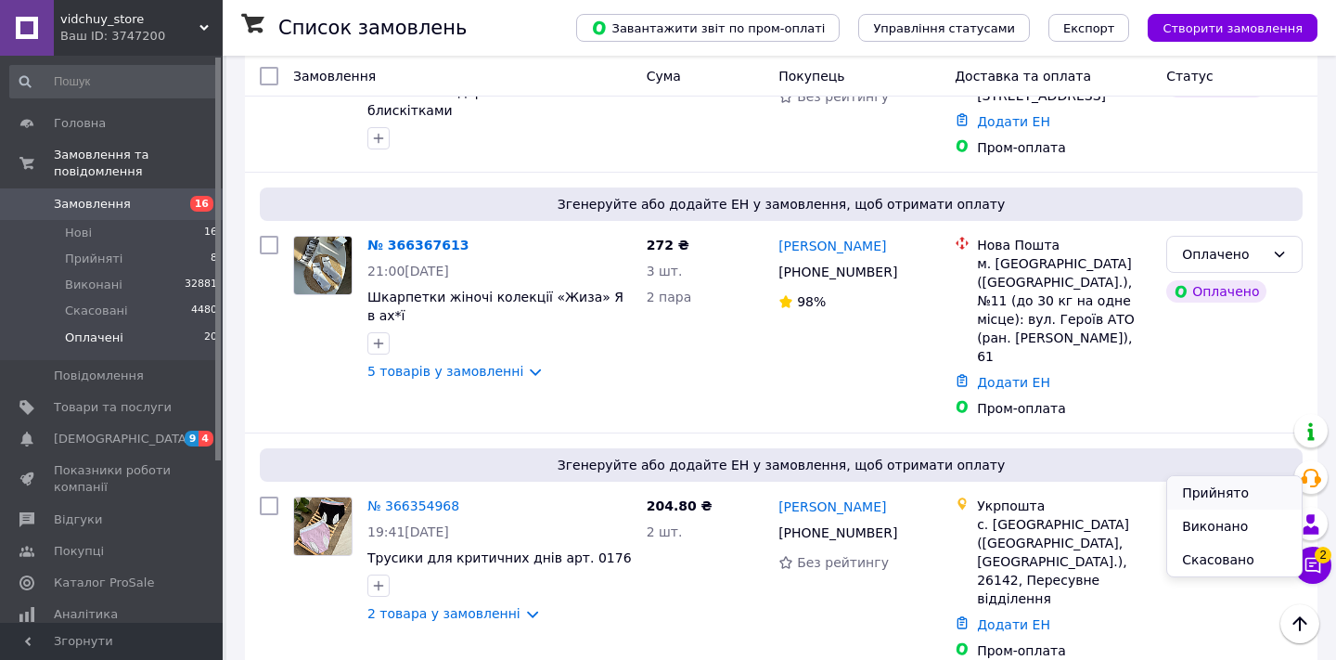
click at [1235, 492] on li "Прийнято" at bounding box center [1234, 492] width 135 height 33
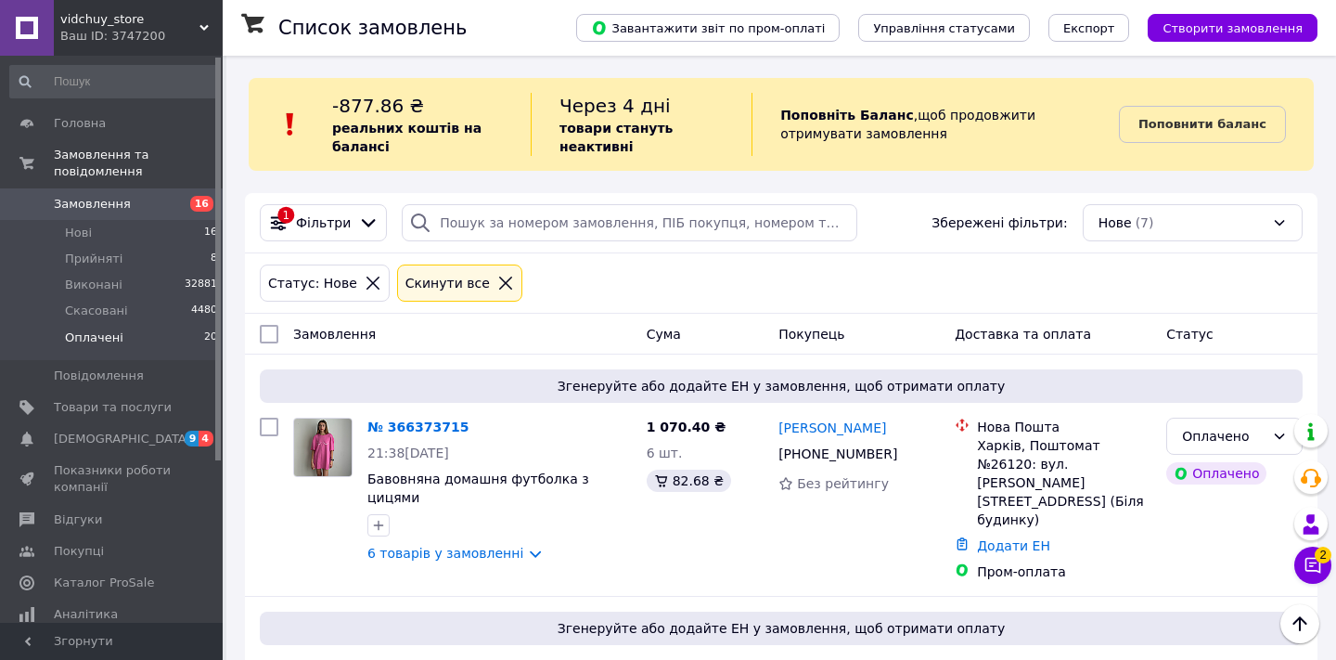
scroll to position [0, 0]
click at [497, 276] on icon at bounding box center [505, 283] width 17 height 17
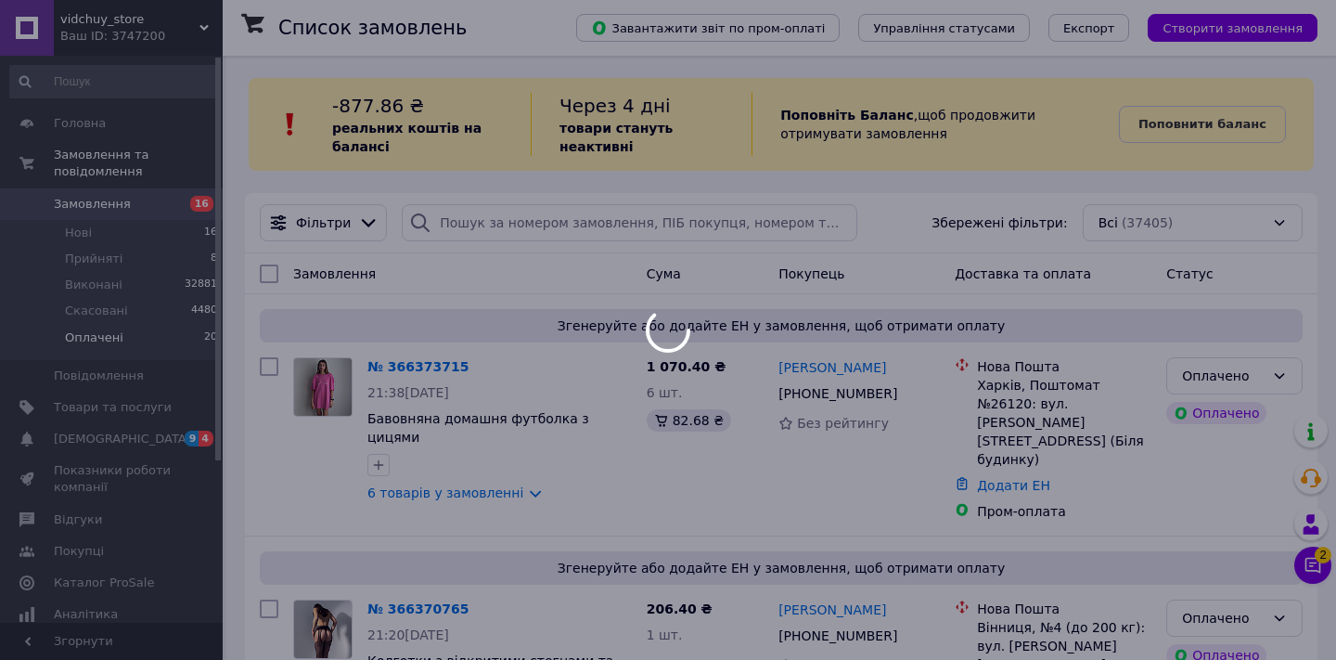
click at [576, 225] on div at bounding box center [668, 330] width 1336 height 660
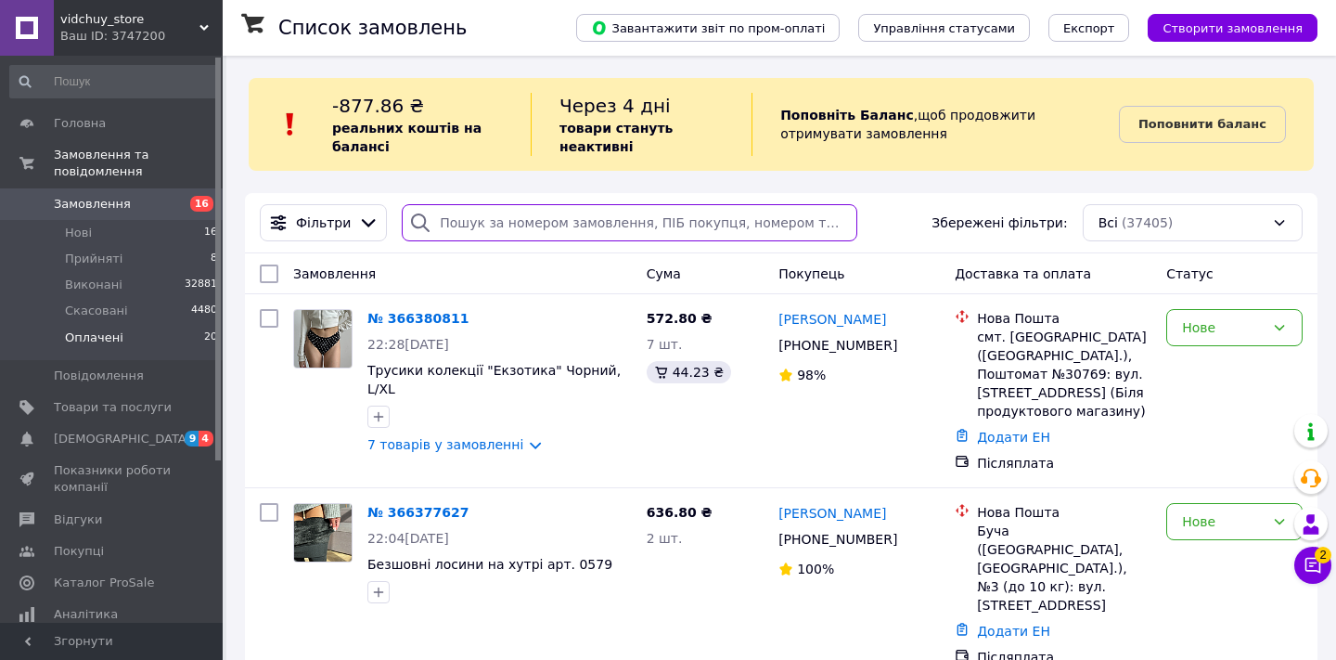
click at [576, 225] on input "search" at bounding box center [629, 222] width 455 height 37
paste input "+380966376300"
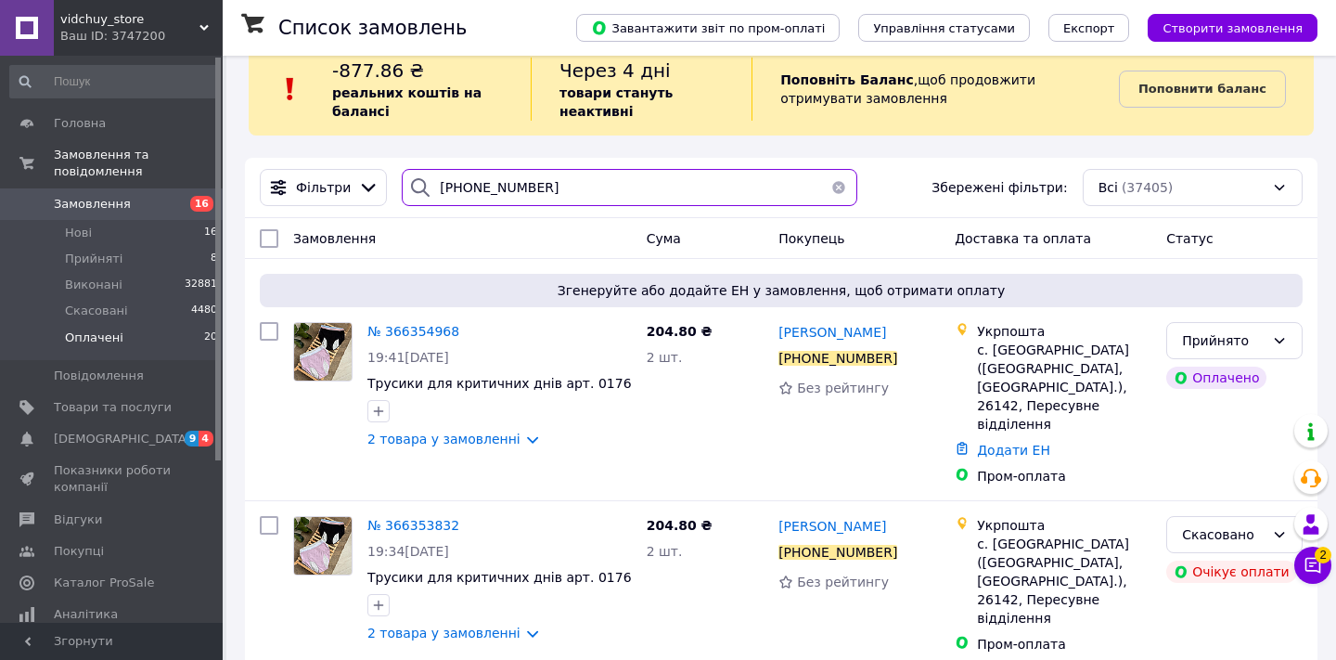
scroll to position [33, 0]
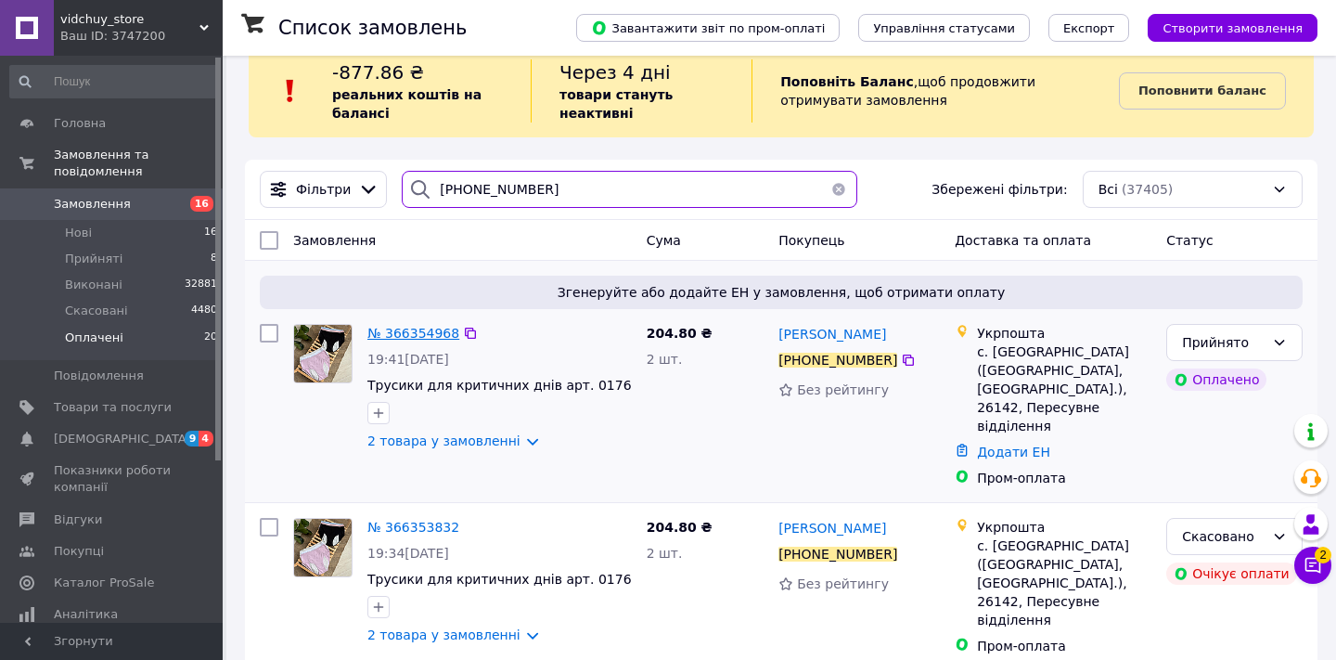
type input "+380966376300"
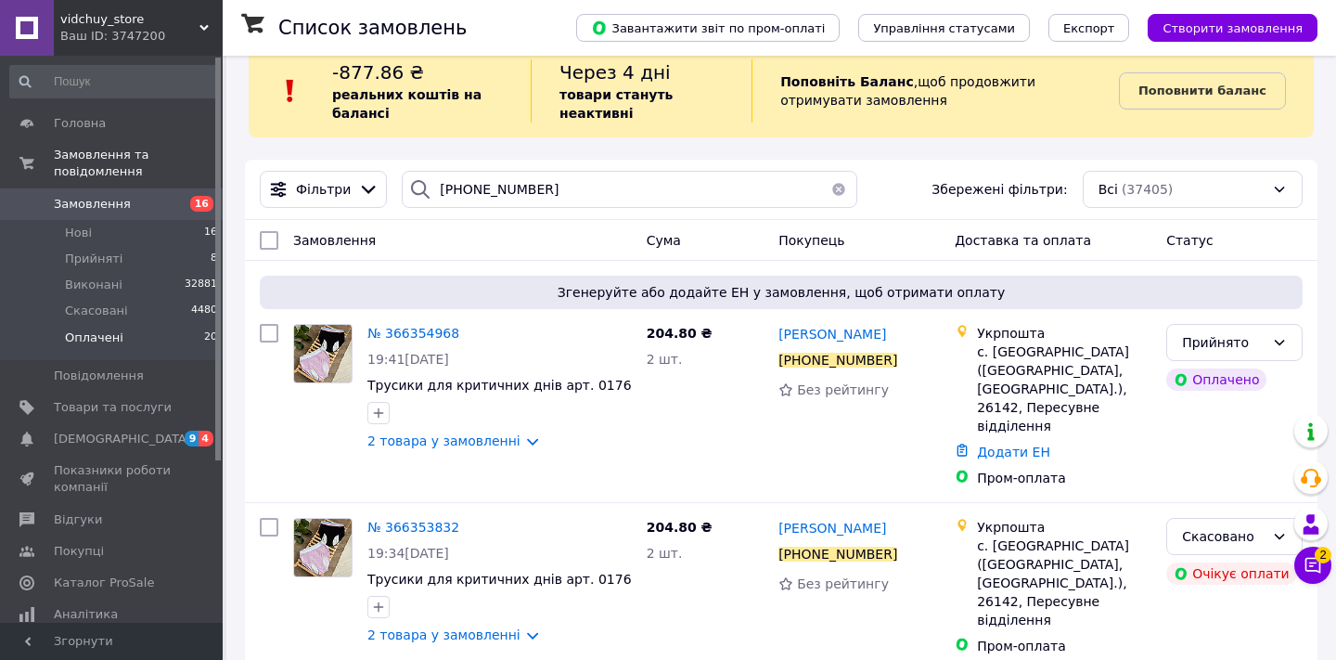
click at [430, 330] on span "№ 366354968" at bounding box center [413, 333] width 92 height 15
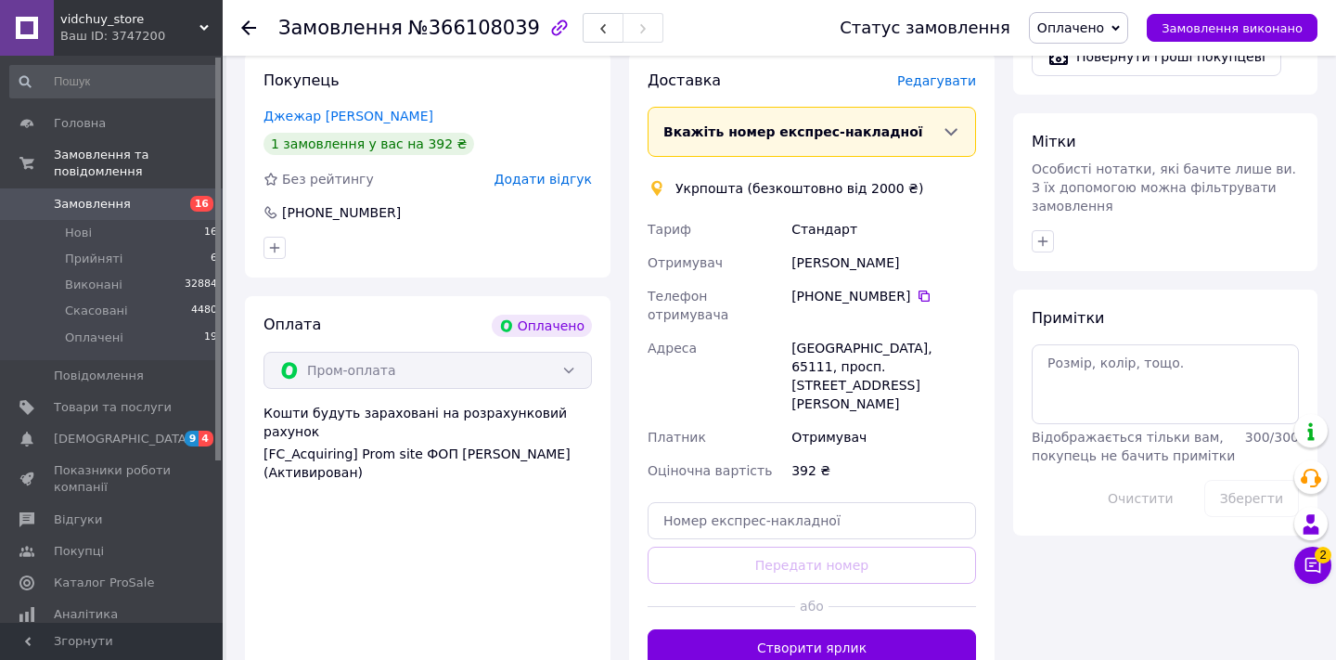
scroll to position [811, 0]
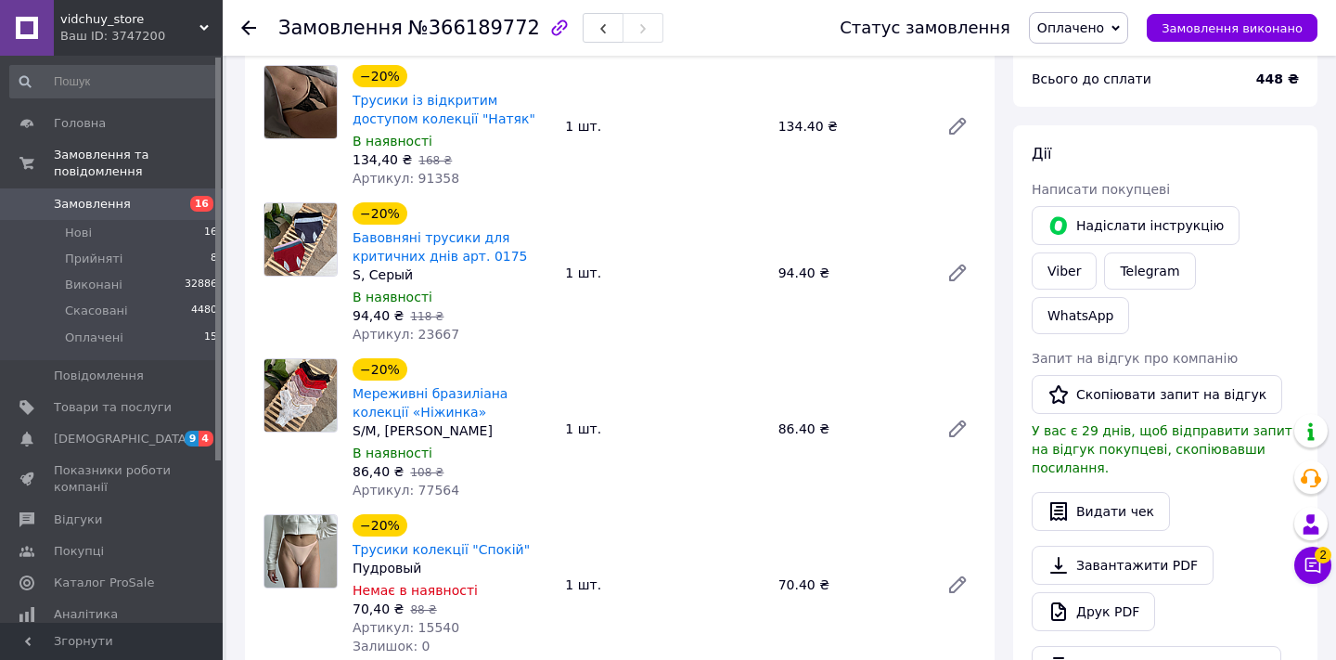
scroll to position [220, 0]
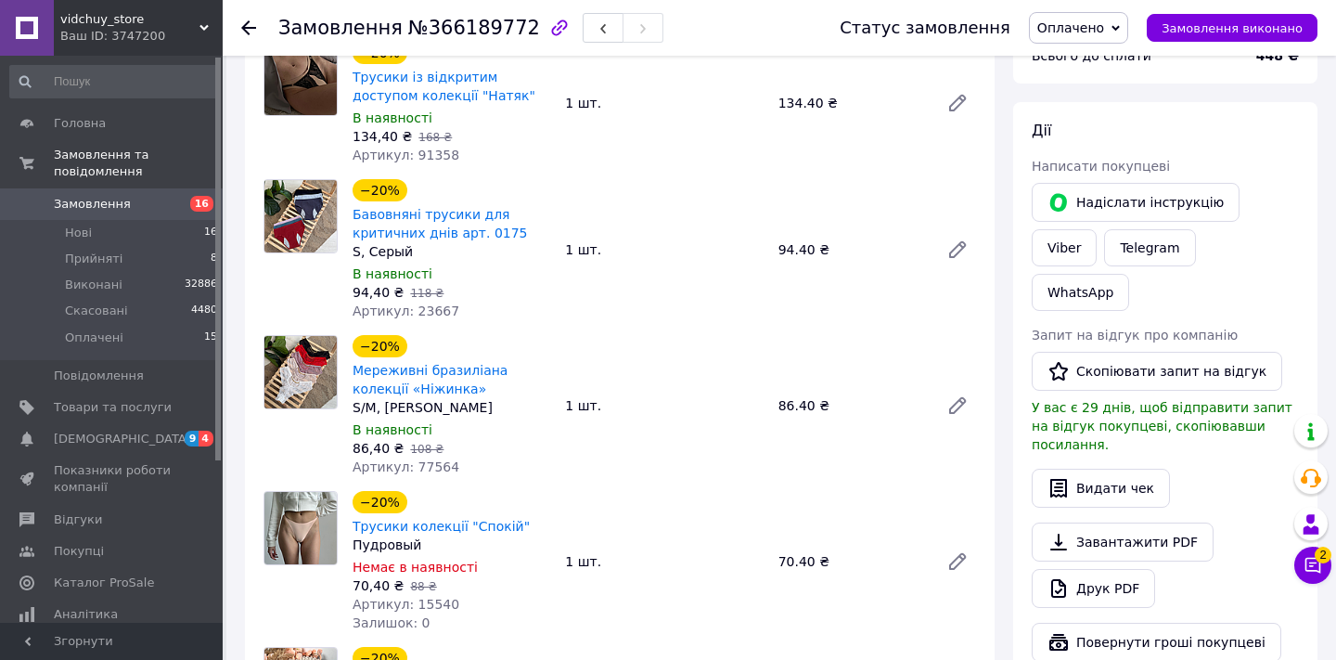
click at [431, 162] on span "Артикул: 91358" at bounding box center [406, 154] width 107 height 15
copy span "91358"
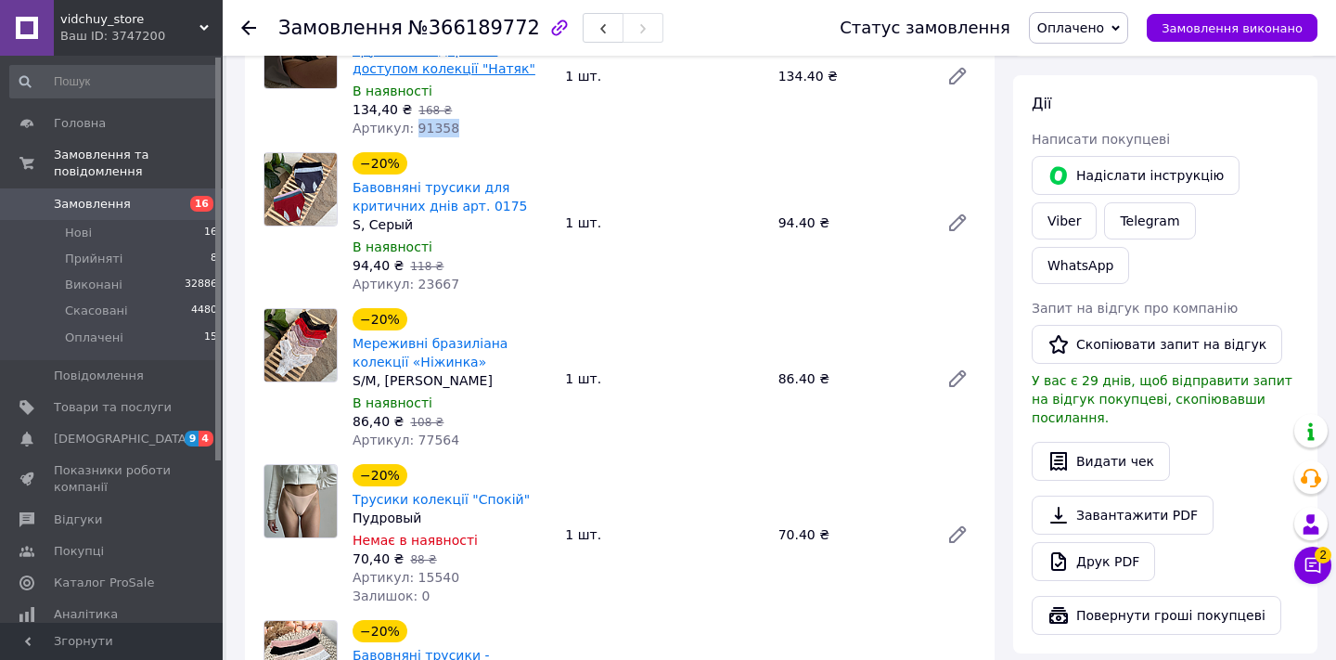
scroll to position [248, 0]
click at [434, 290] on span "Артикул: 23667" at bounding box center [406, 283] width 107 height 15
copy span "23667"
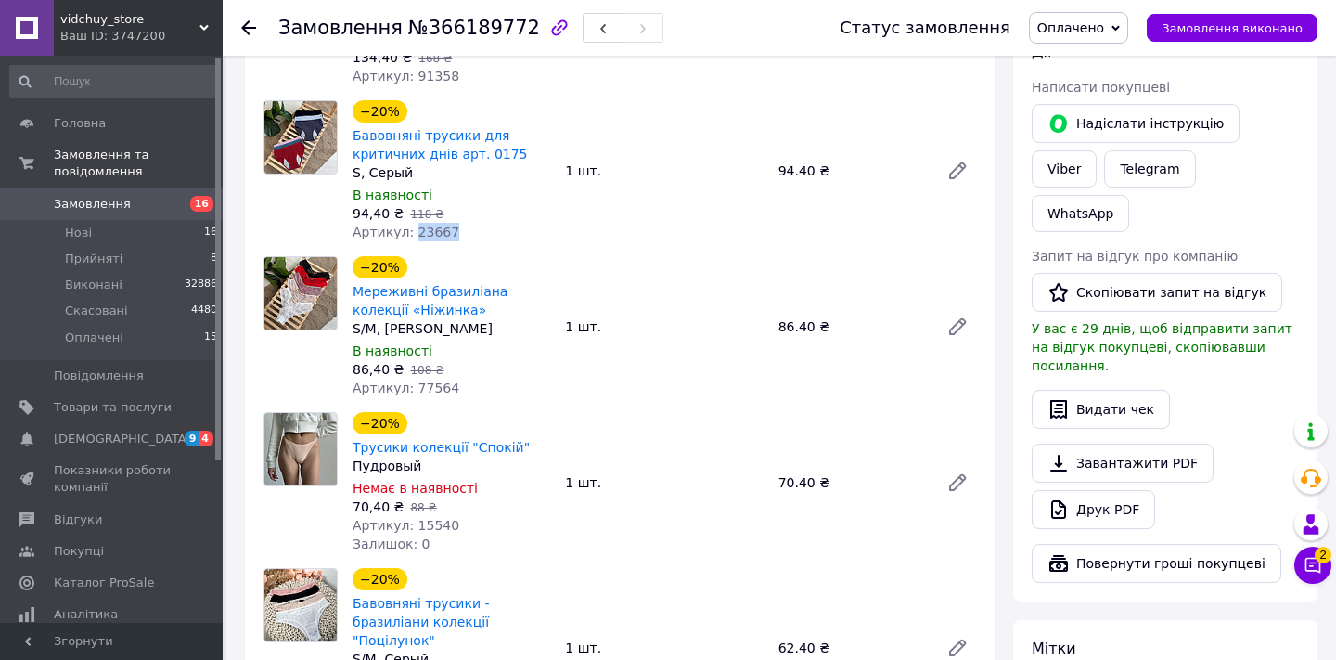
scroll to position [383, 0]
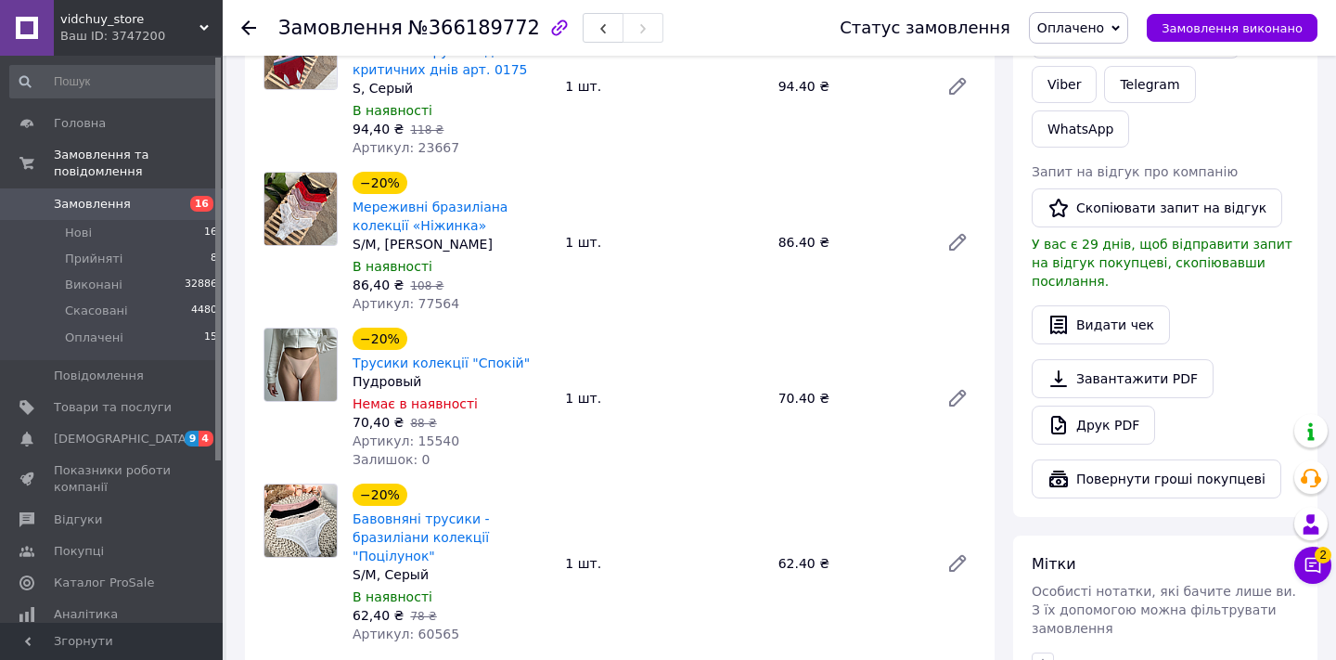
click at [443, 311] on span "Артикул: 77564" at bounding box center [406, 303] width 107 height 15
copy span "77564"
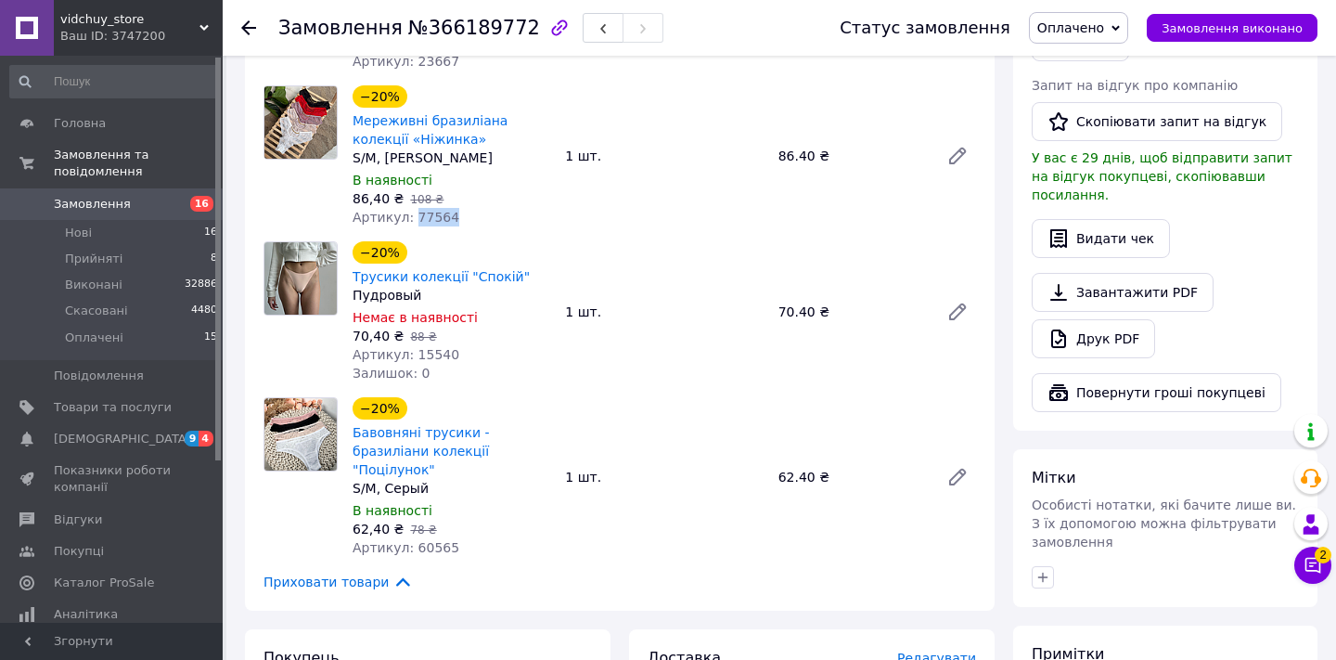
scroll to position [470, 0]
click at [440, 361] on span "Артикул: 15540" at bounding box center [406, 353] width 107 height 15
copy span "15540"
click at [426, 556] on div "Артикул: 60565" at bounding box center [452, 546] width 198 height 19
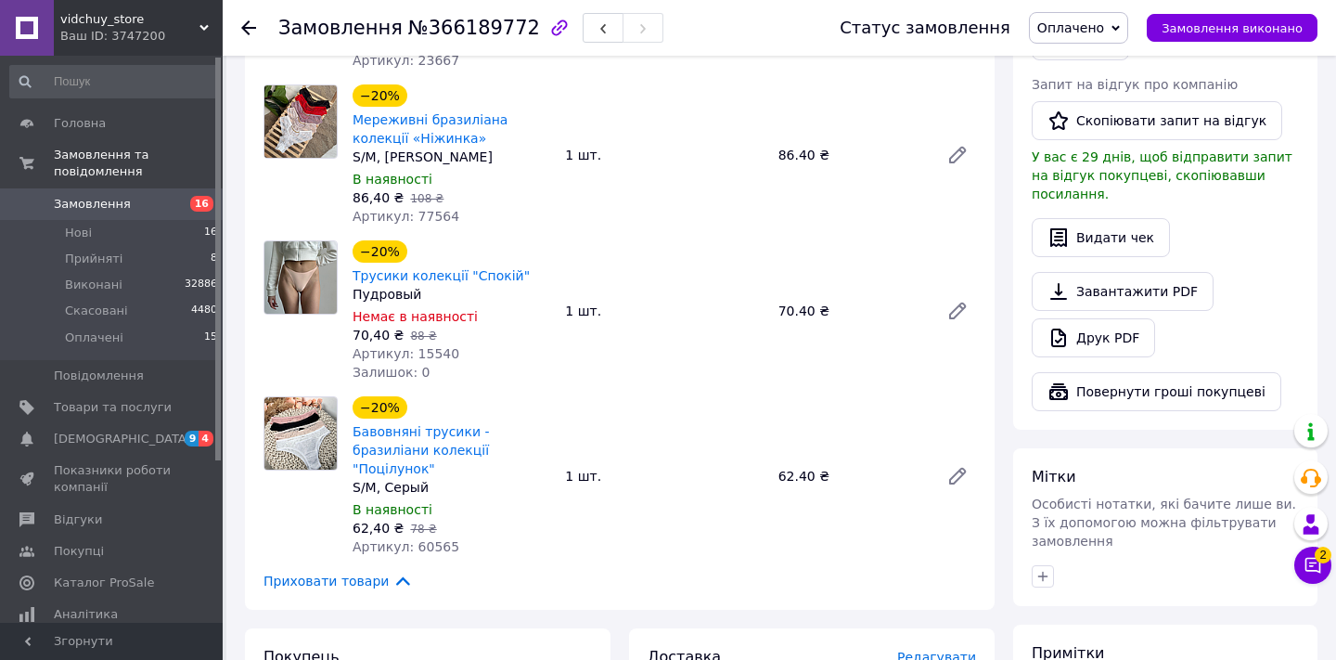
click at [448, 545] on span "Артикул: 60565" at bounding box center [406, 546] width 107 height 15
click at [446, 545] on span "Артикул: 60565" at bounding box center [406, 546] width 107 height 15
copy span "60565"
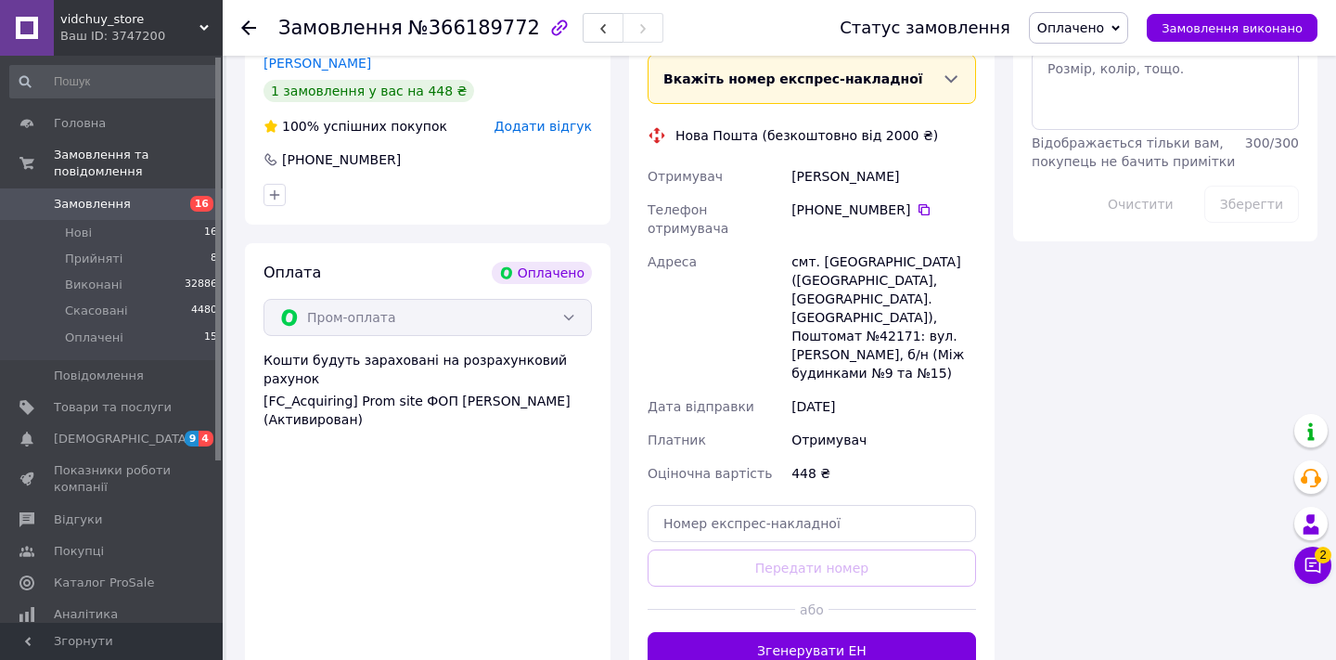
scroll to position [1107, 0]
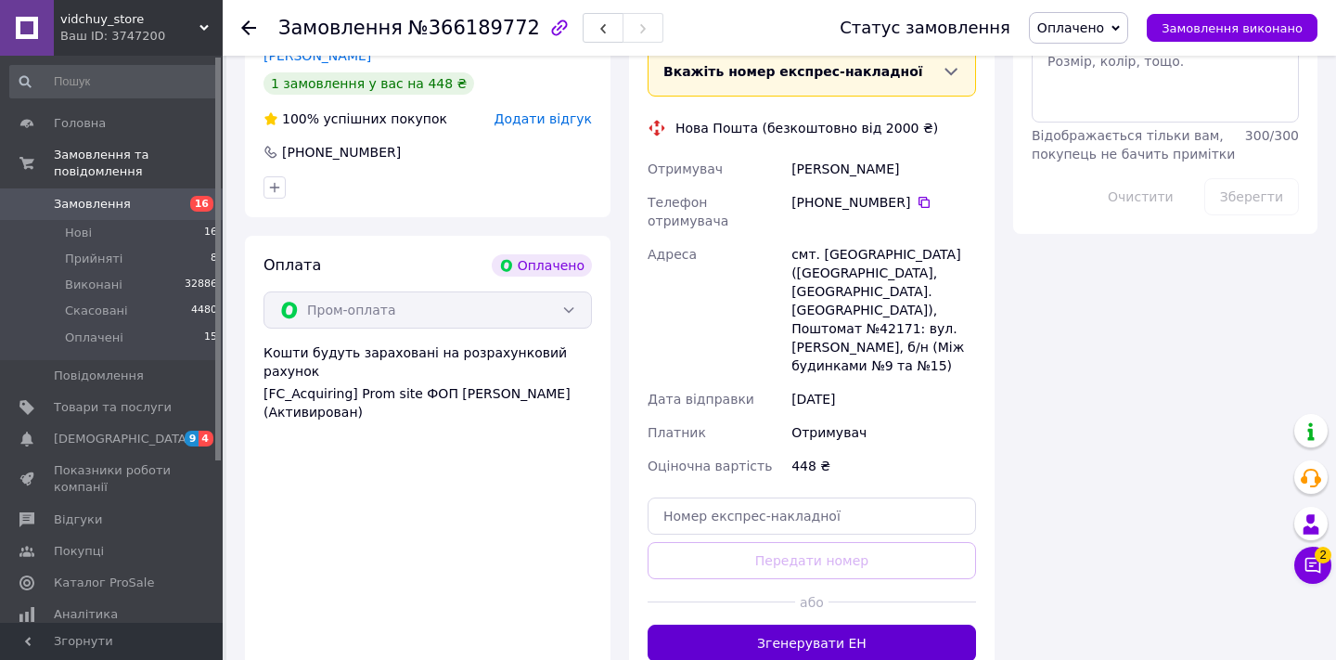
click at [846, 624] on button "Згенерувати ЕН" at bounding box center [812, 642] width 328 height 37
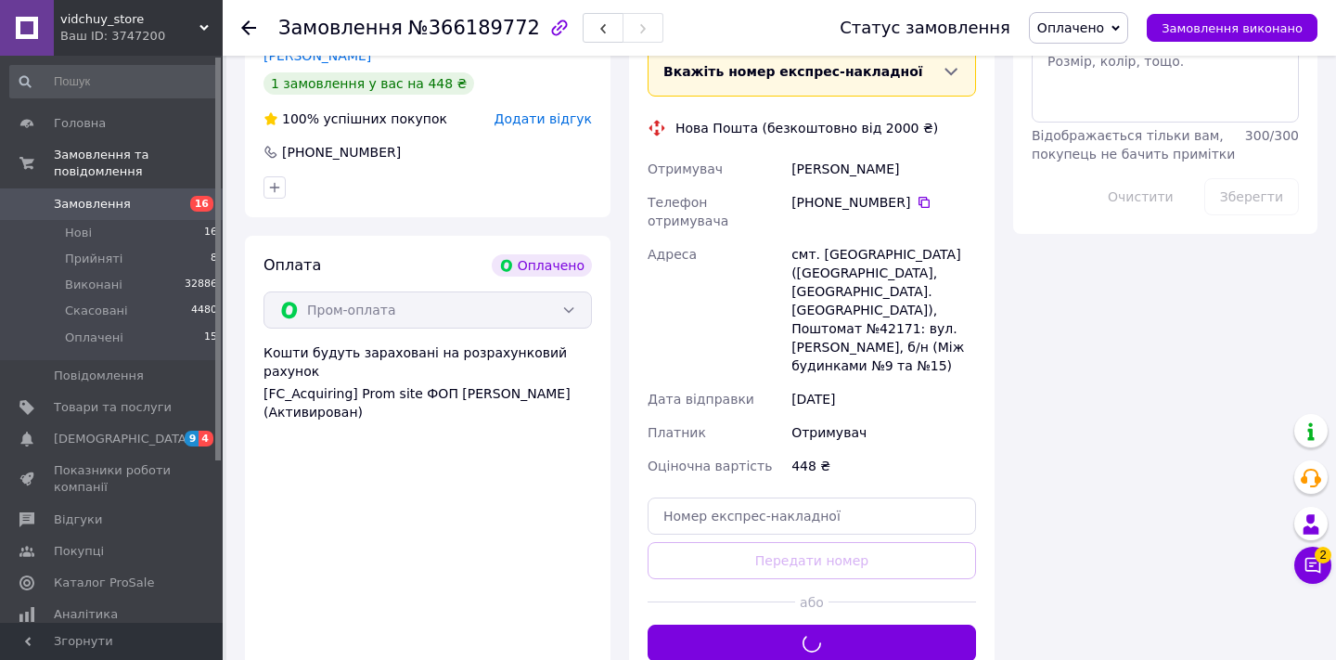
scroll to position [1039, 0]
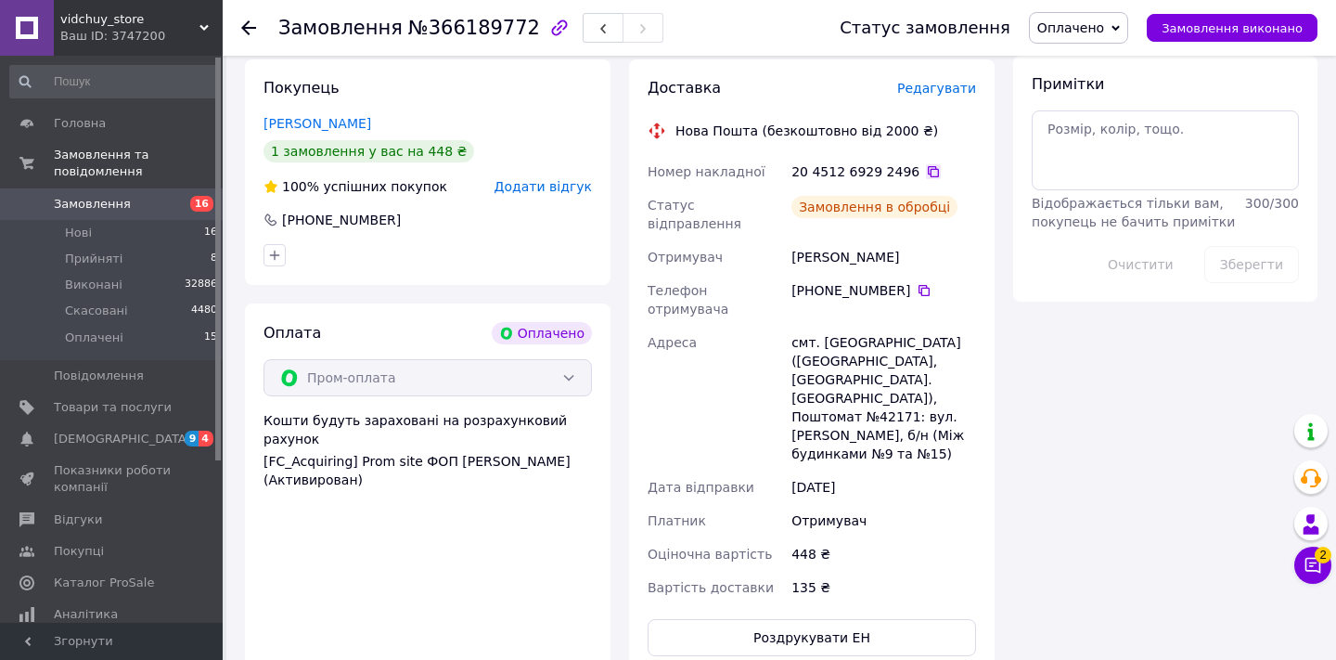
click at [928, 168] on icon at bounding box center [933, 171] width 11 height 11
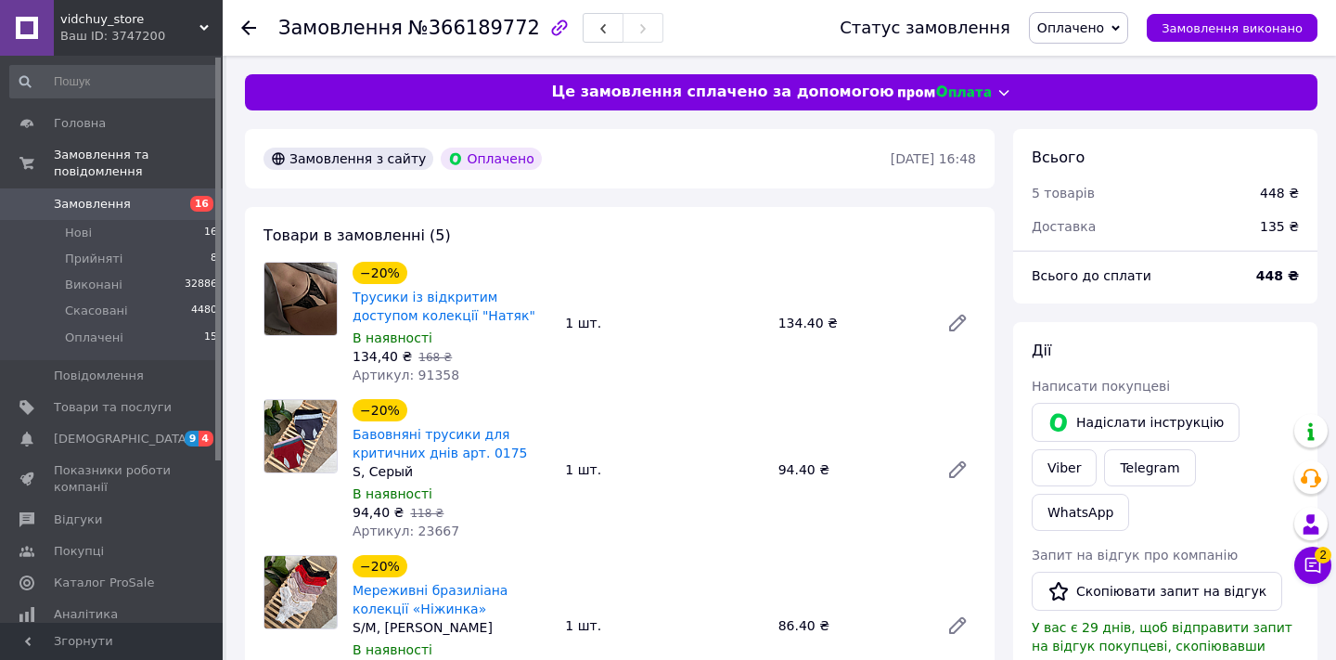
scroll to position [0, 0]
click at [1210, 32] on span "Замовлення виконано" at bounding box center [1231, 28] width 141 height 14
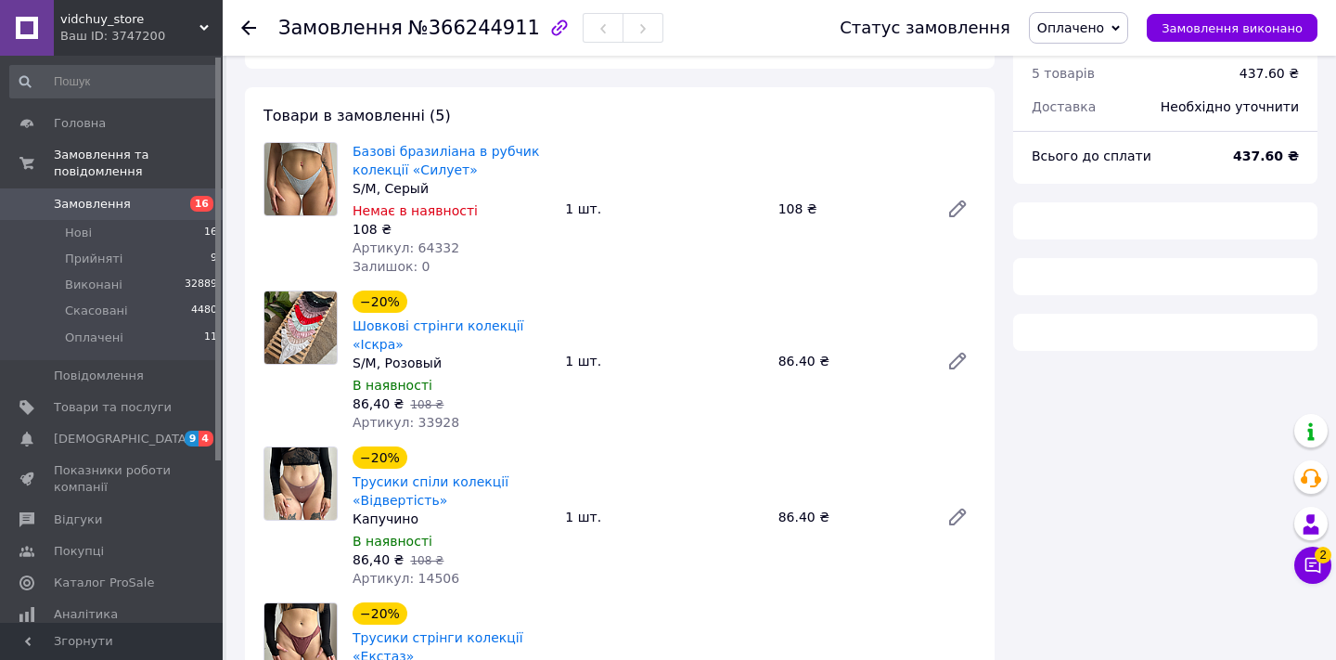
scroll to position [141, 0]
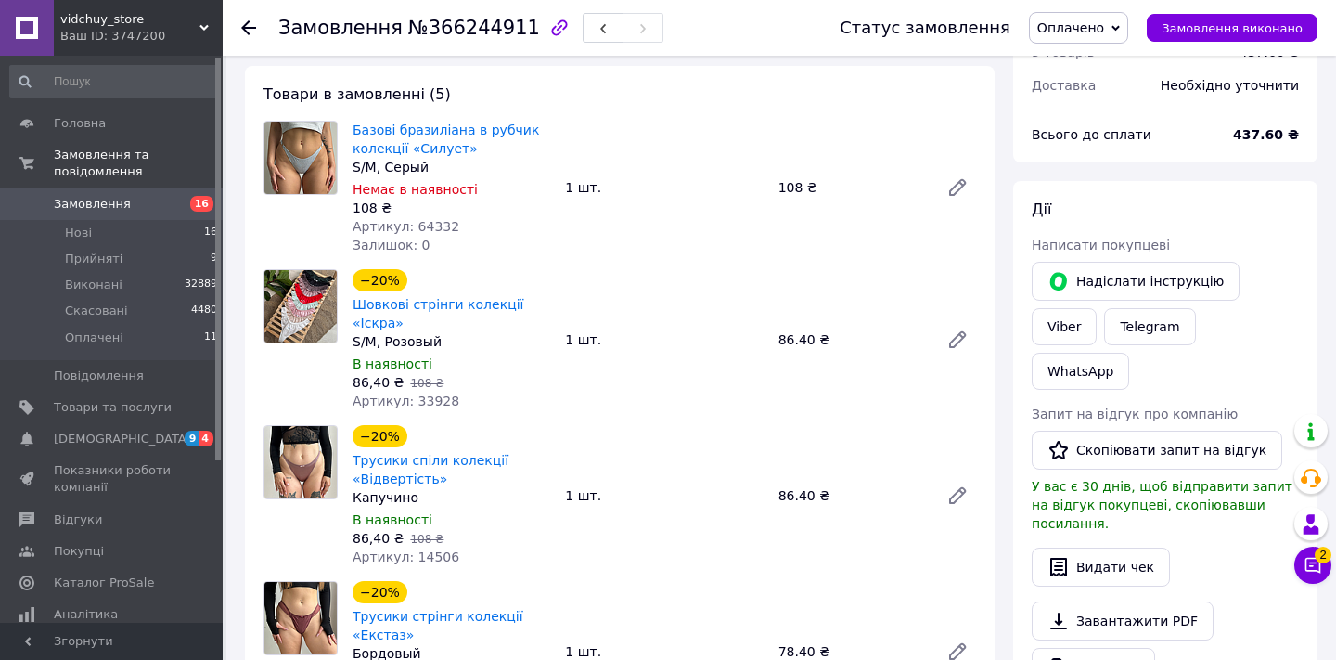
click at [443, 408] on span "Артикул: 33928" at bounding box center [406, 400] width 107 height 15
copy span "33928"
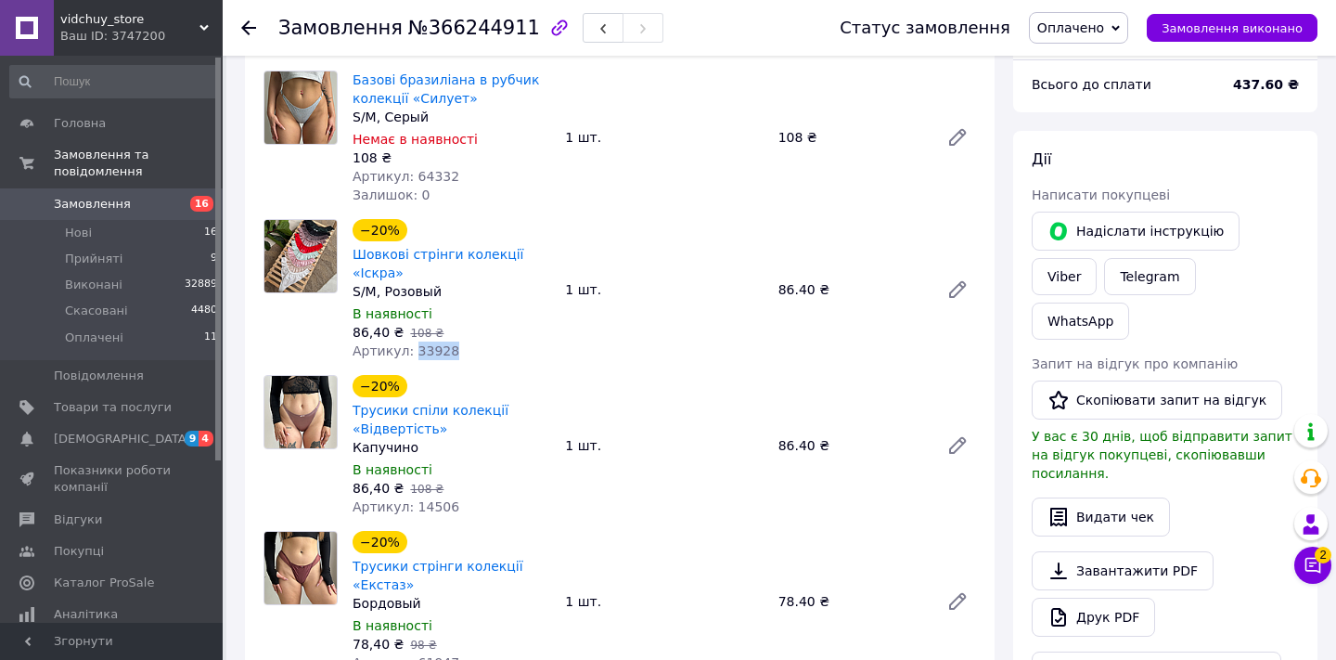
scroll to position [223, 0]
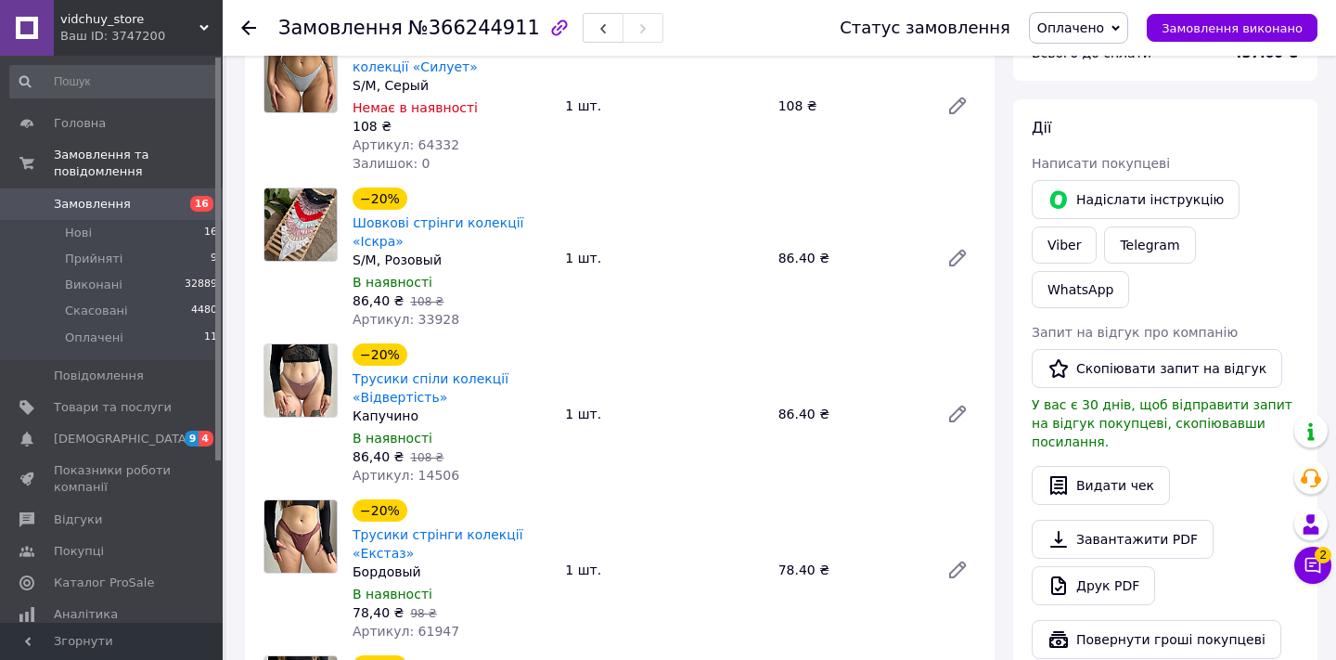
click at [435, 482] on span "Артикул: 14506" at bounding box center [406, 475] width 107 height 15
copy span "14506"
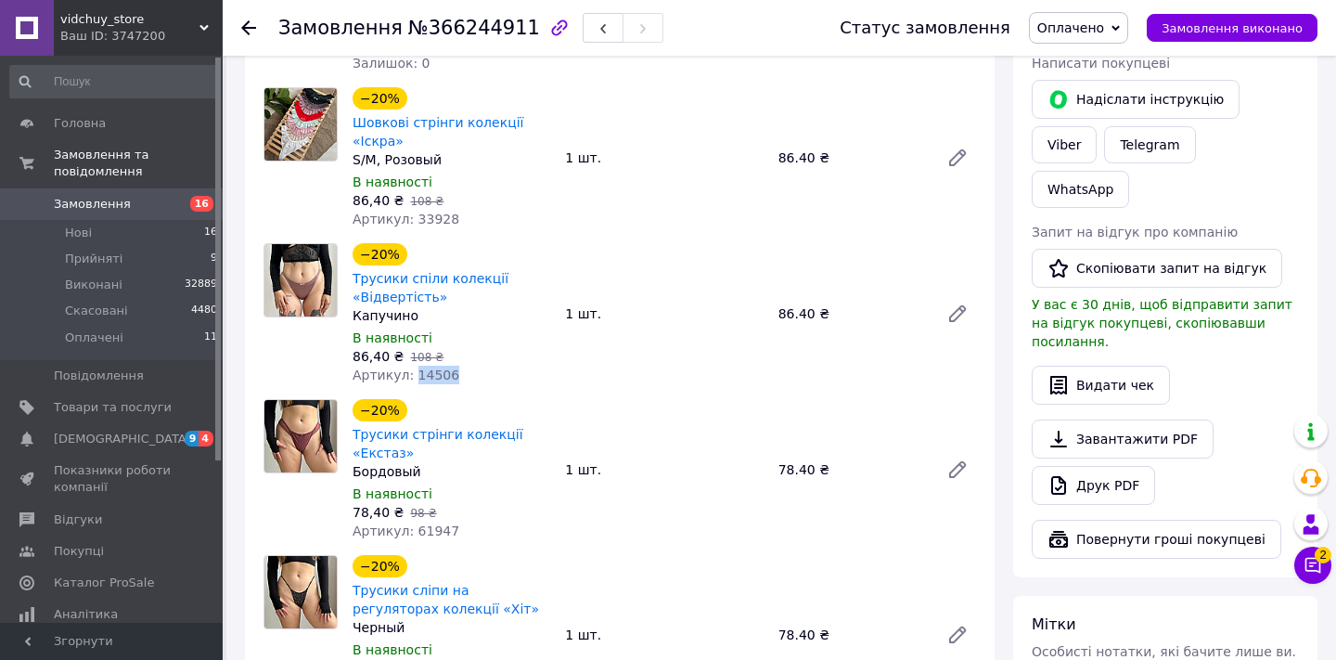
scroll to position [400, 0]
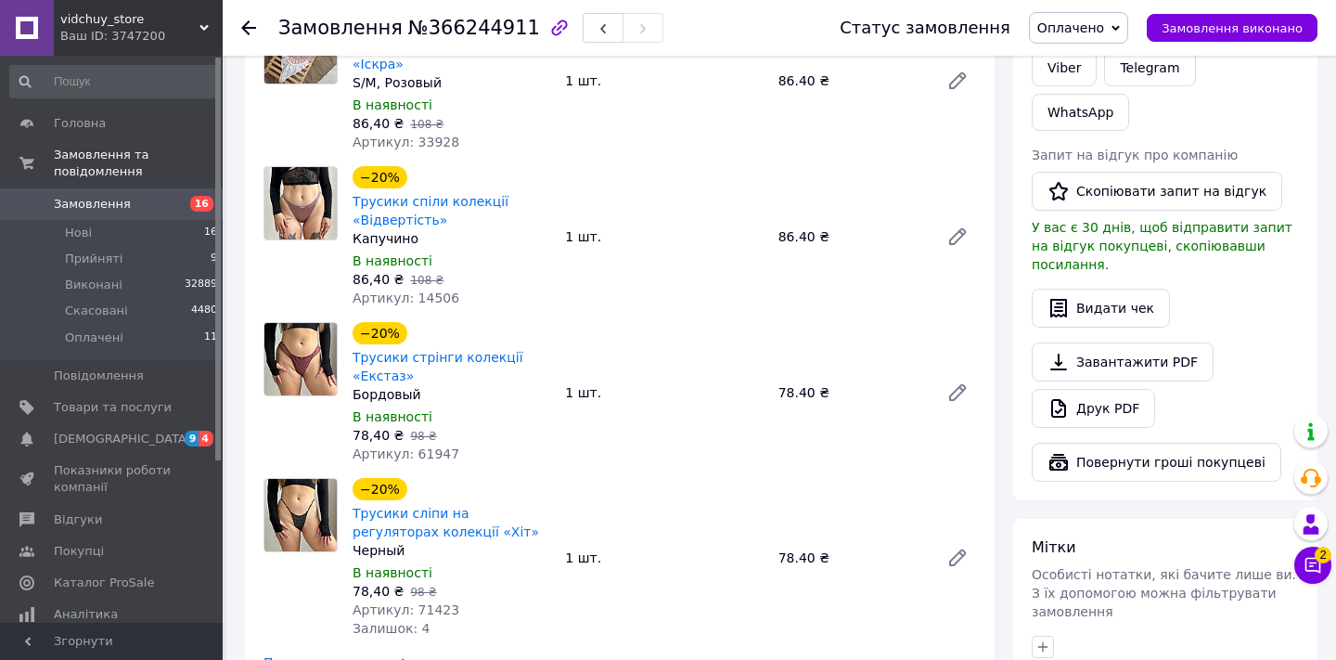
click at [436, 461] on span "Артикул: 61947" at bounding box center [406, 453] width 107 height 15
copy span "61947"
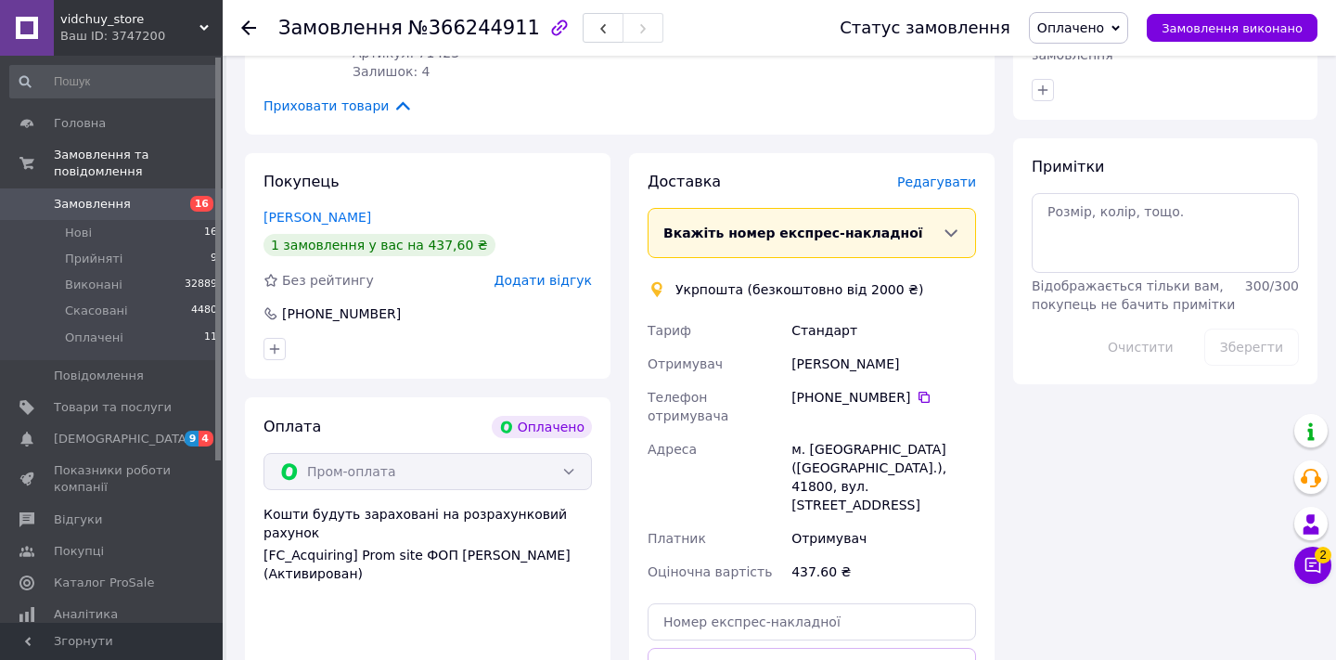
scroll to position [989, 0]
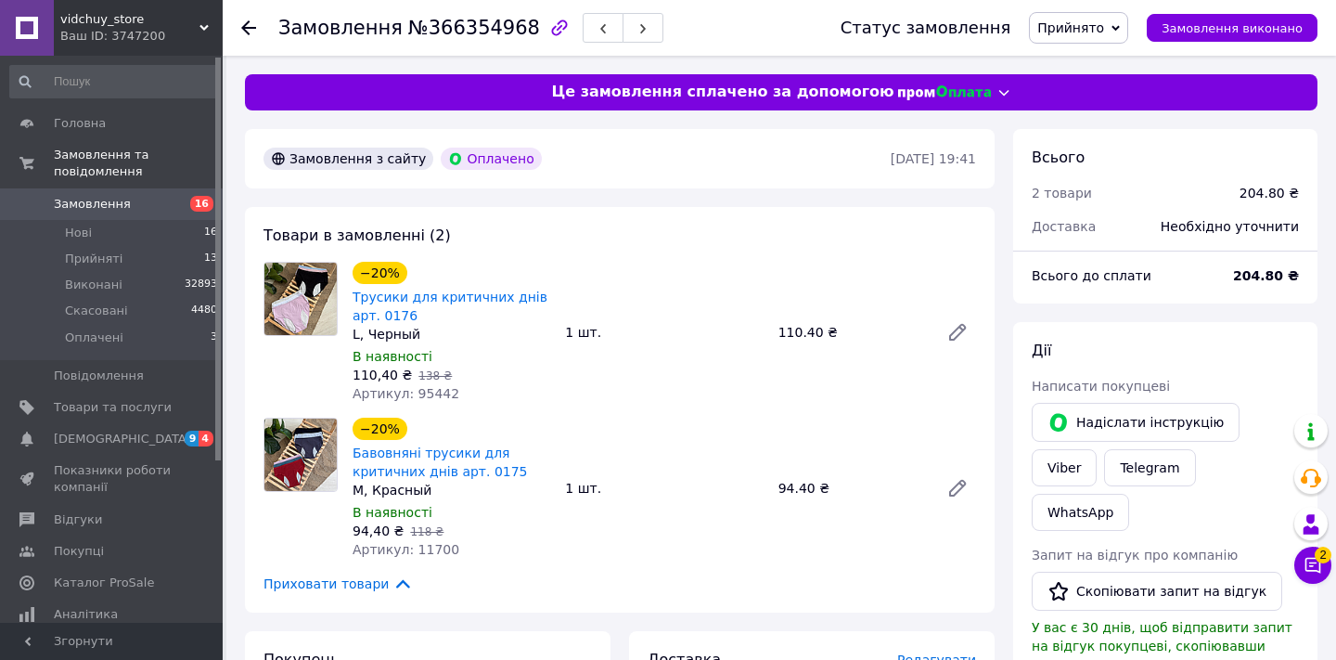
click at [247, 31] on icon at bounding box center [248, 27] width 15 height 15
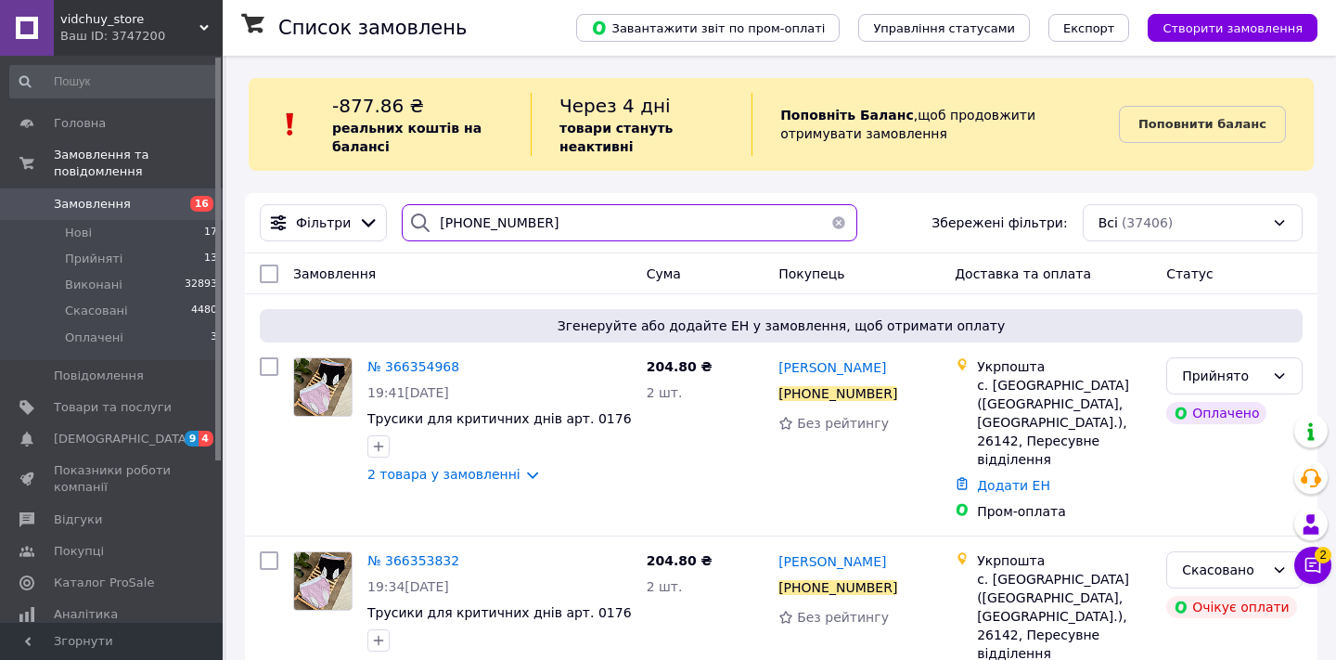
click at [635, 229] on input "[PHONE_NUMBER]" at bounding box center [629, 222] width 455 height 37
click at [634, 229] on input "[PHONE_NUMBER]" at bounding box center [629, 222] width 455 height 37
paste input "380734276849"
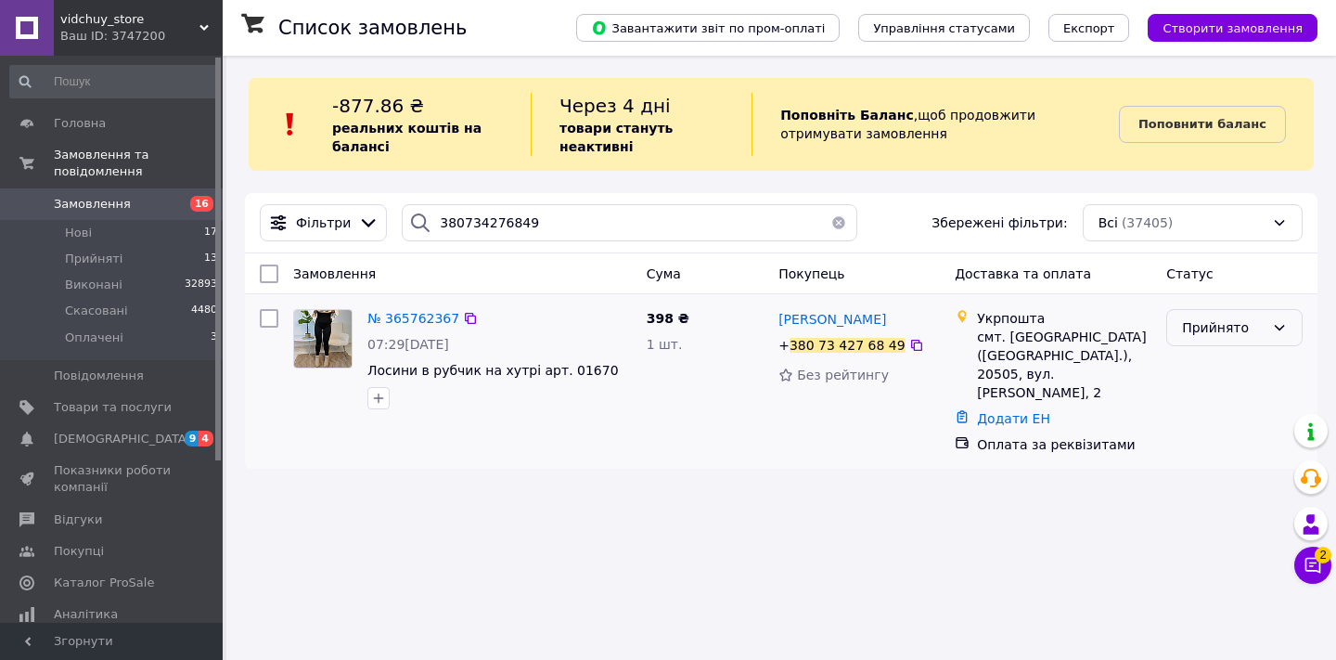
click at [1282, 332] on icon at bounding box center [1279, 327] width 15 height 15
click at [1228, 399] on li "Скасовано" at bounding box center [1234, 400] width 135 height 33
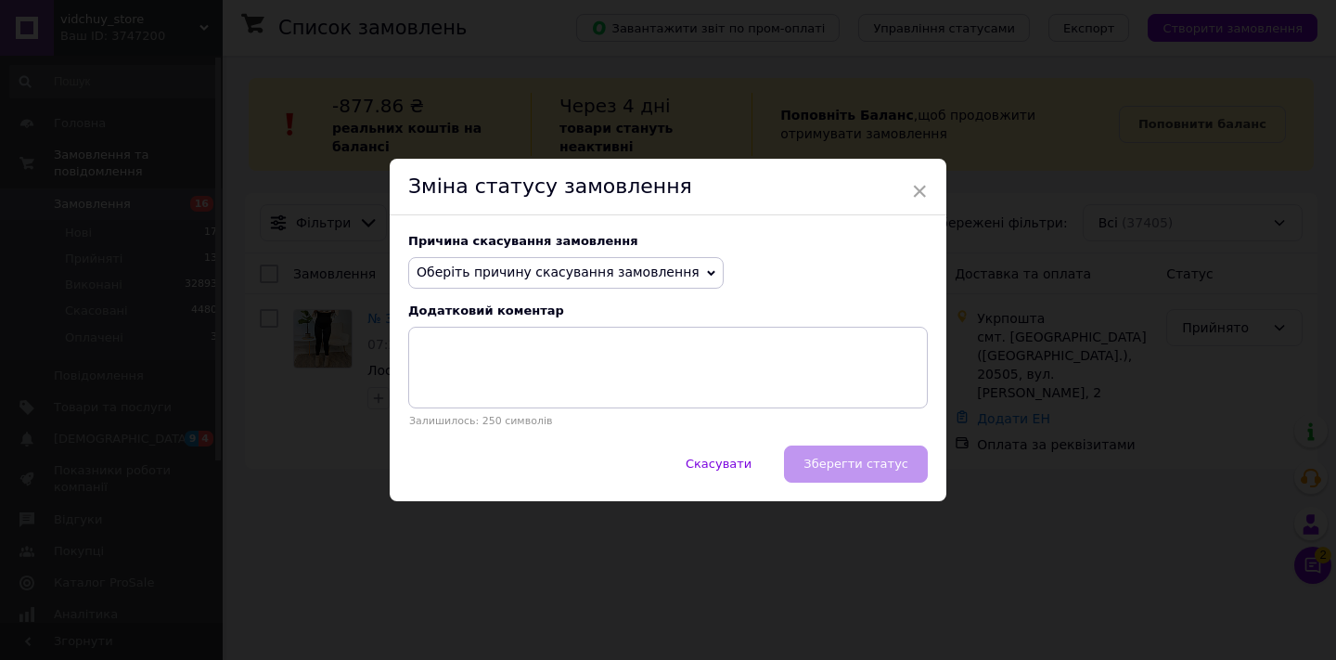
click at [596, 276] on span "Оберіть причину скасування замовлення" at bounding box center [558, 271] width 283 height 15
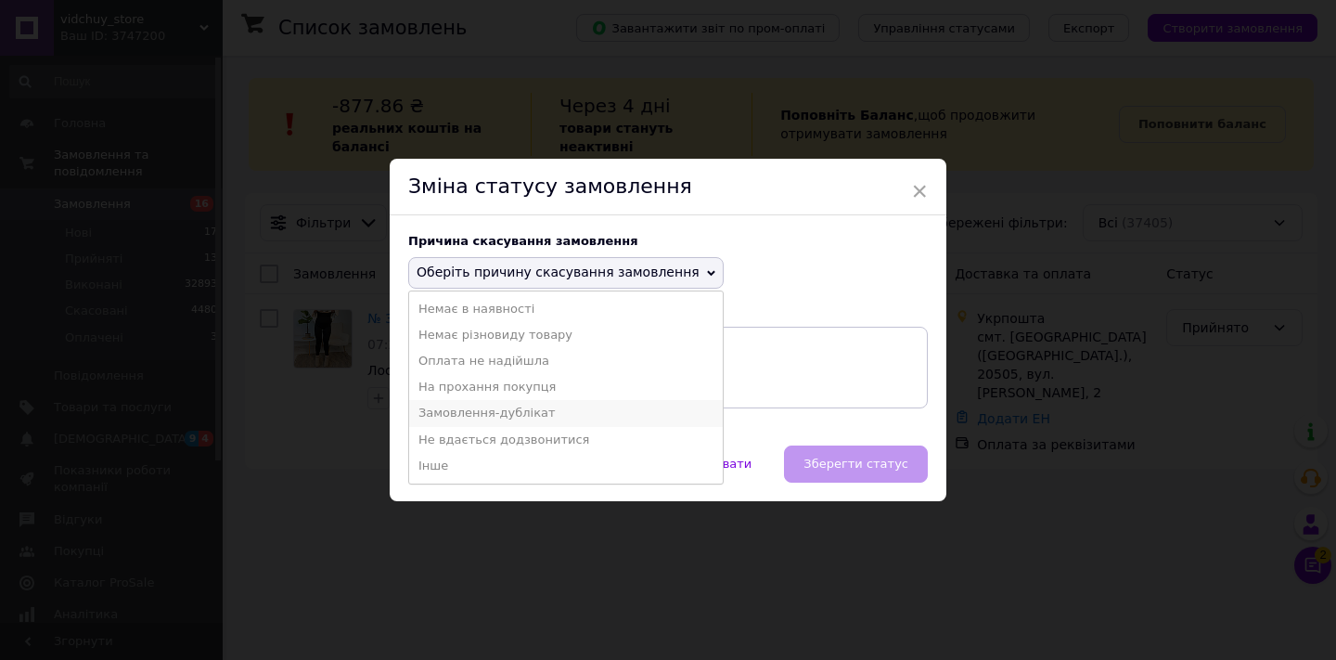
click at [588, 418] on li "Замовлення-дублікат" at bounding box center [566, 413] width 314 height 26
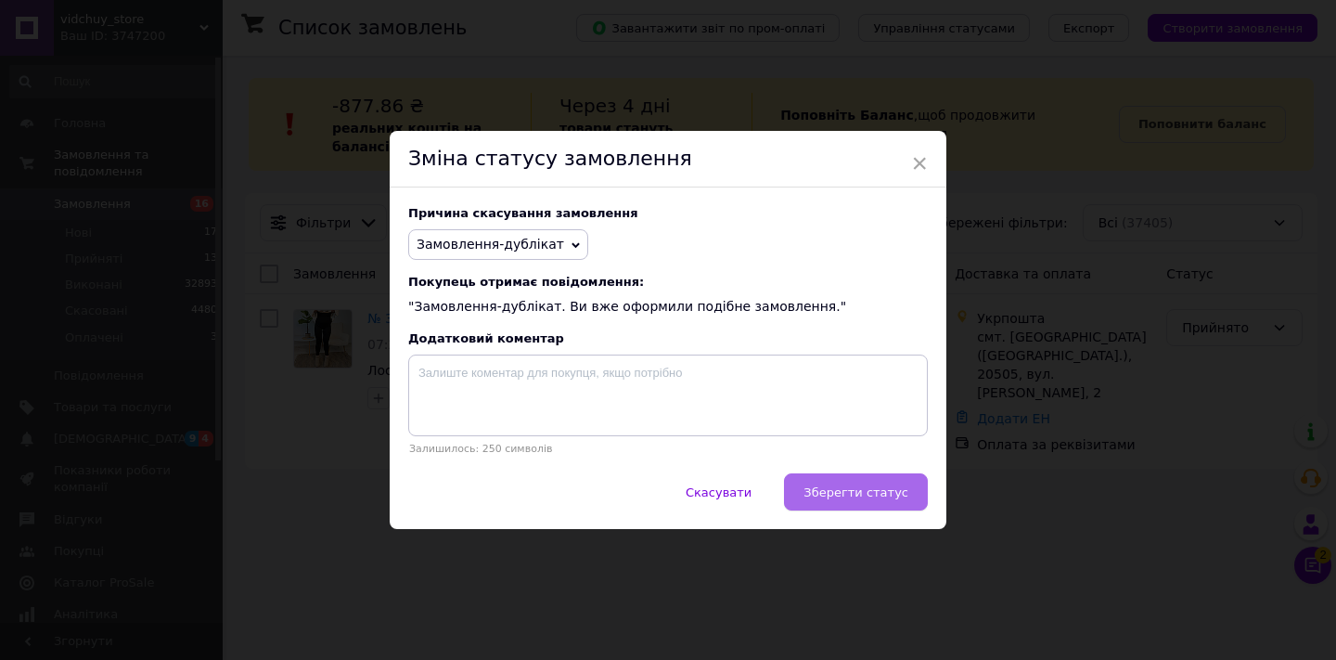
click at [865, 497] on span "Зберегти статус" at bounding box center [855, 492] width 105 height 14
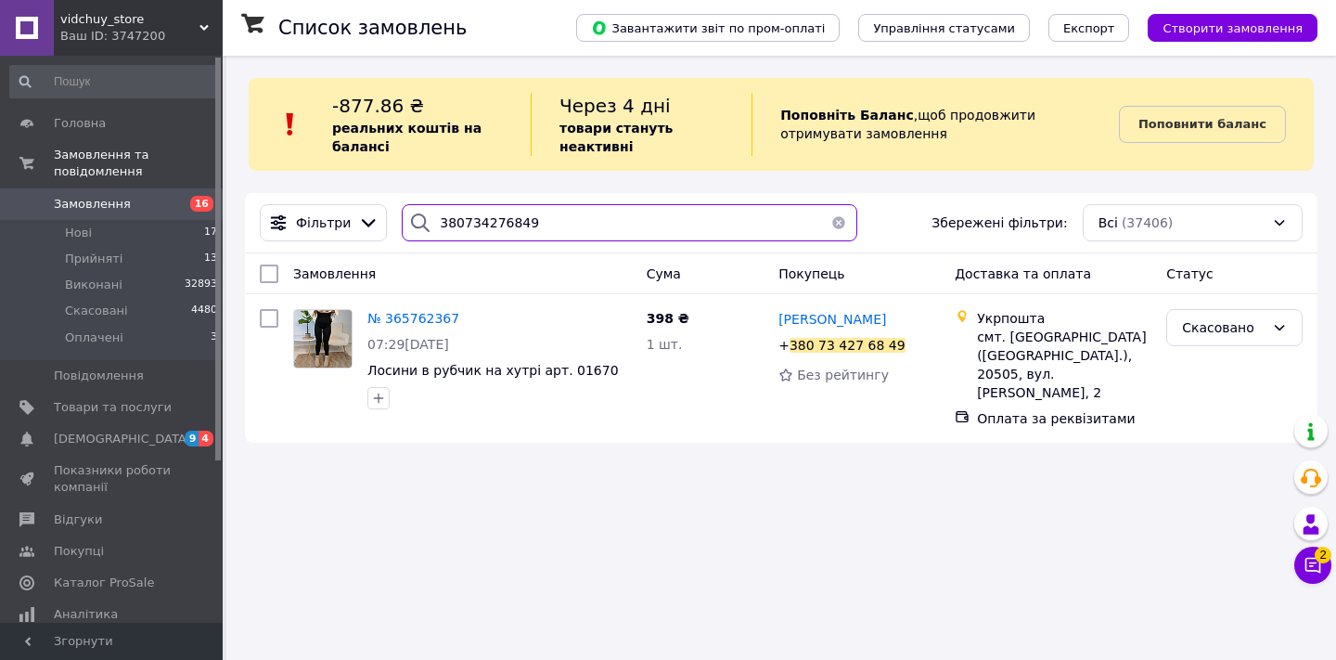
click at [582, 232] on input "380734276849" at bounding box center [629, 222] width 455 height 37
paste input "965113396"
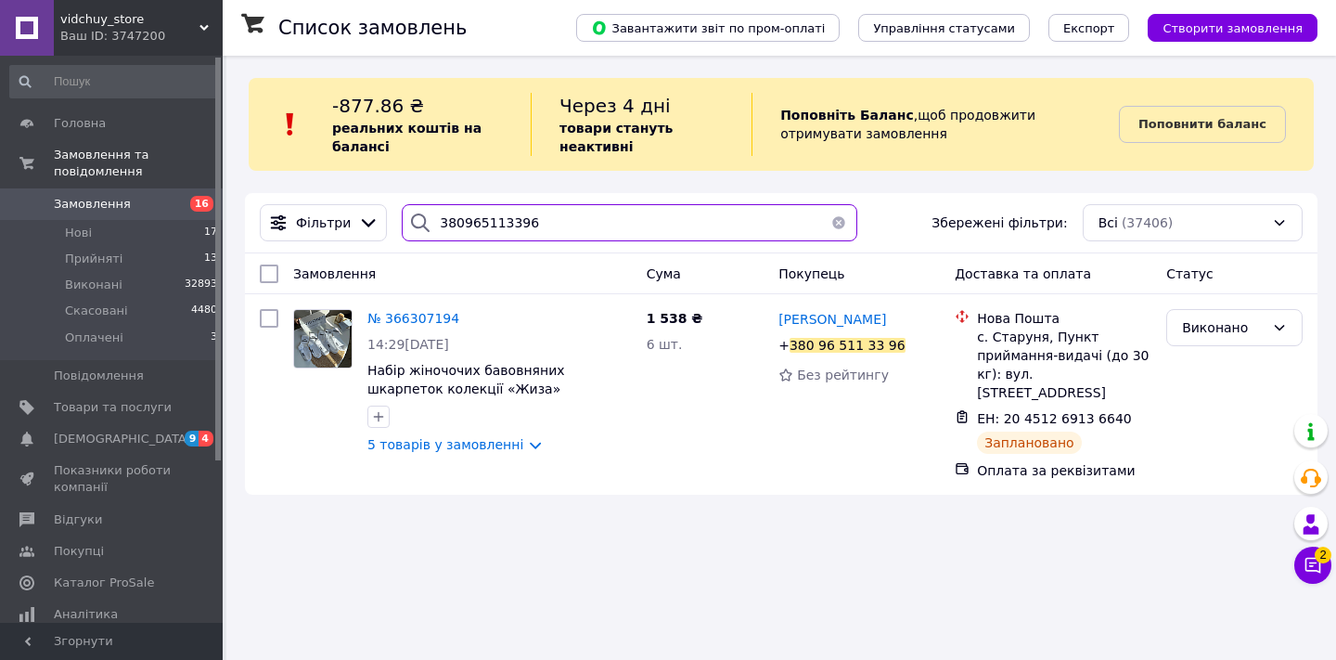
click at [584, 214] on input "380965113396" at bounding box center [629, 222] width 455 height 37
paste input "668348794"
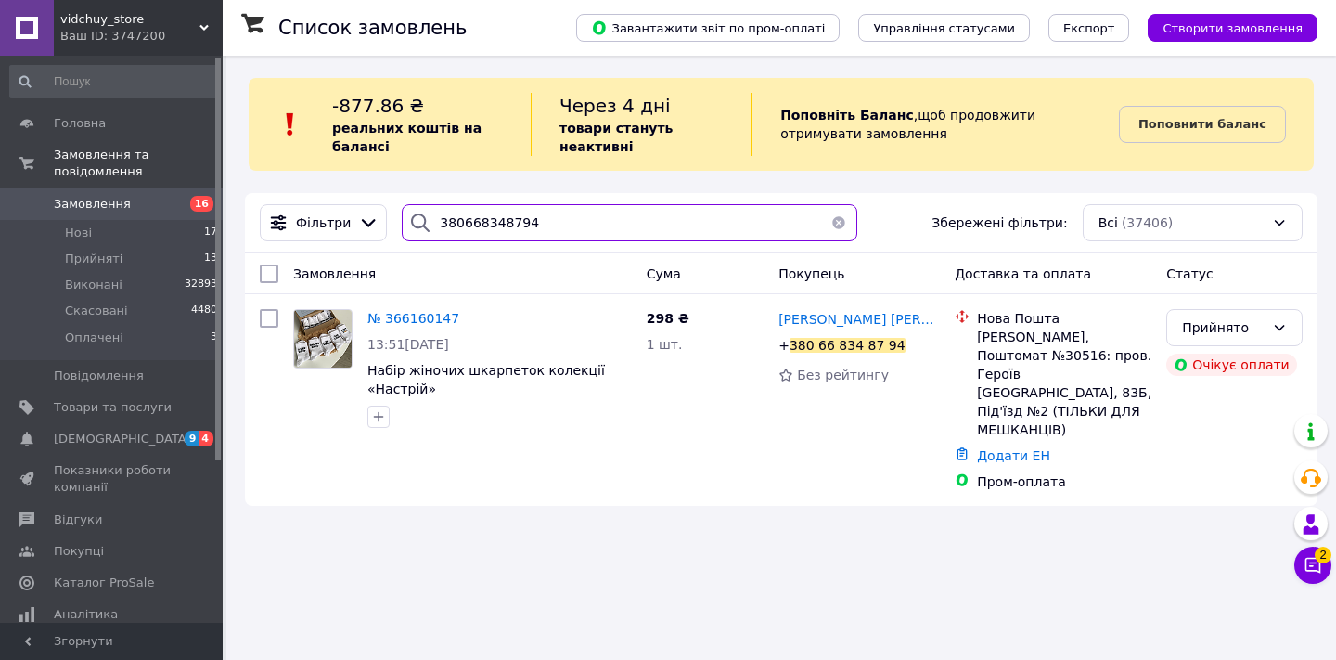
click at [561, 232] on input "380668348794" at bounding box center [629, 222] width 455 height 37
paste input "98755768"
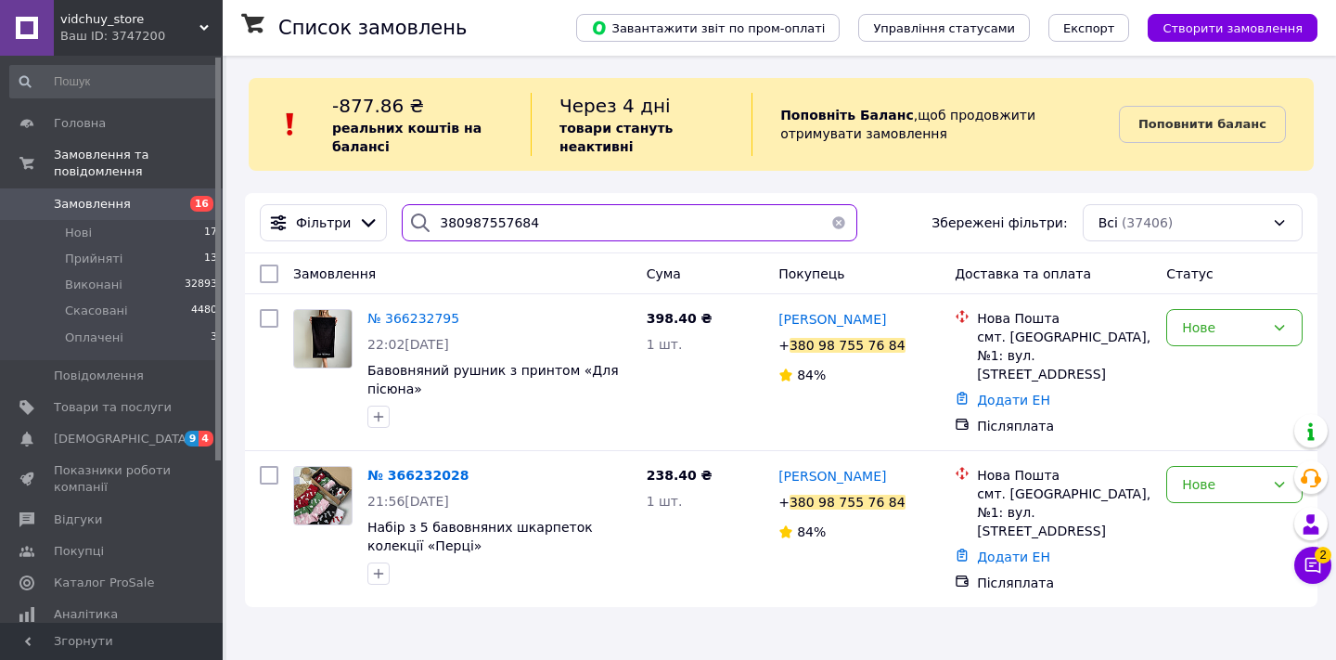
click at [555, 234] on input "380987557684" at bounding box center [629, 222] width 455 height 37
paste input "9716453"
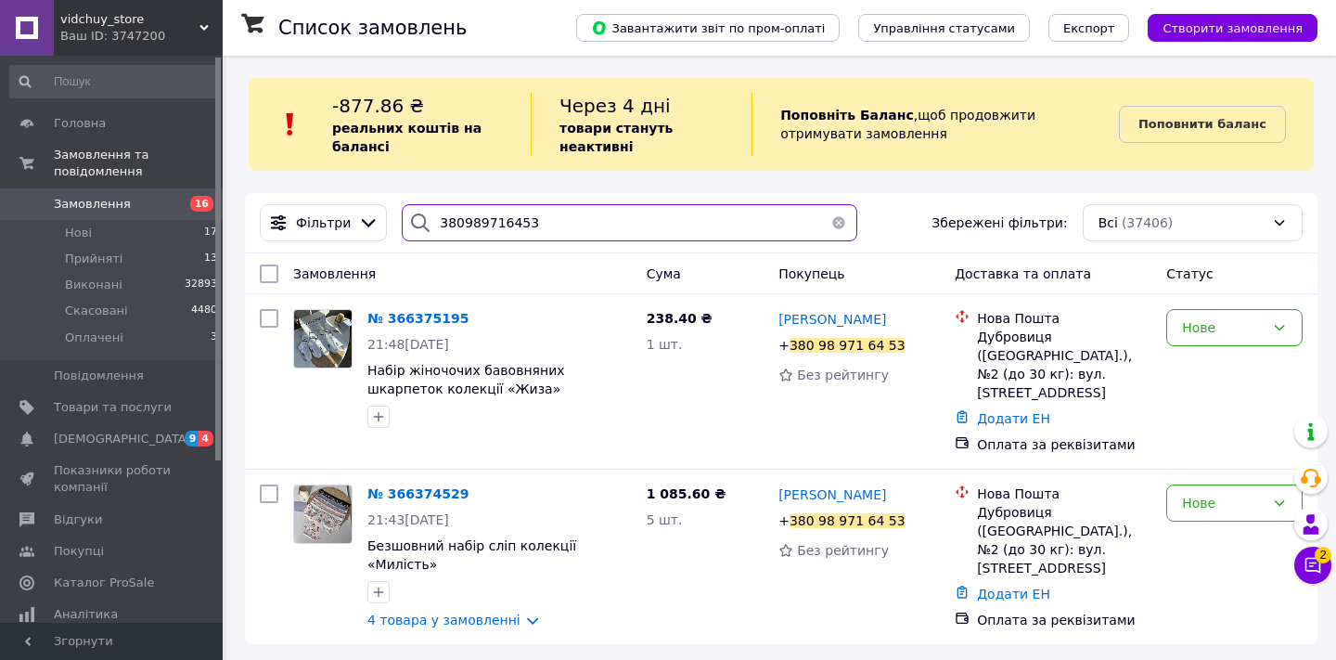
type input "380989716453"
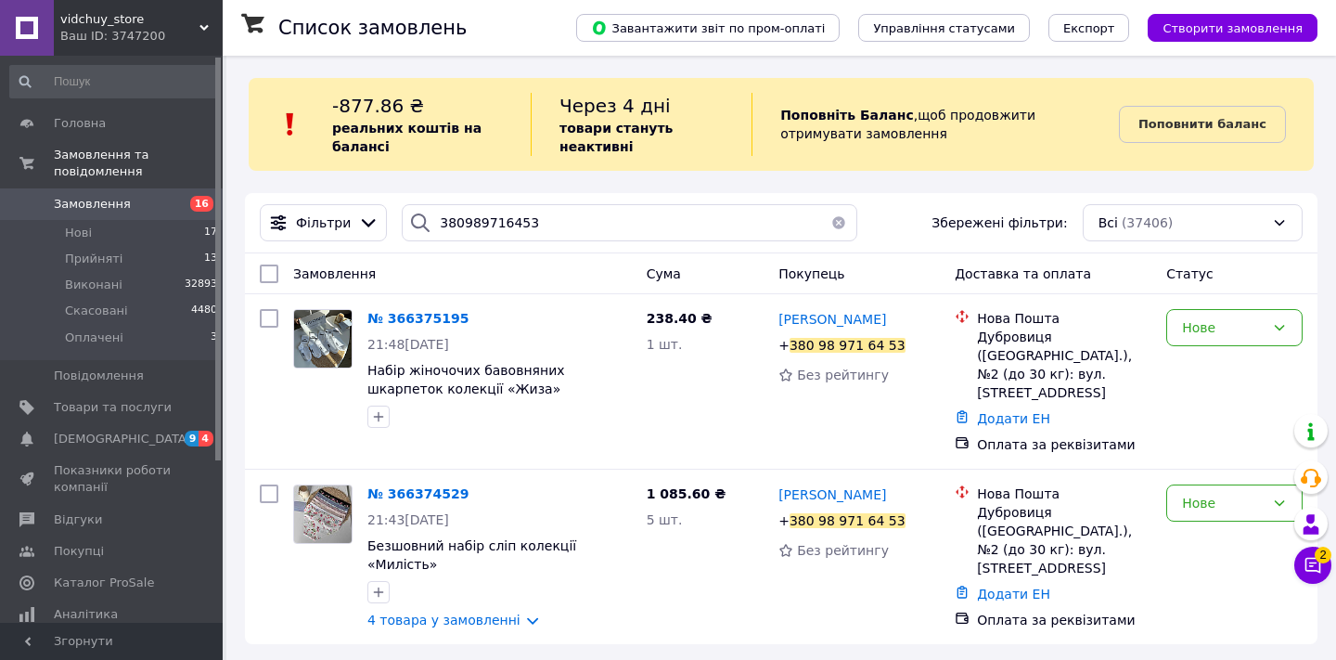
click at [825, 226] on button "button" at bounding box center [838, 222] width 37 height 37
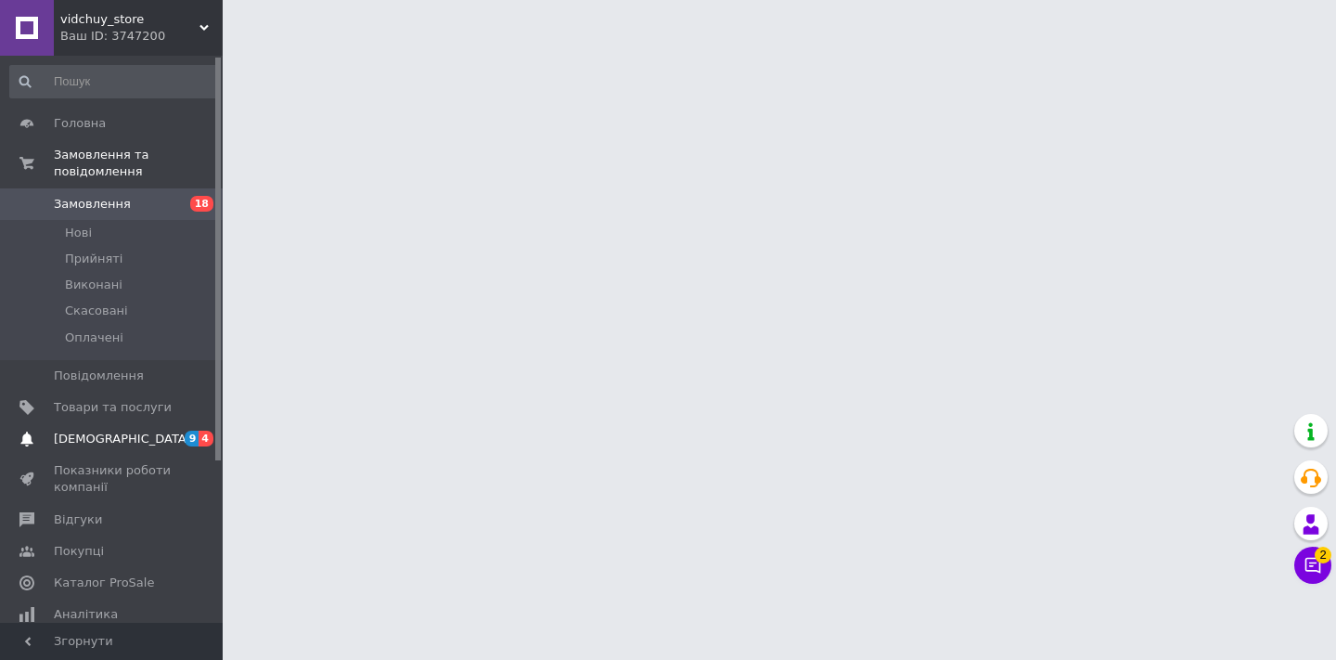
click at [136, 430] on span "[DEMOGRAPHIC_DATA]" at bounding box center [113, 438] width 118 height 17
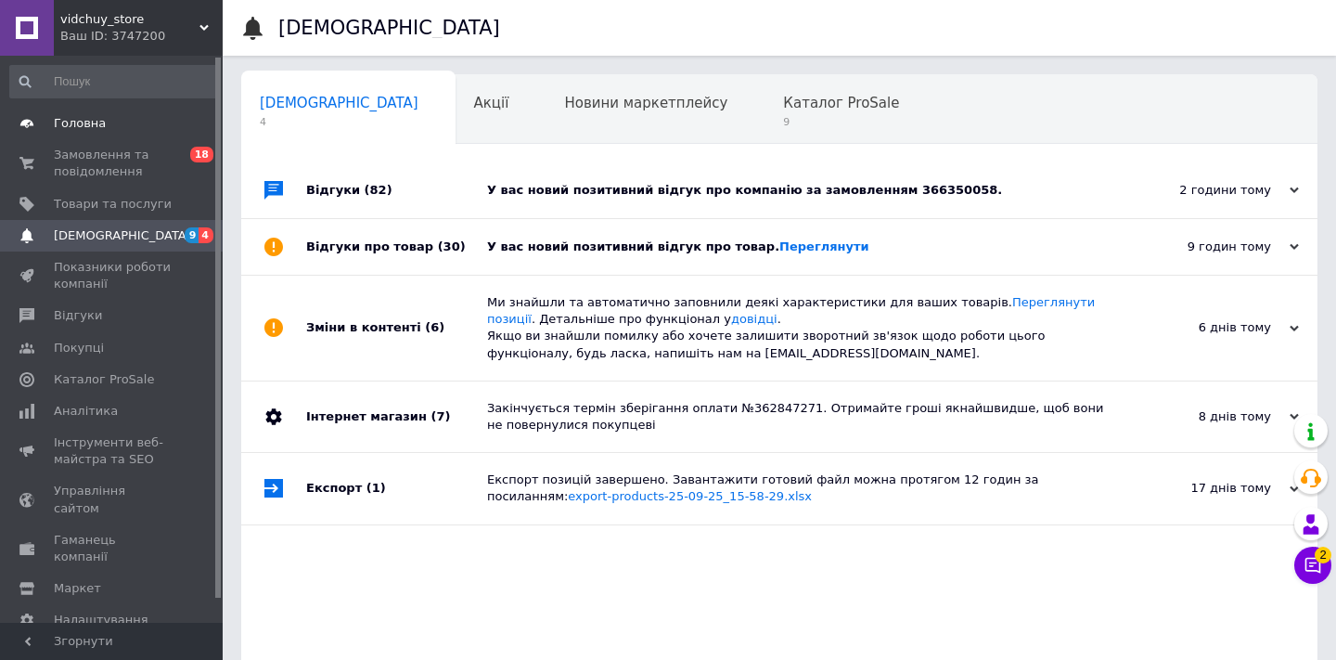
click at [114, 116] on span "Головна" at bounding box center [113, 123] width 118 height 17
